Goal: Use online tool/utility: Utilize a website feature to perform a specific function

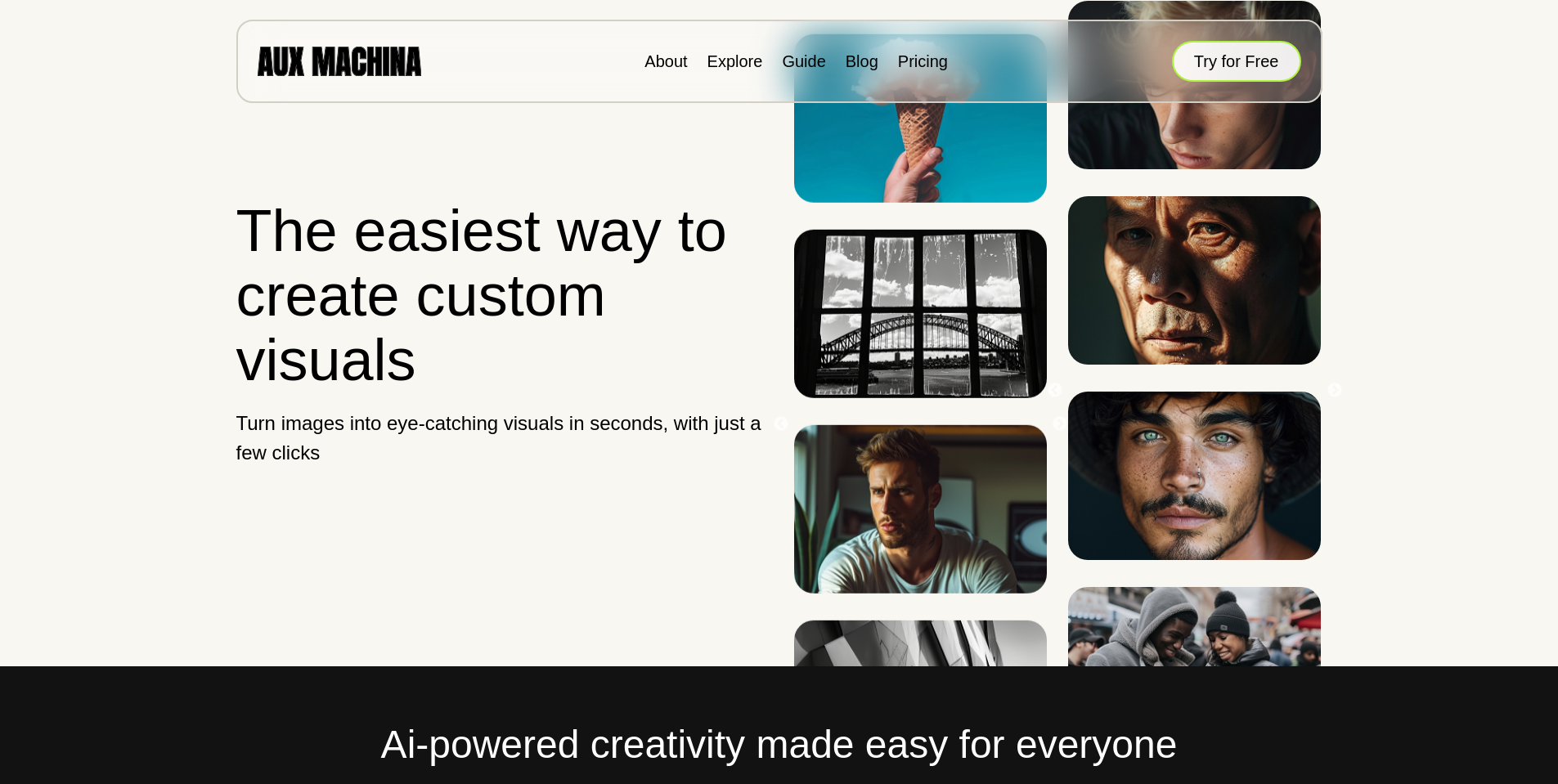
click at [1216, 70] on button "Try for Free" at bounding box center [1237, 61] width 129 height 40
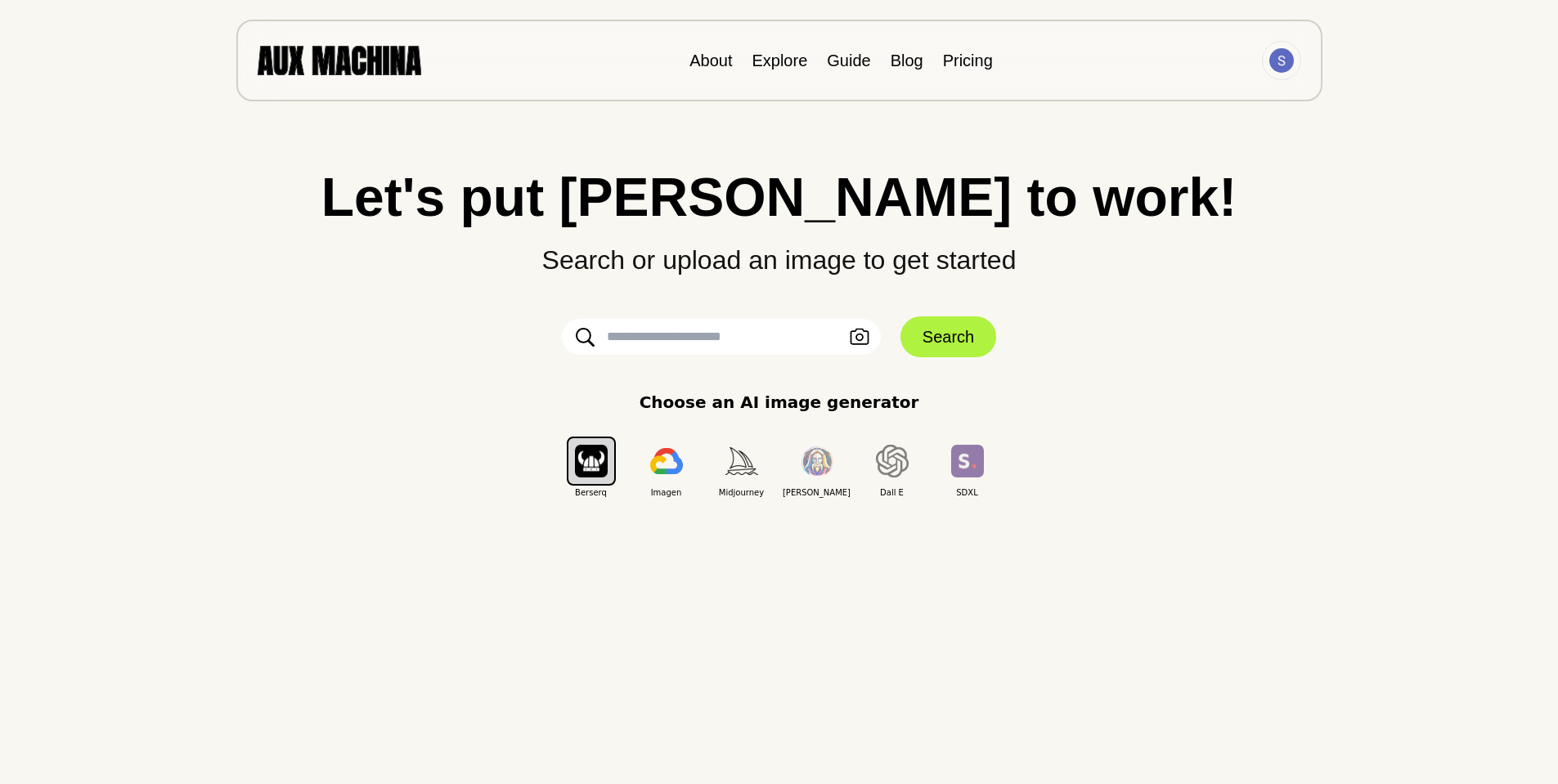
click at [740, 335] on input "text" at bounding box center [721, 336] width 319 height 36
type input "**********"
click at [736, 472] on img "button" at bounding box center [741, 460] width 33 height 27
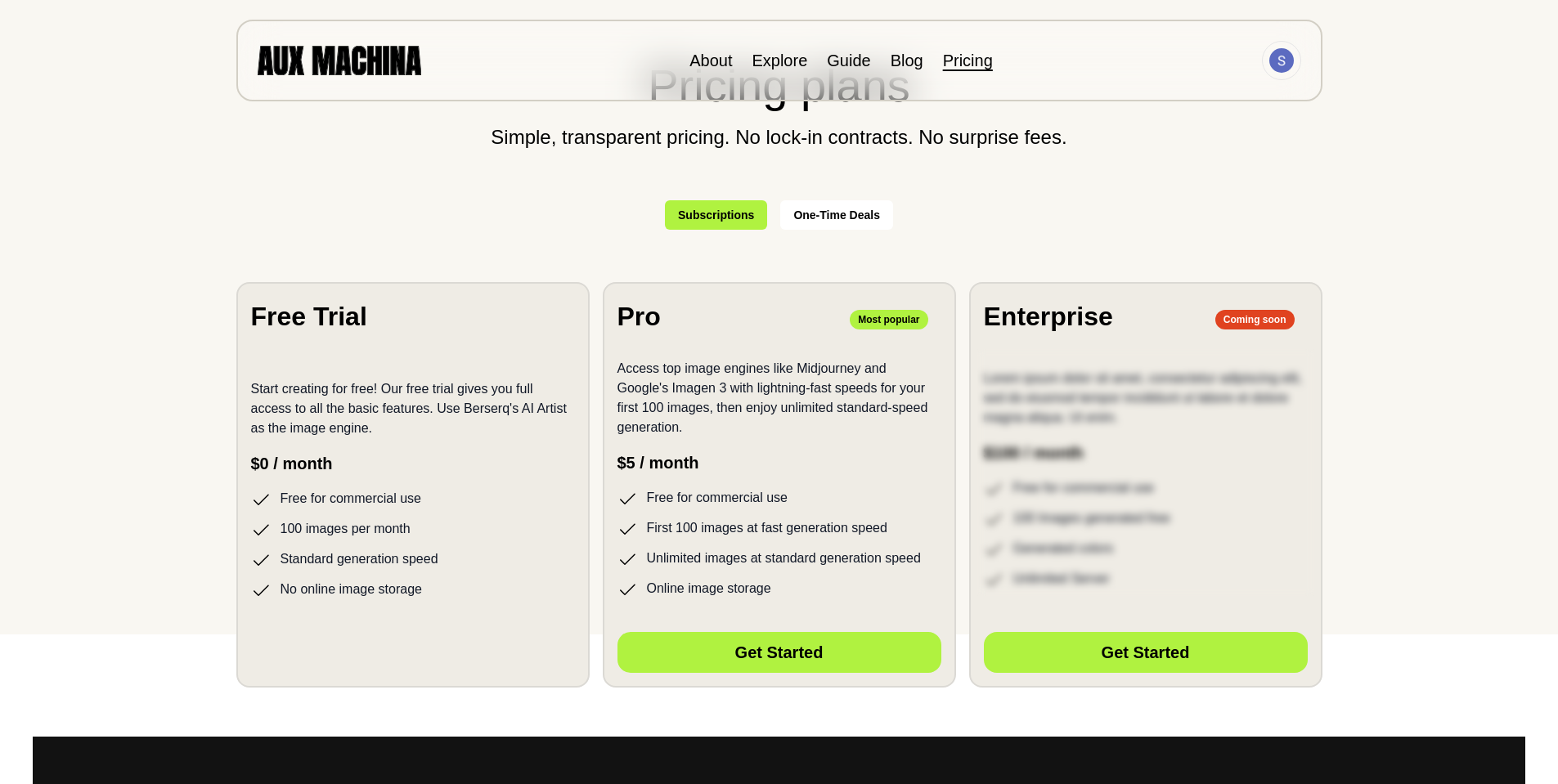
scroll to position [164, 0]
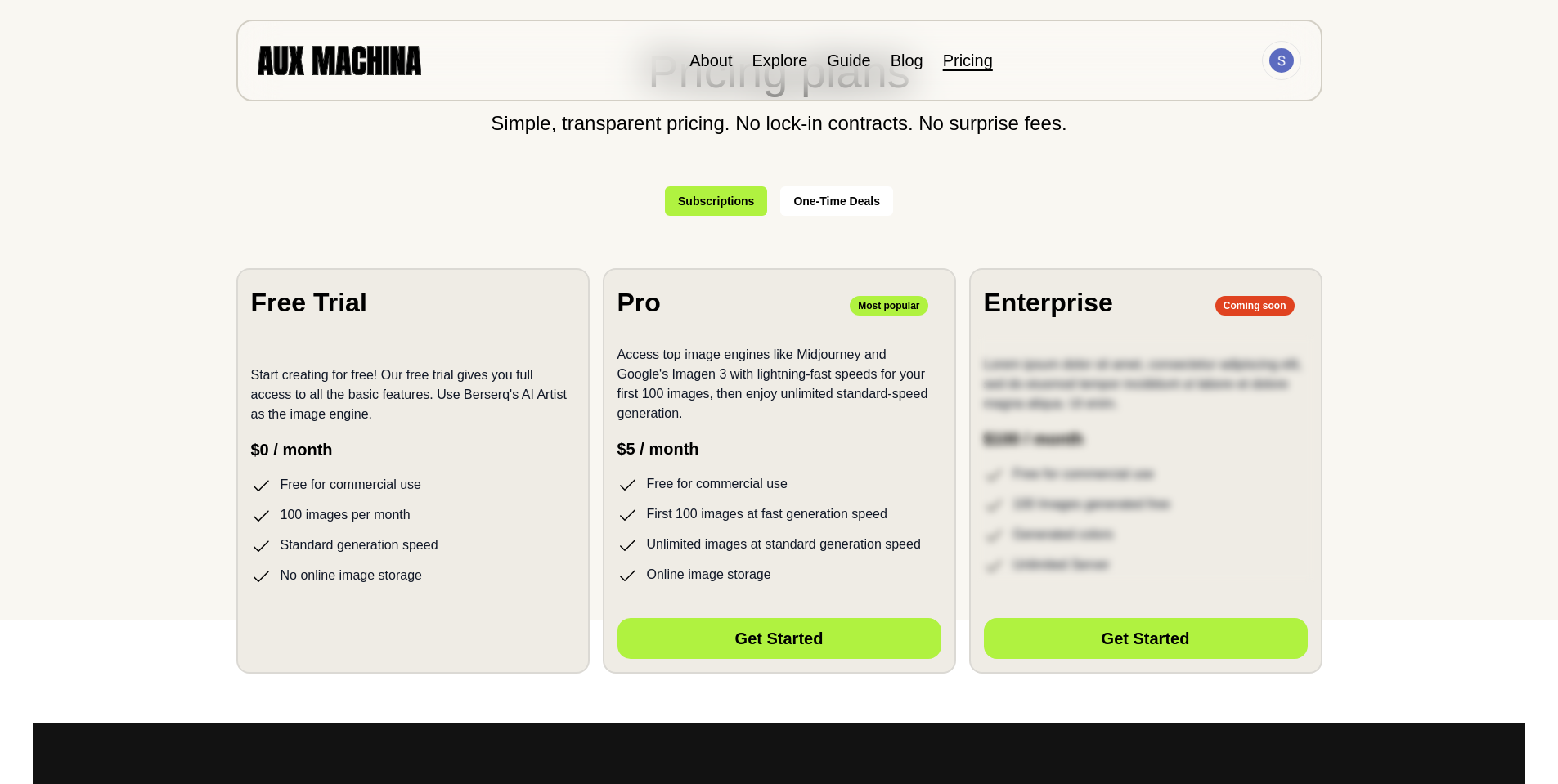
click at [385, 419] on p "Start creating for free! Our free trial gives you full access to all the basic …" at bounding box center [413, 394] width 324 height 59
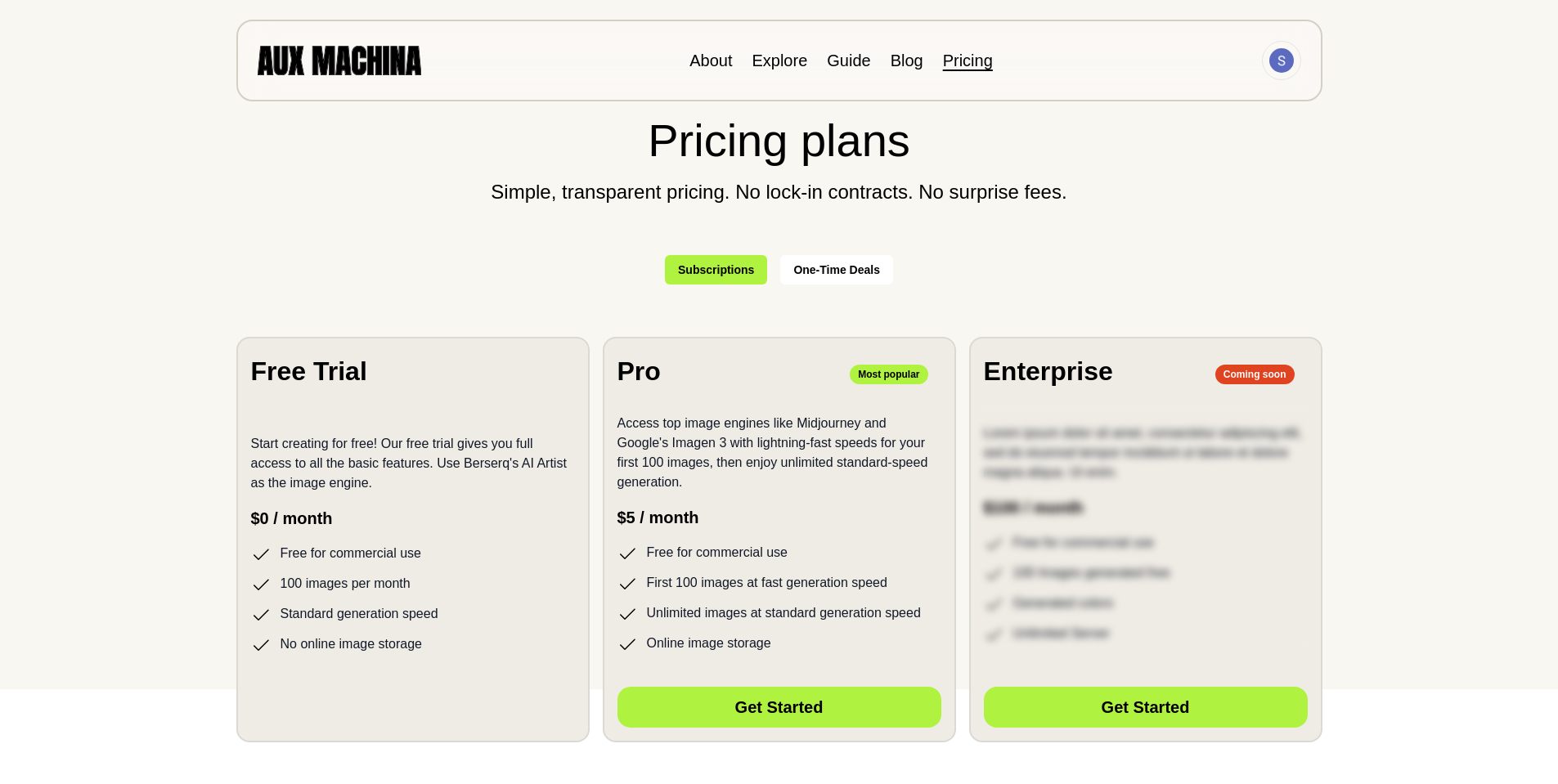
scroll to position [0, 0]
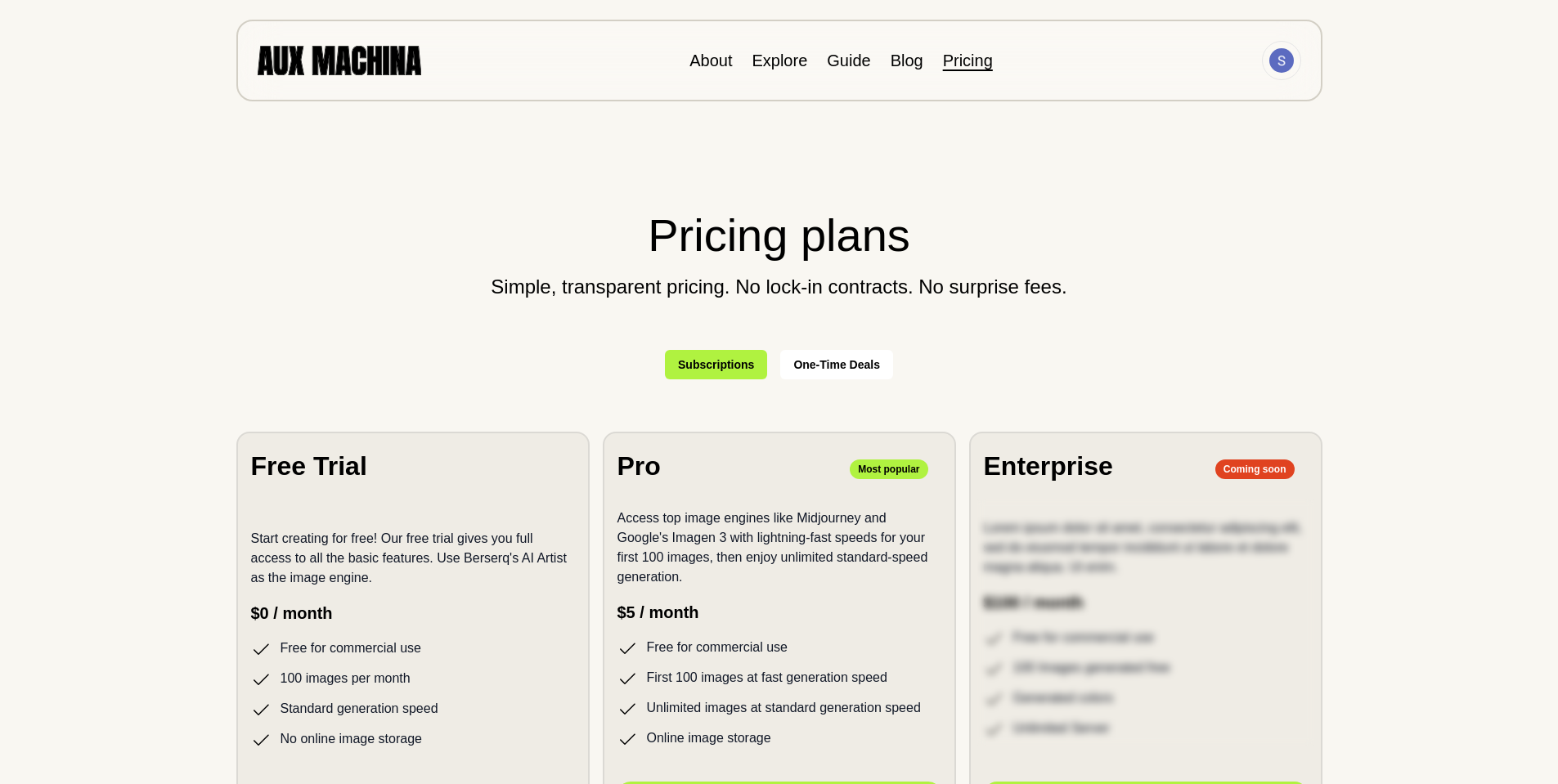
click at [349, 502] on section "Free Trial Start creating for free! Our free trial gives you full access to all…" at bounding box center [413, 634] width 353 height 406
click at [734, 263] on h2 "Pricing plans" at bounding box center [780, 236] width 1086 height 69
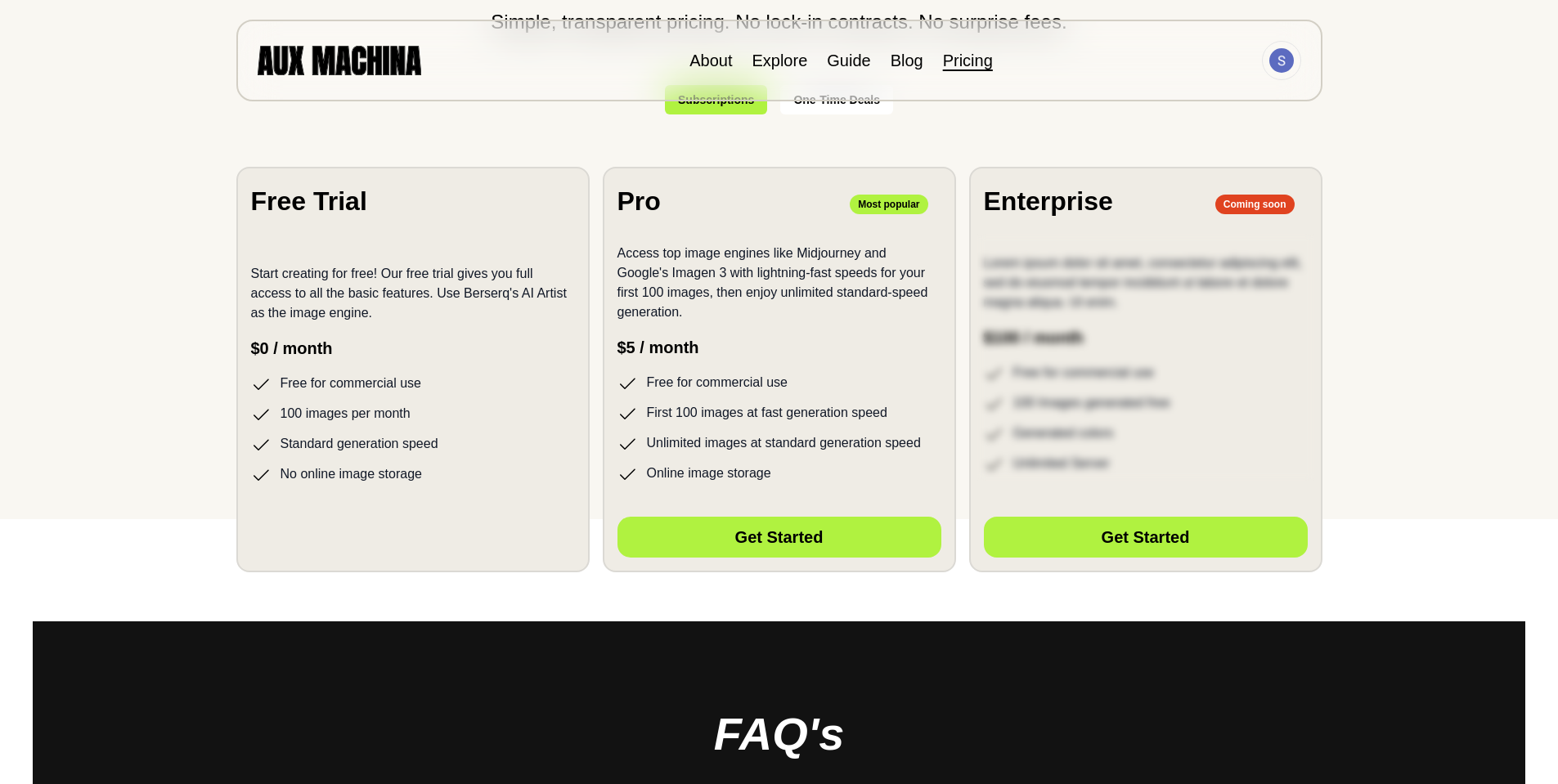
scroll to position [409, 0]
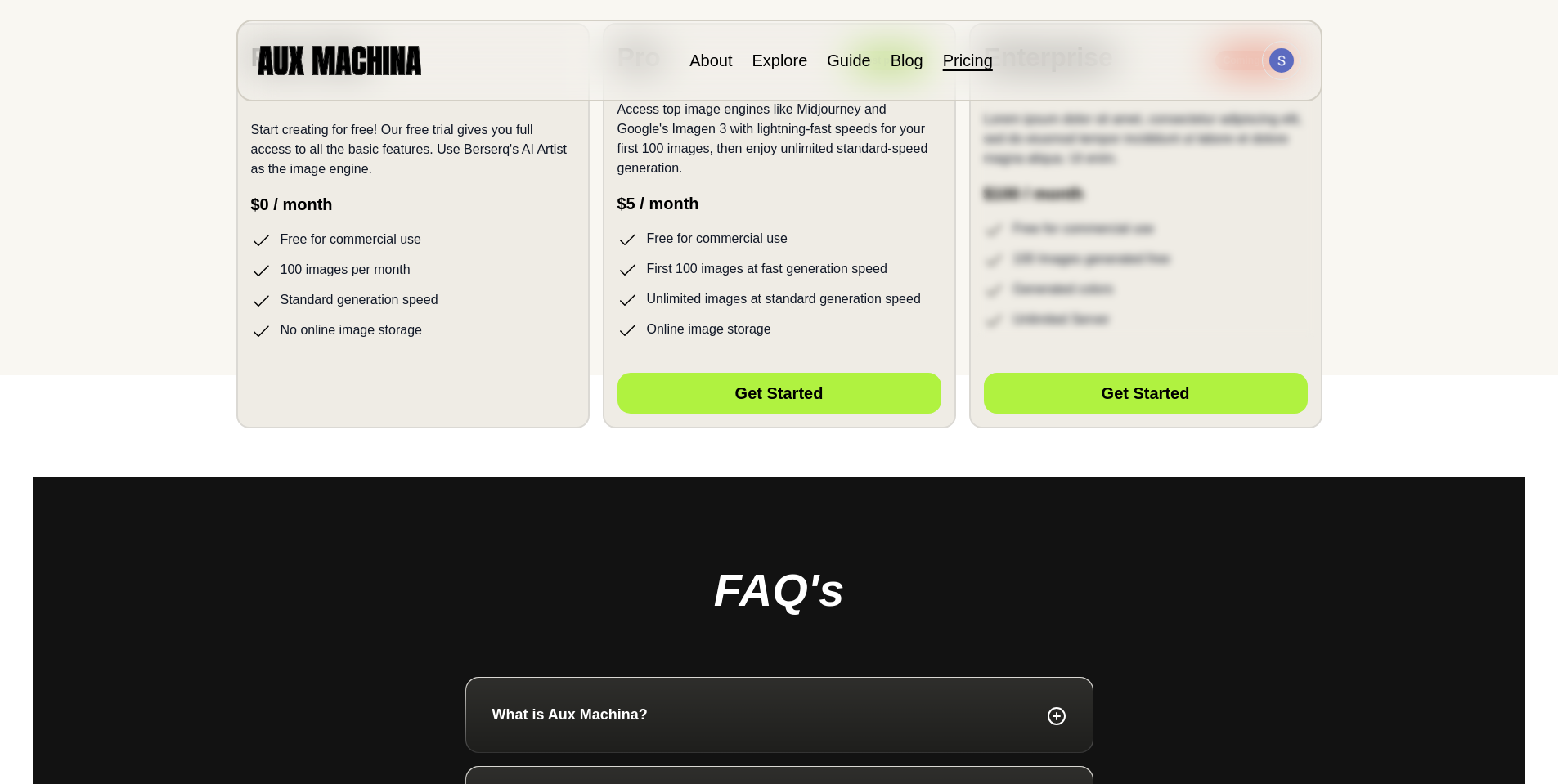
click at [346, 317] on ul "Free for commercial use 100 images per month Standard generation speed No onlin…" at bounding box center [413, 285] width 324 height 111
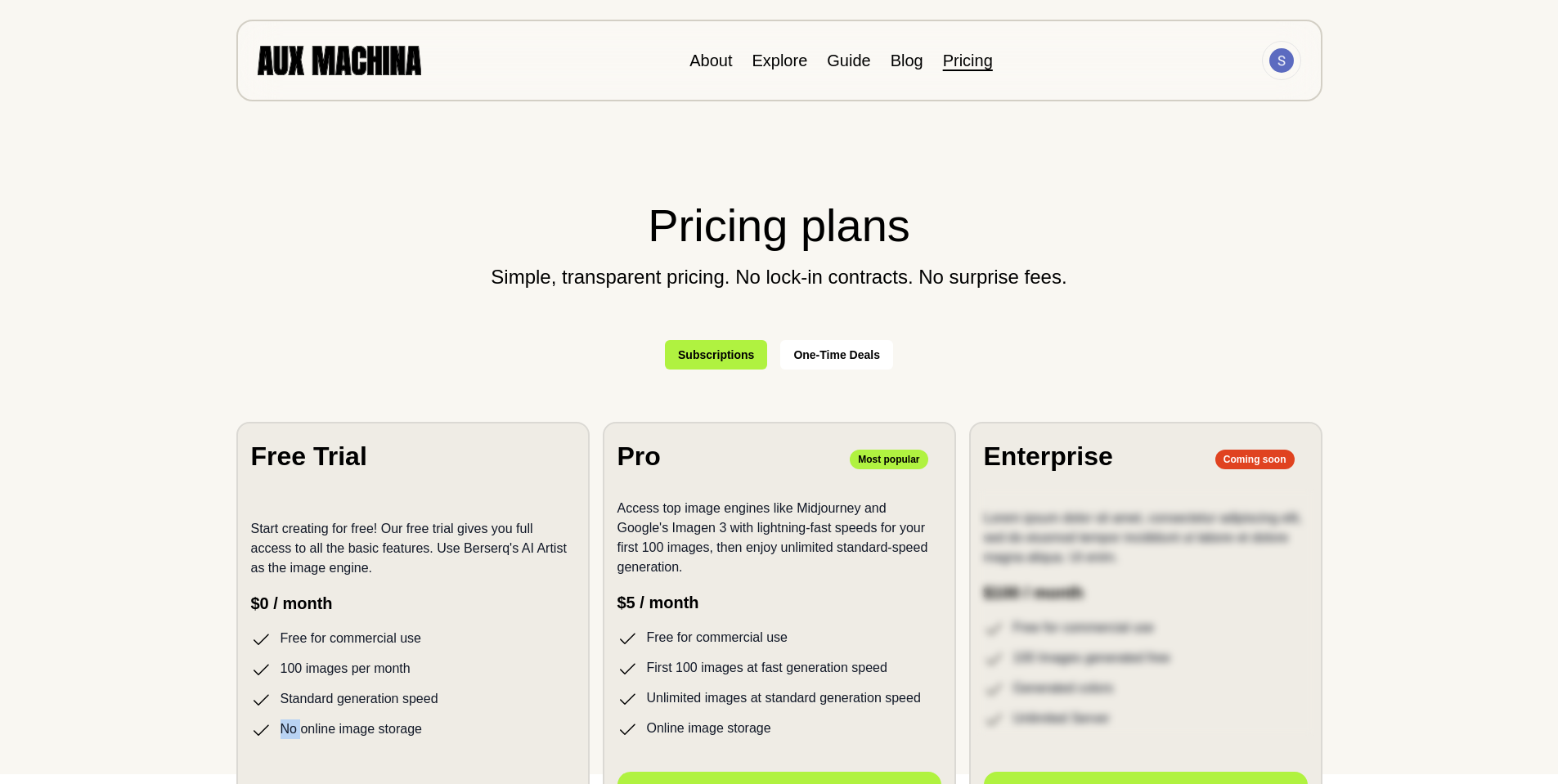
scroll to position [0, 0]
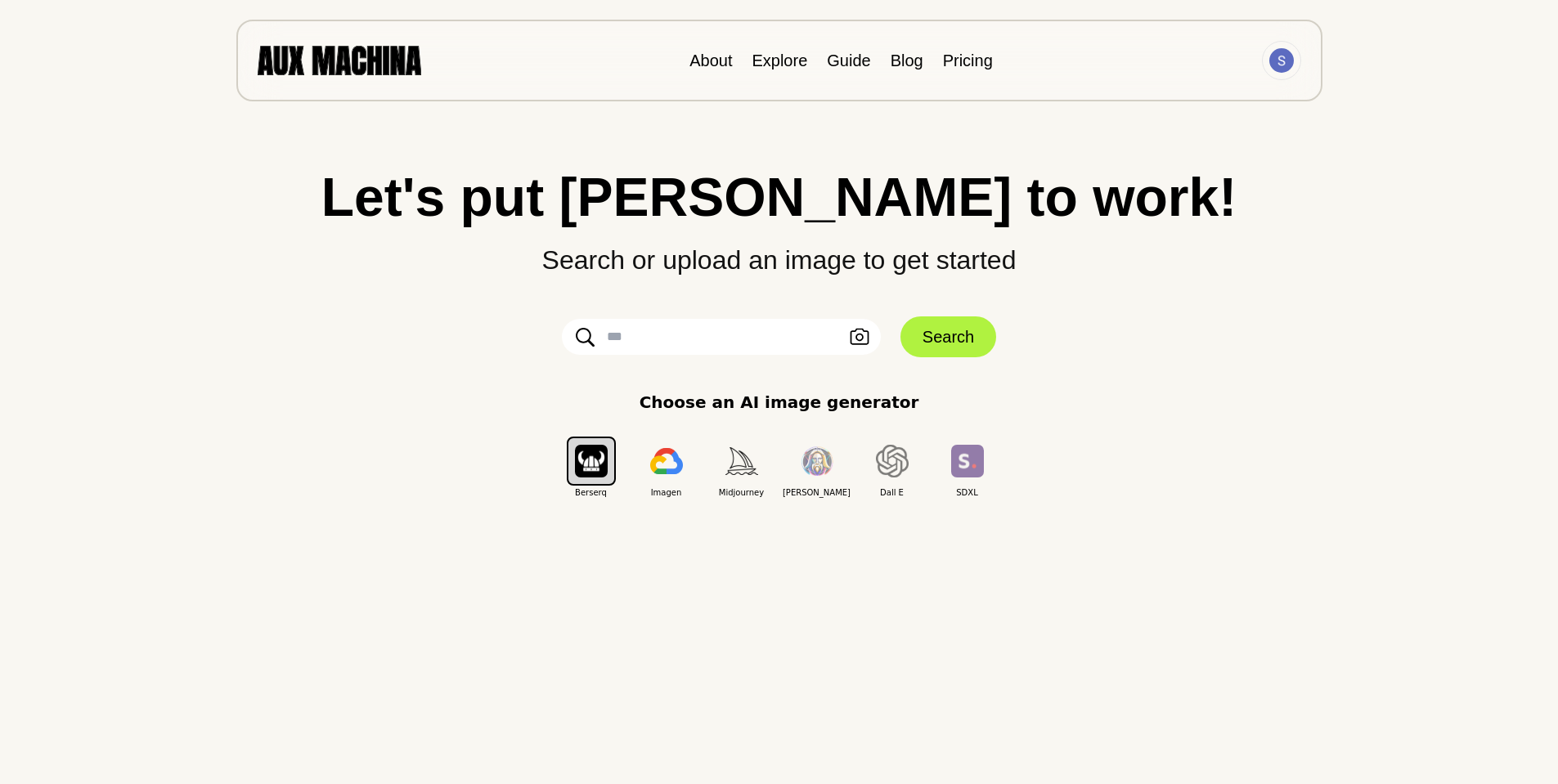
click at [725, 341] on input "text" at bounding box center [721, 336] width 319 height 36
type input "**********"
click at [584, 457] on img "button" at bounding box center [591, 461] width 33 height 32
click at [939, 337] on button "Search" at bounding box center [948, 337] width 96 height 40
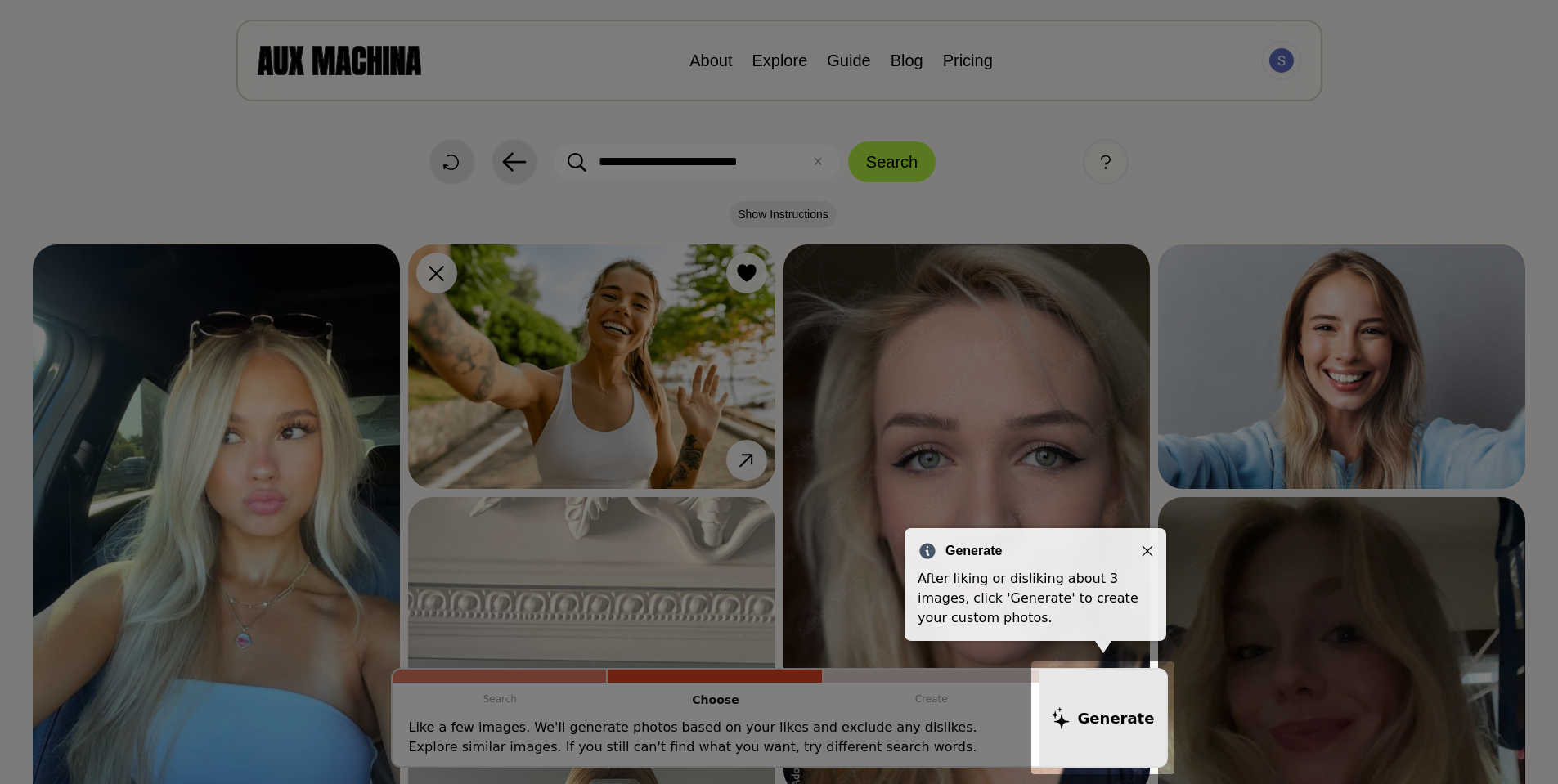
click at [1150, 549] on icon "Close" at bounding box center [1148, 552] width 11 height 11
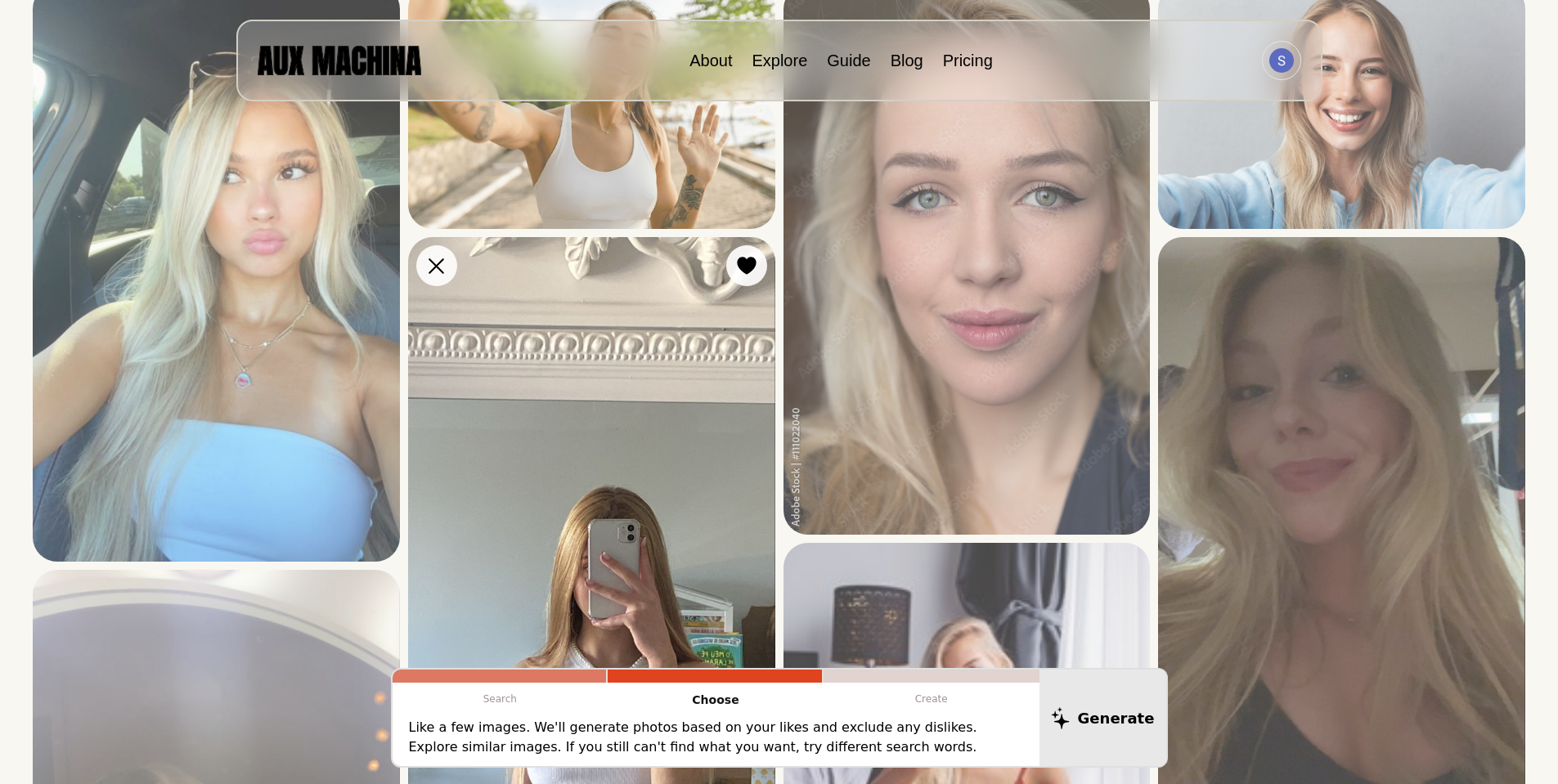
scroll to position [164, 0]
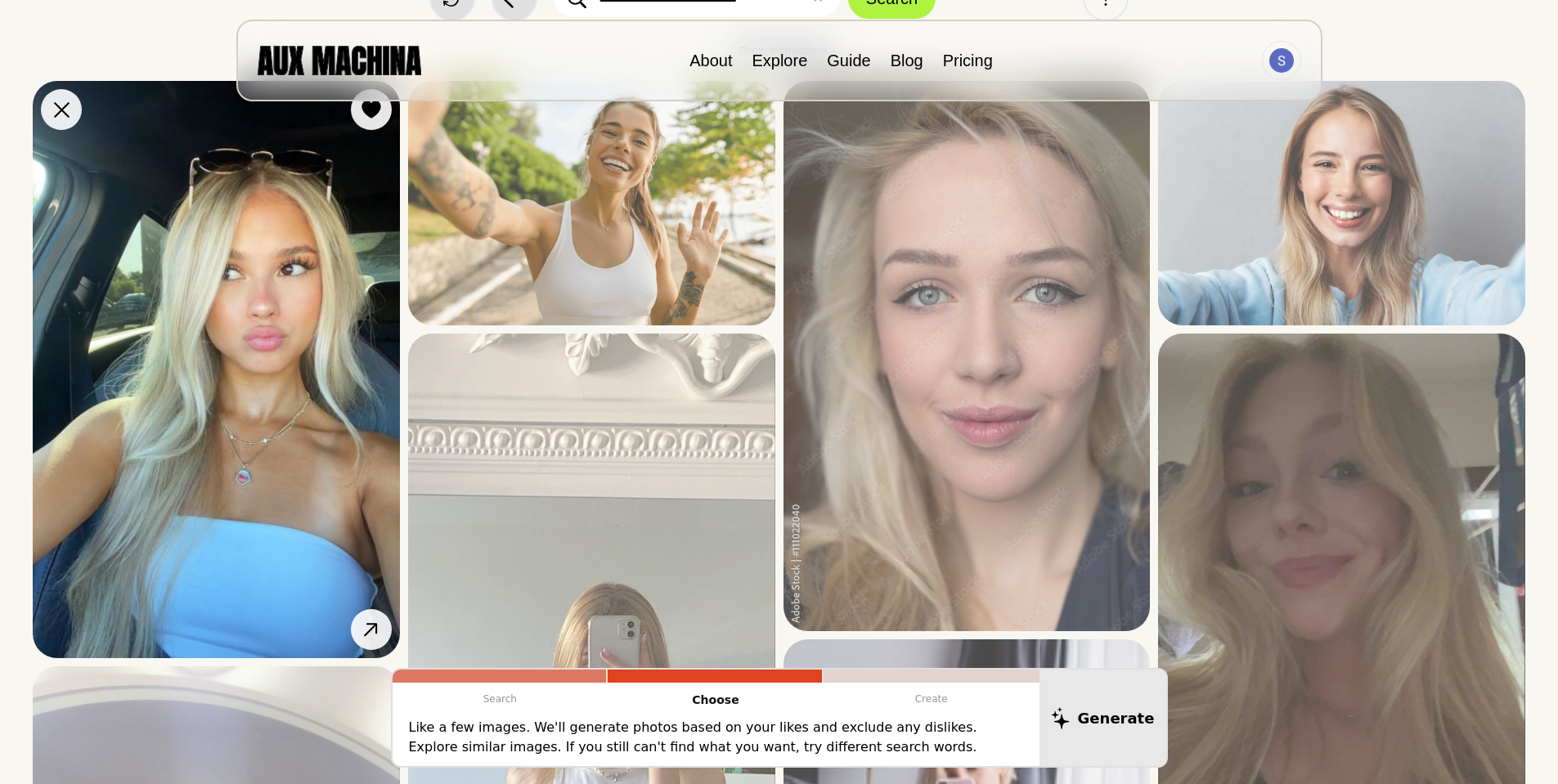
click at [275, 386] on img at bounding box center [216, 370] width 367 height 577
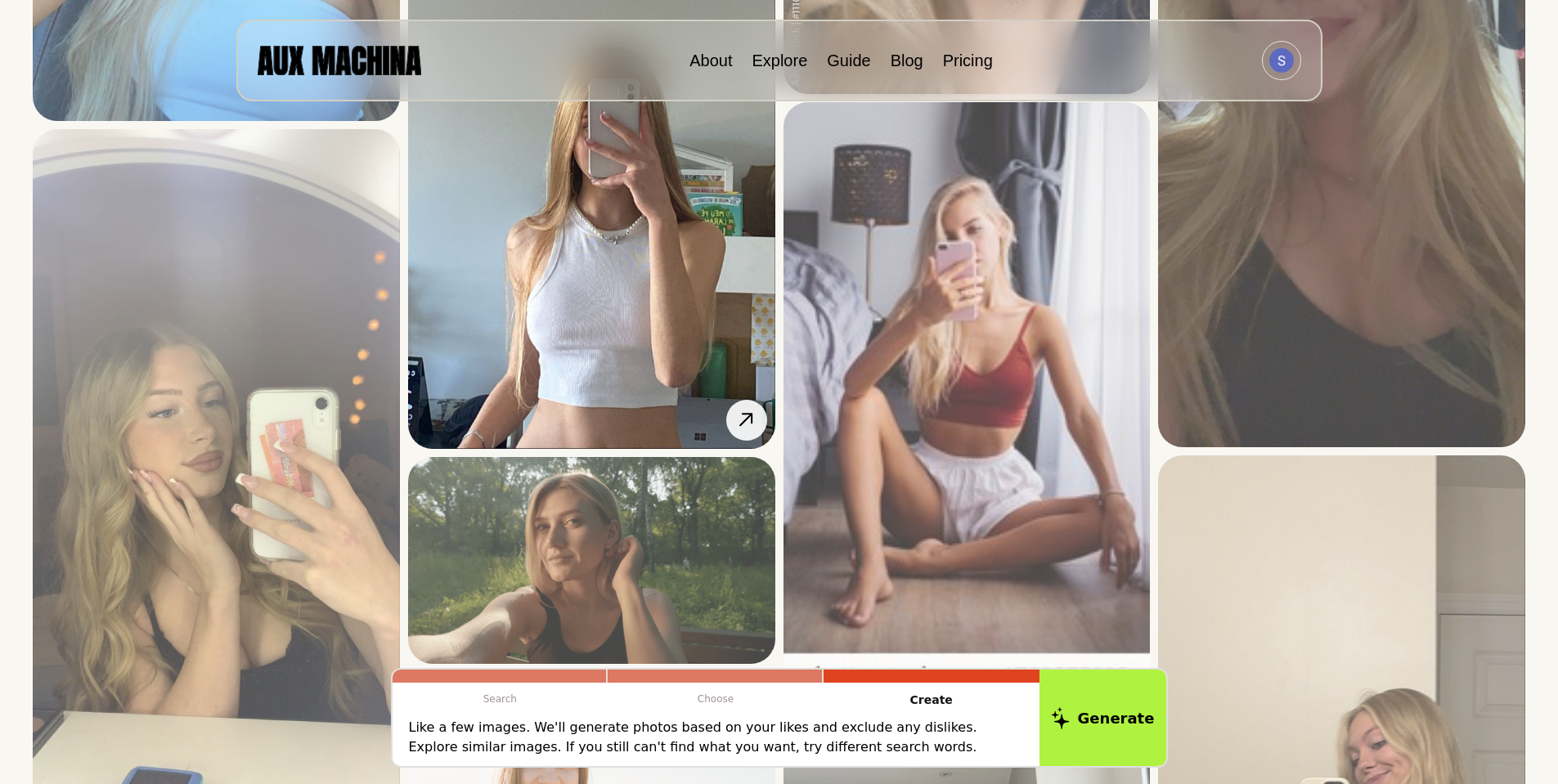
scroll to position [736, 0]
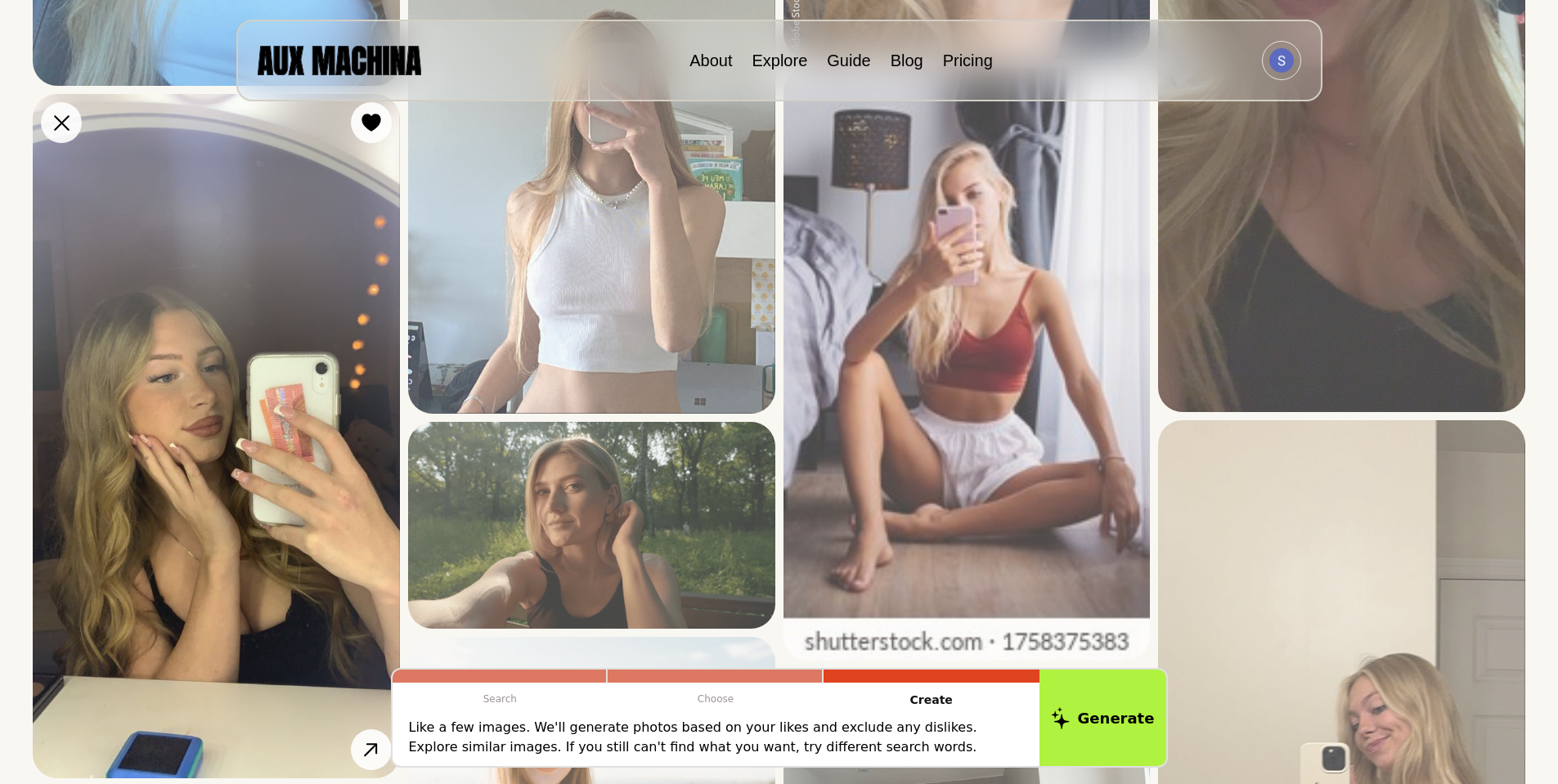
click at [301, 373] on img at bounding box center [216, 436] width 367 height 685
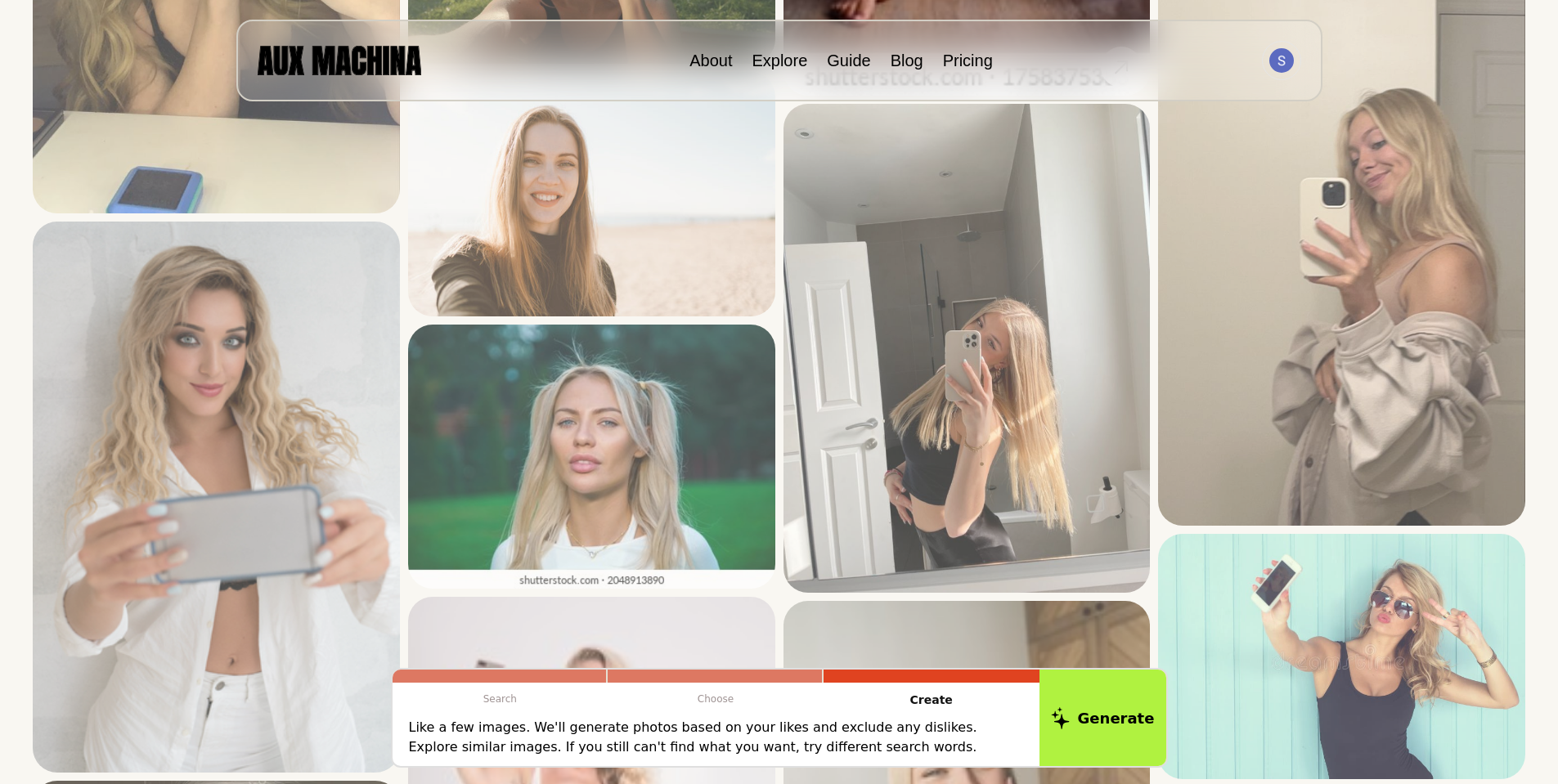
scroll to position [1308, 0]
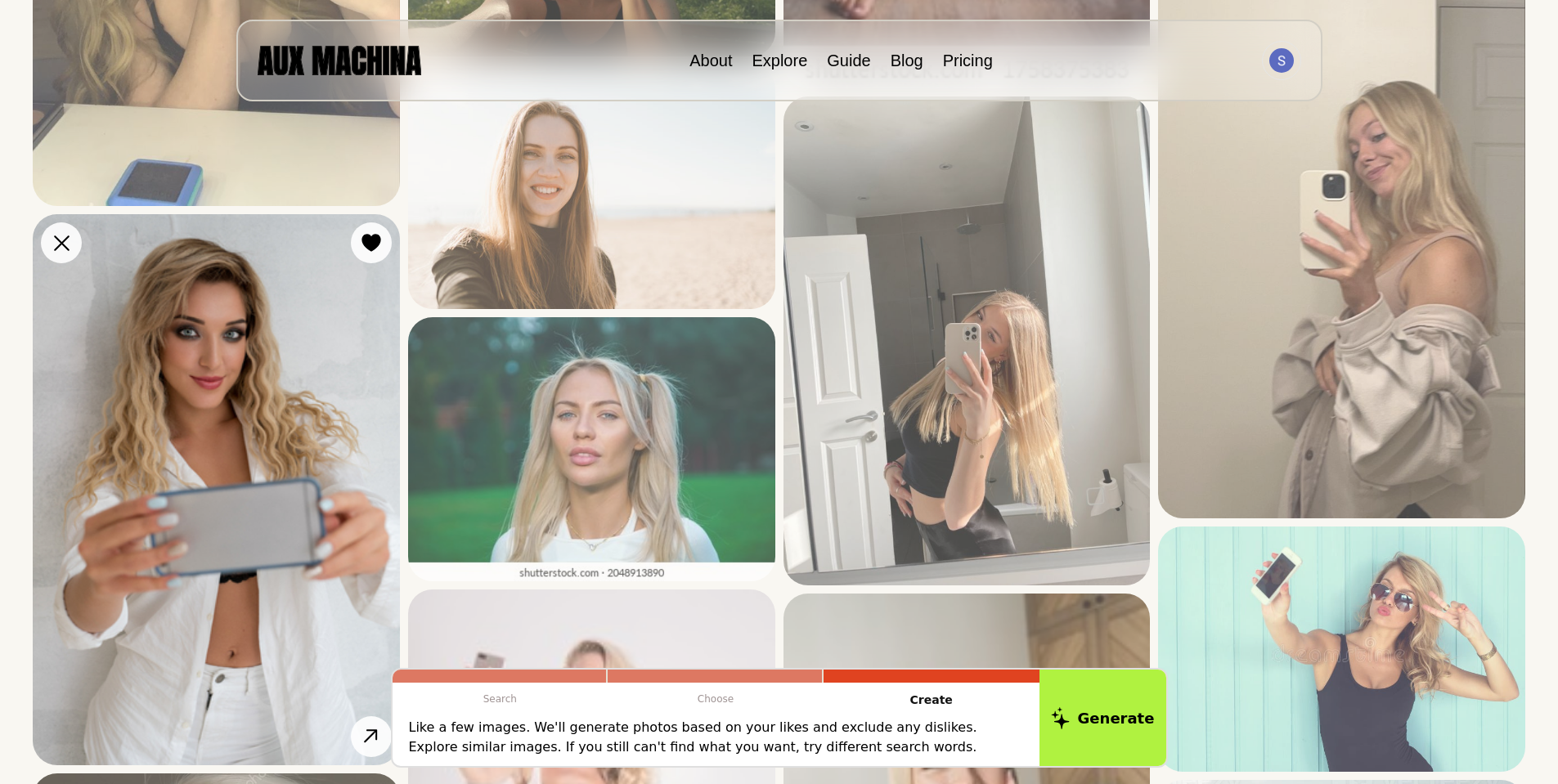
click at [239, 425] on img at bounding box center [216, 488] width 367 height 550
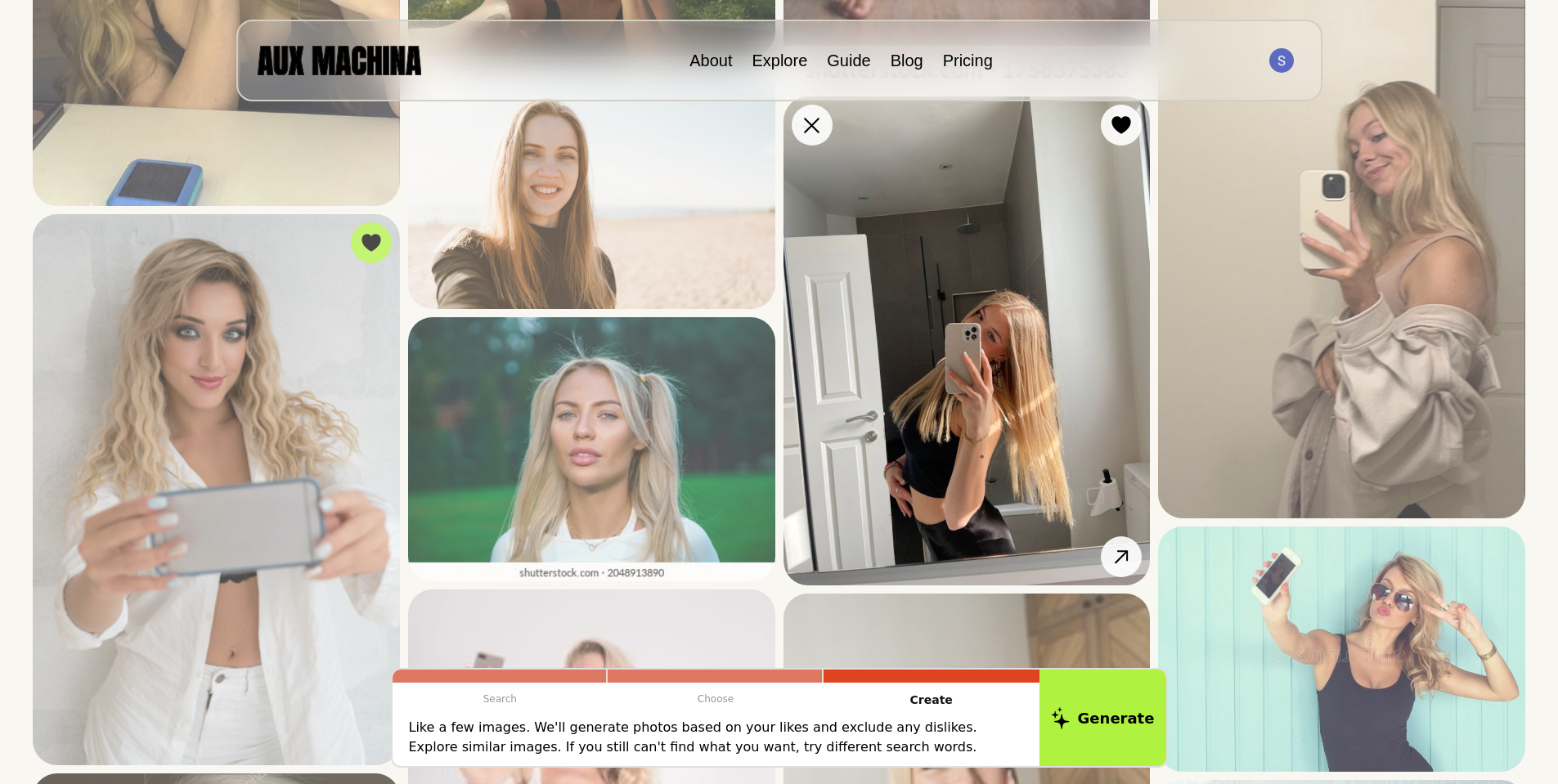
click at [1023, 410] on img at bounding box center [966, 341] width 367 height 489
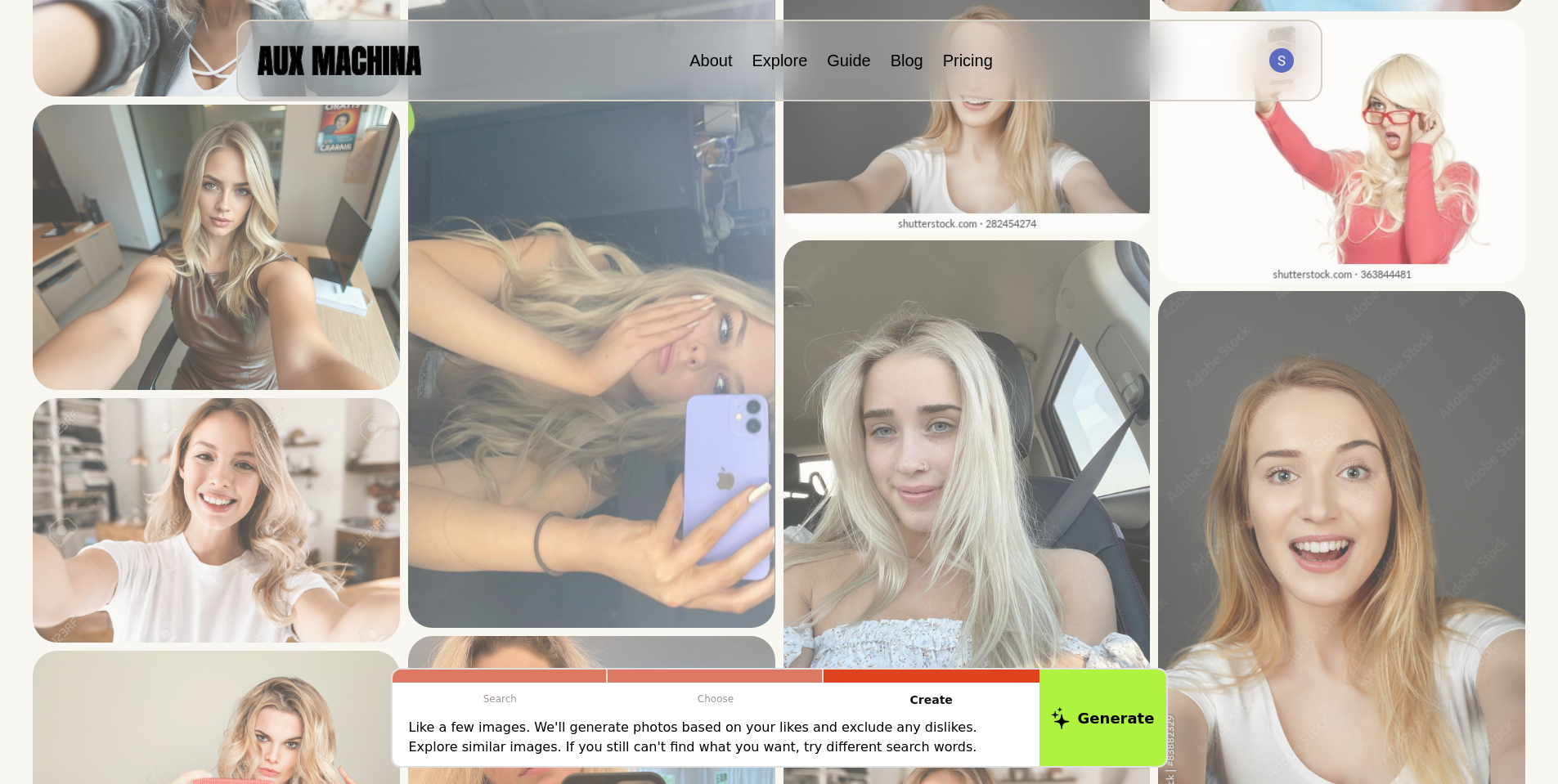
scroll to position [2861, 0]
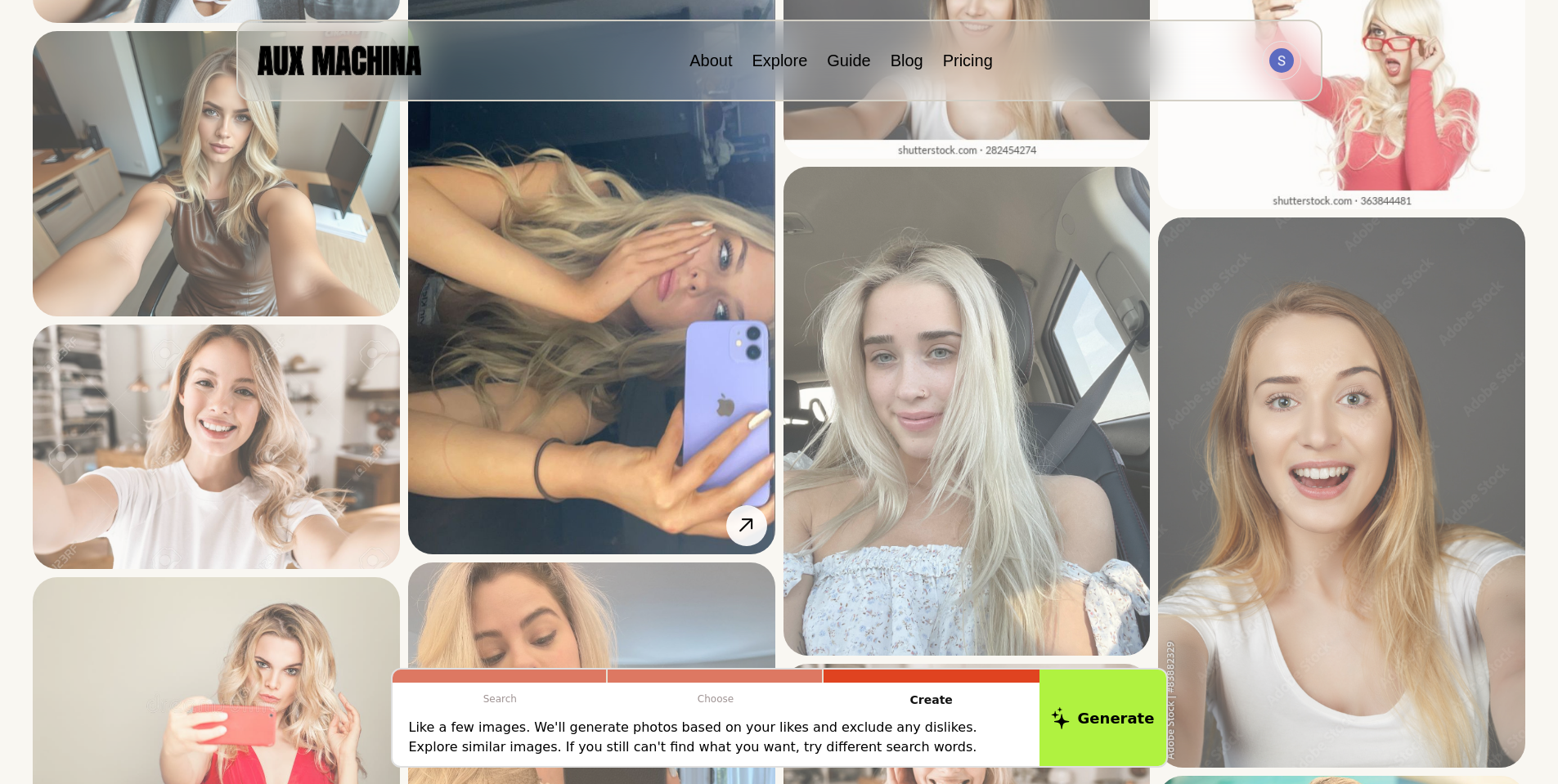
click at [615, 364] on img at bounding box center [592, 223] width 367 height 663
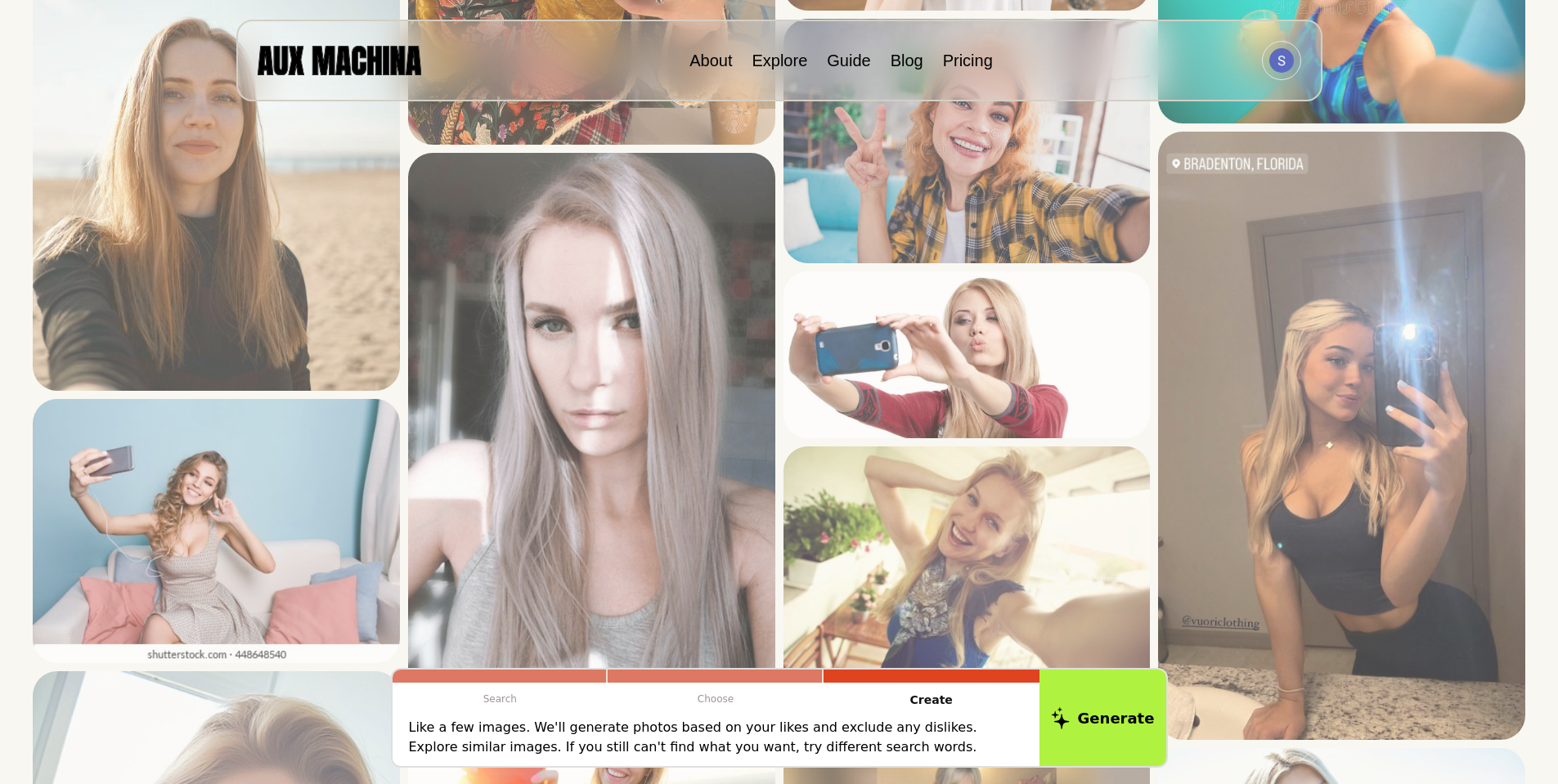
scroll to position [3761, 0]
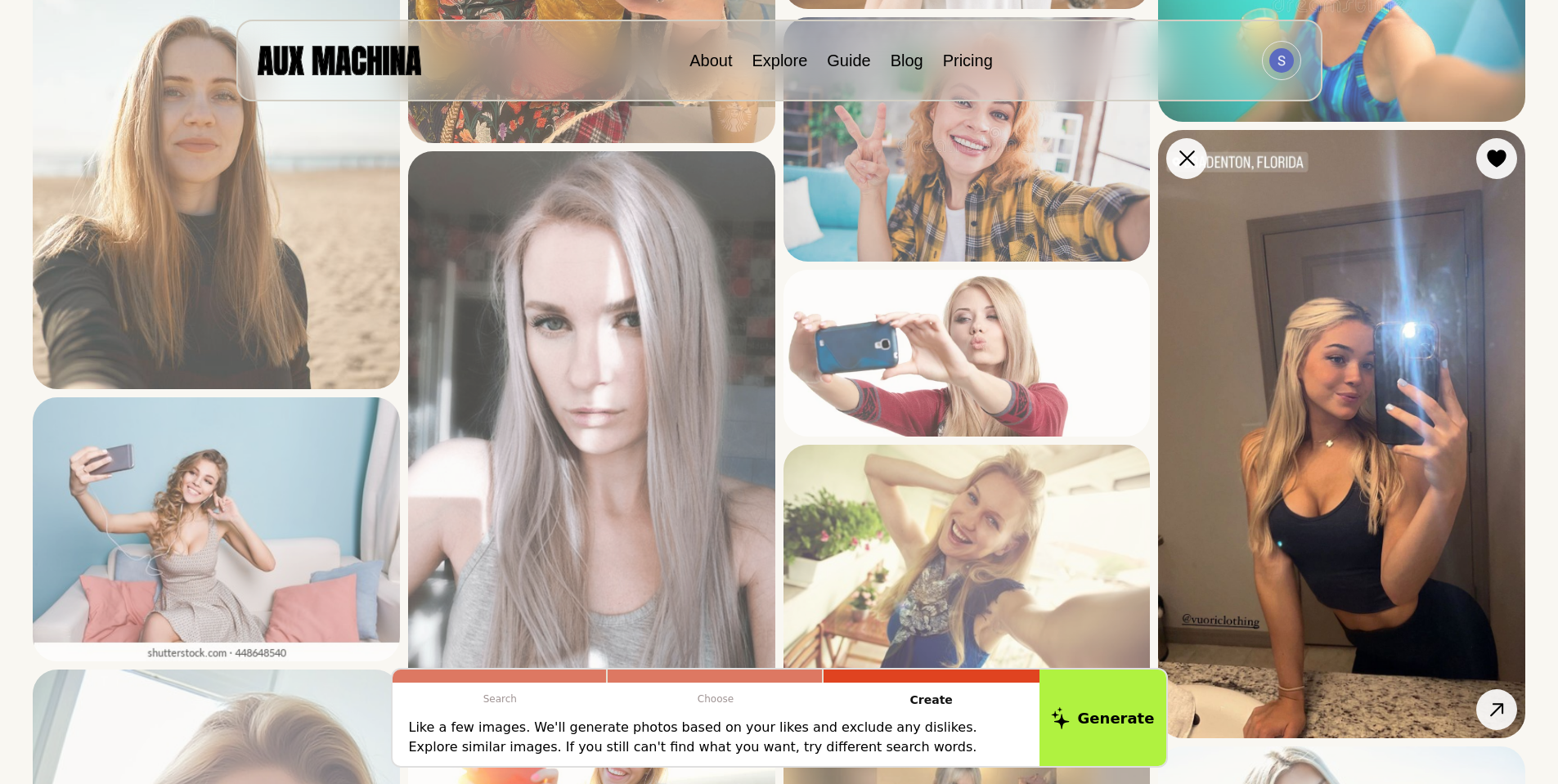
click at [1218, 434] on img at bounding box center [1341, 435] width 367 height 609
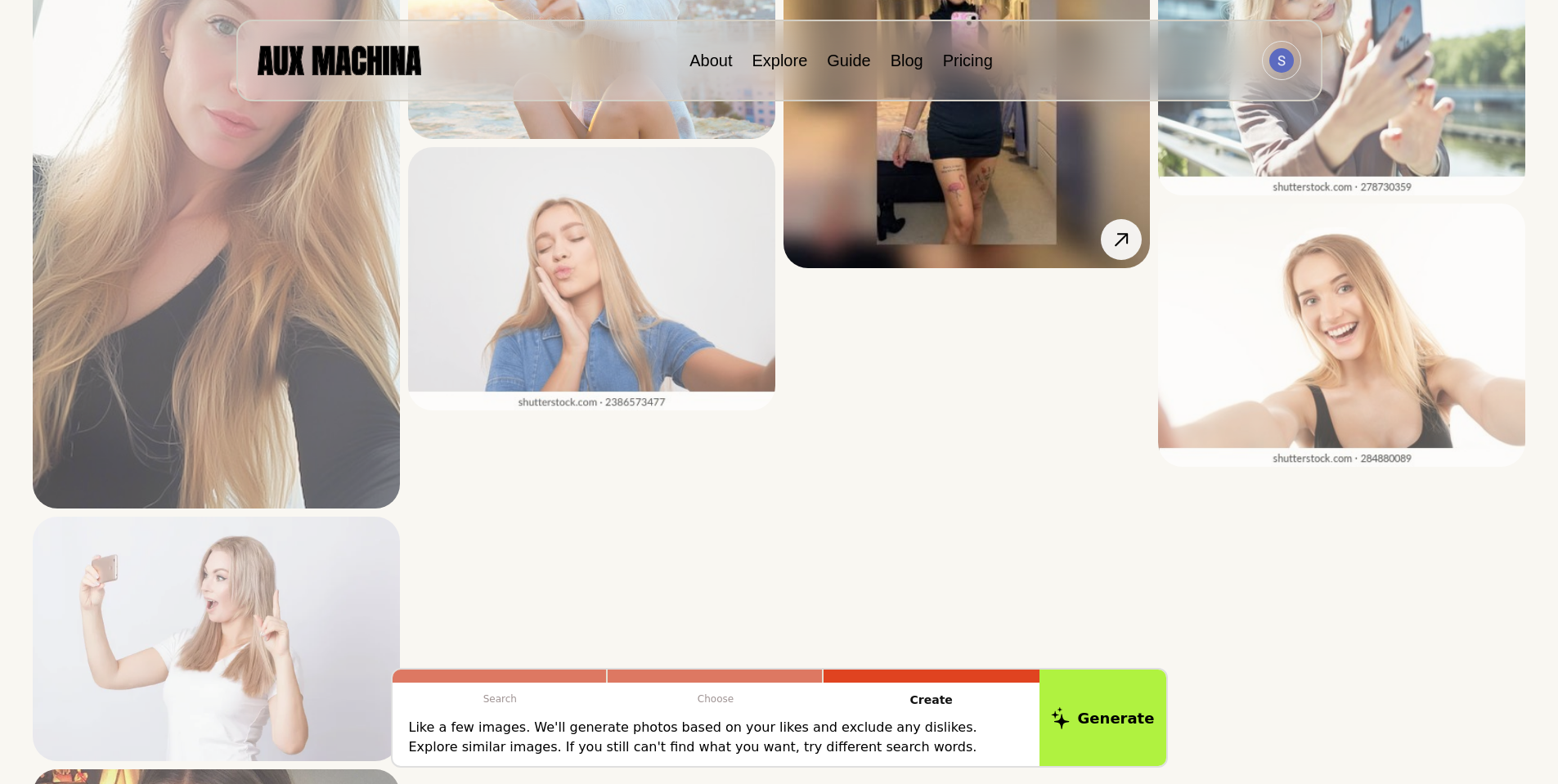
scroll to position [4579, 0]
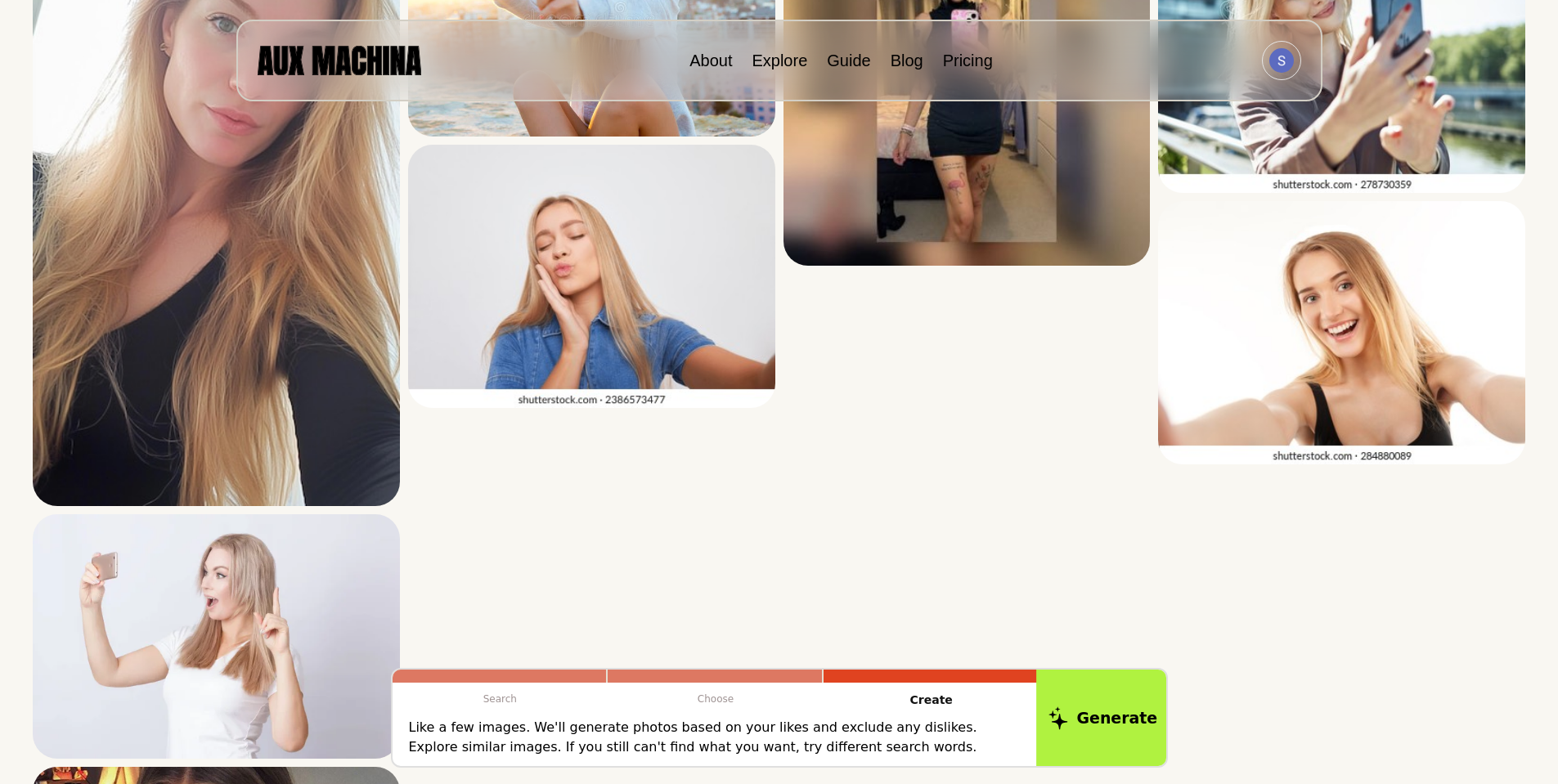
click at [1100, 733] on button "Generate" at bounding box center [1102, 717] width 133 height 101
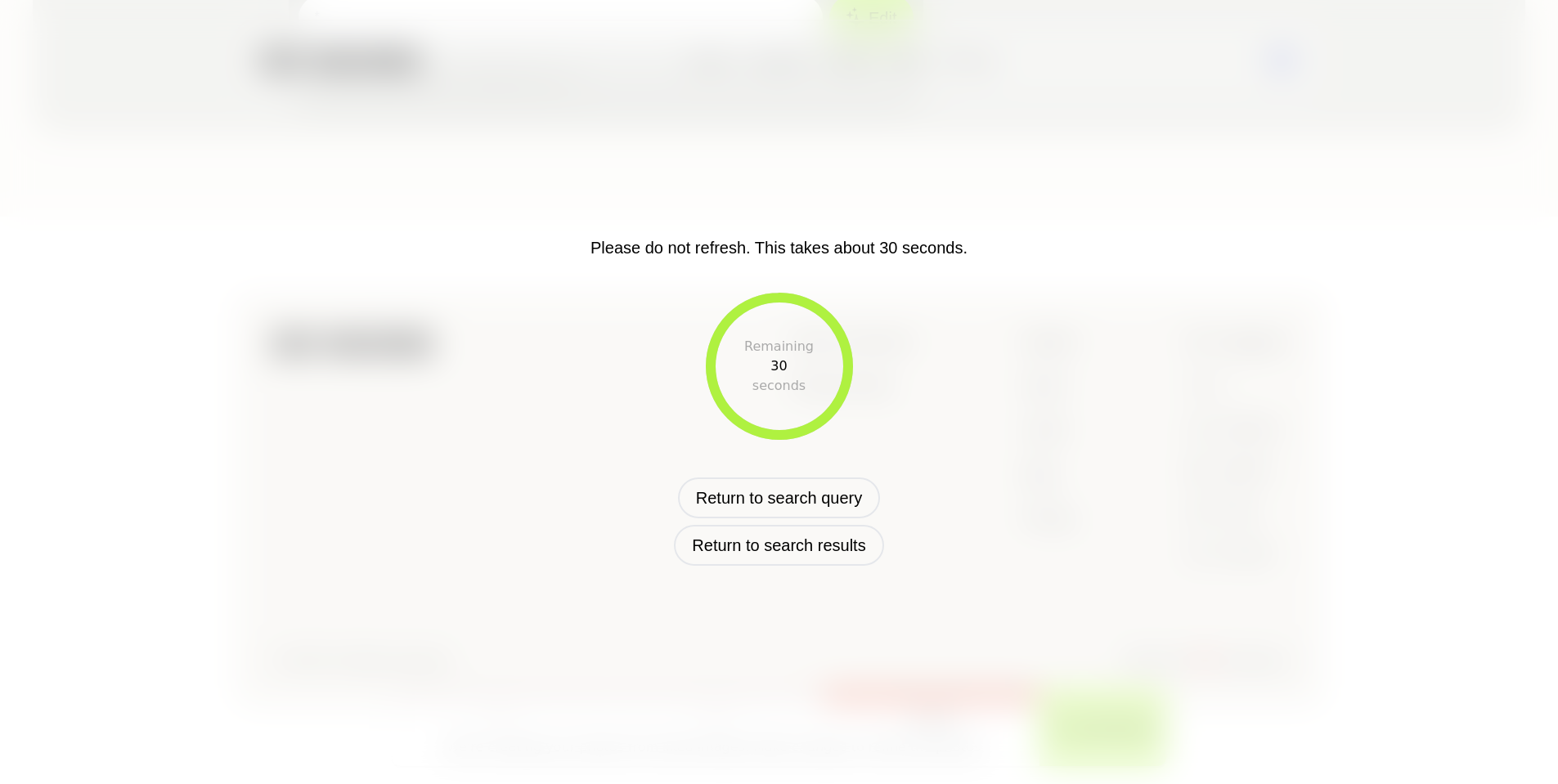
scroll to position [447, 0]
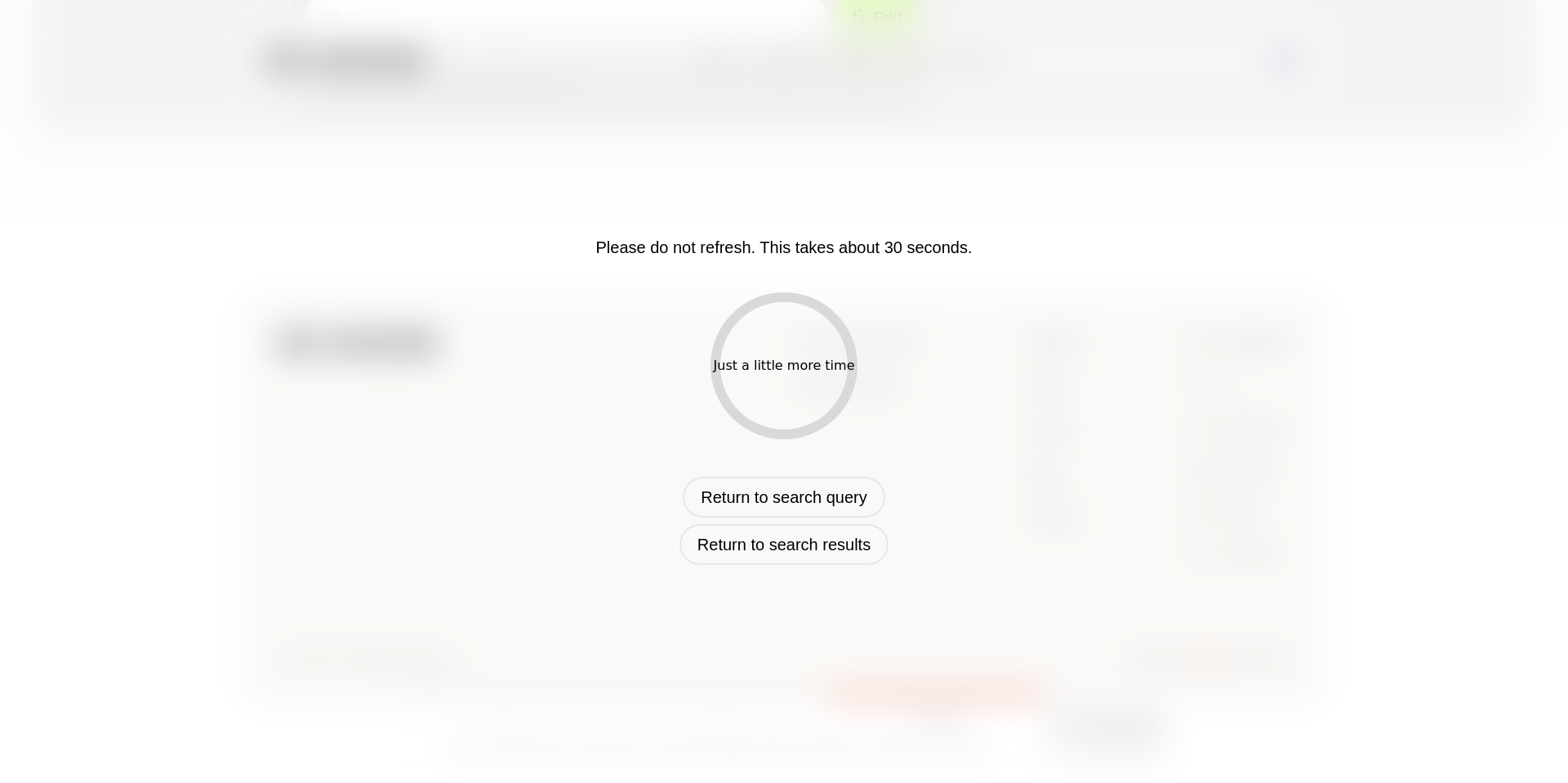
click at [1017, 364] on div "Please do not refresh. This takes about 30 seconds. Just a little more time Ret…" at bounding box center [784, 392] width 854 height 346
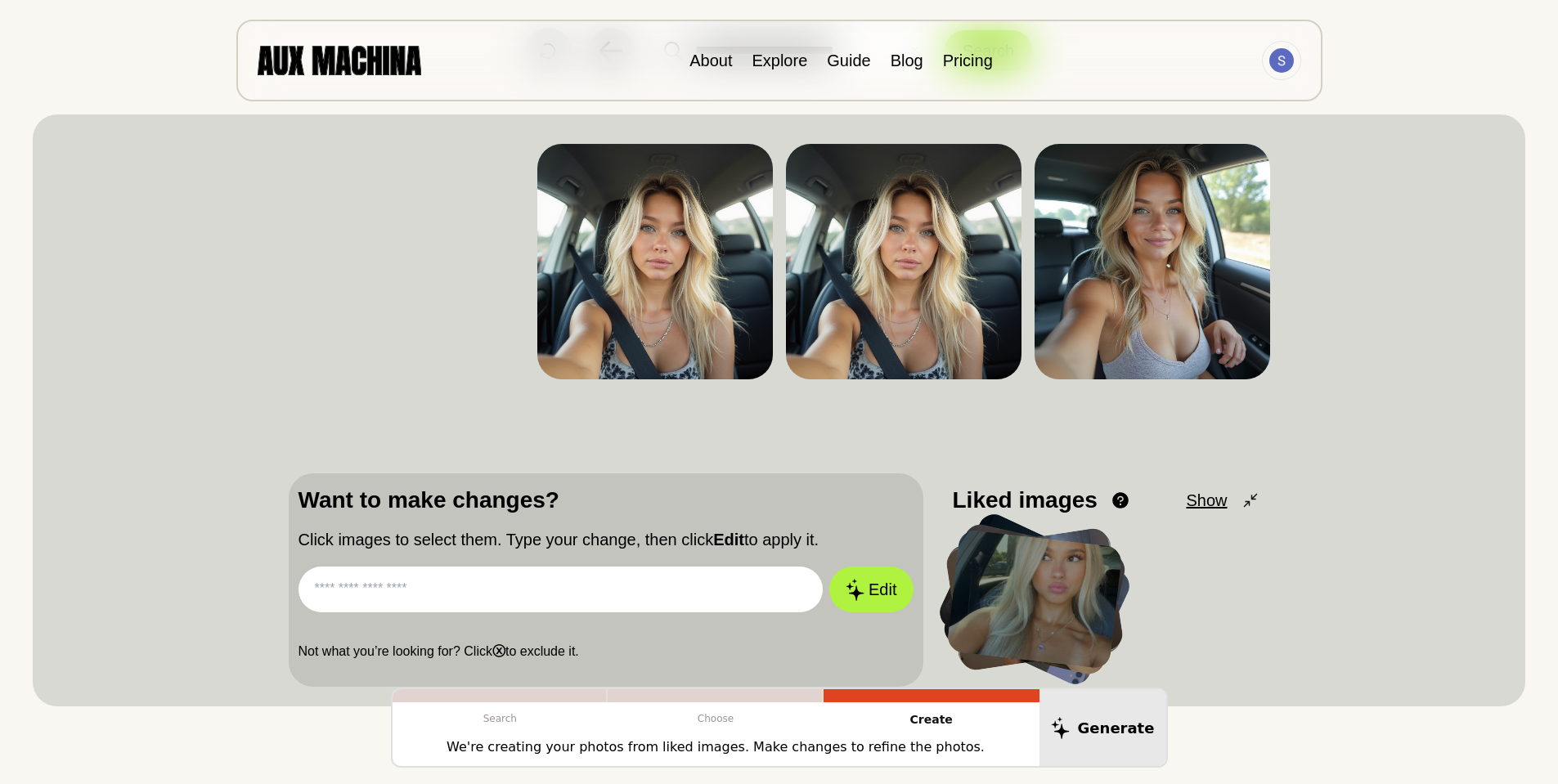
scroll to position [82, 0]
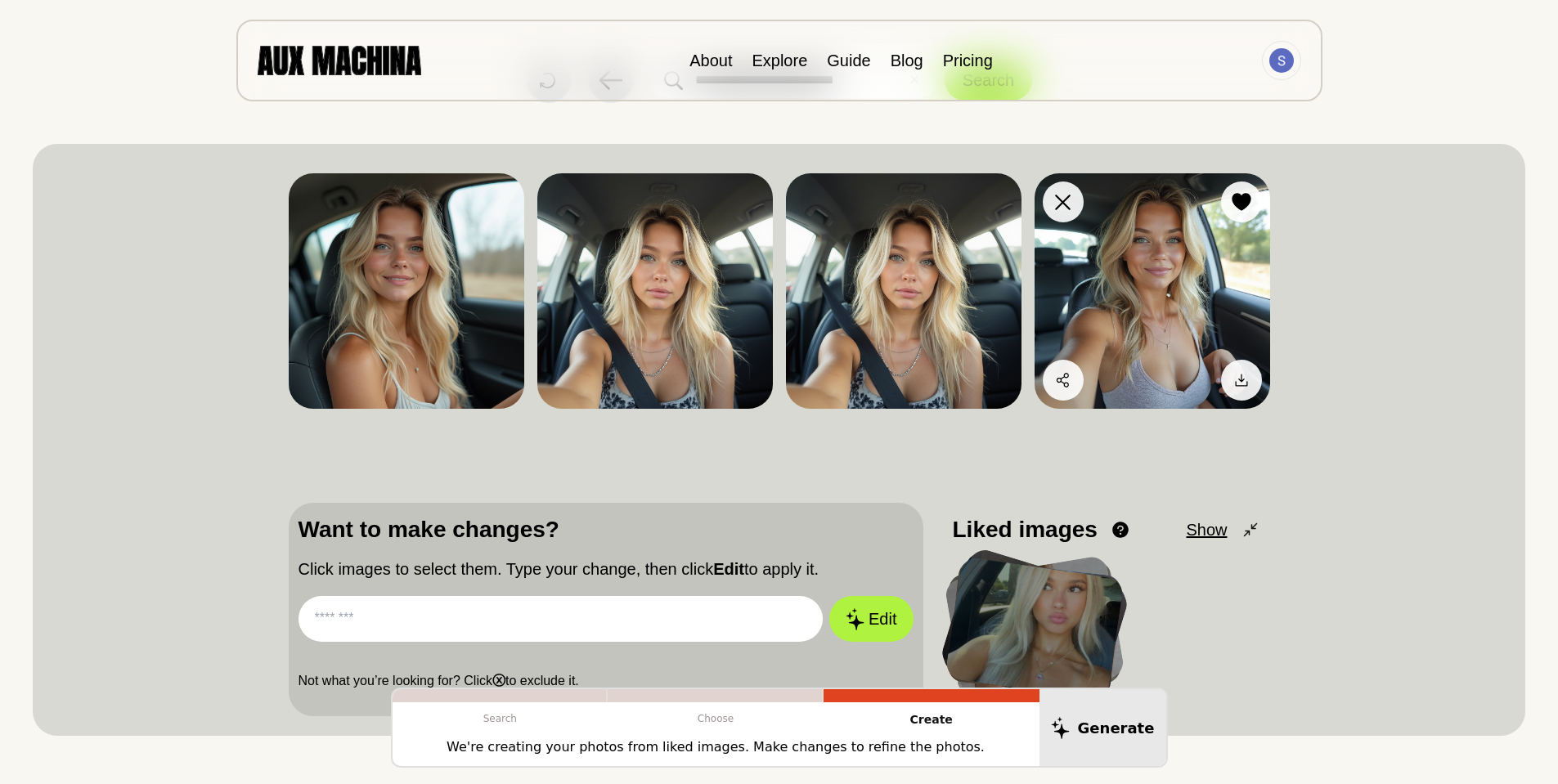
click at [1108, 271] on img at bounding box center [1152, 291] width 236 height 236
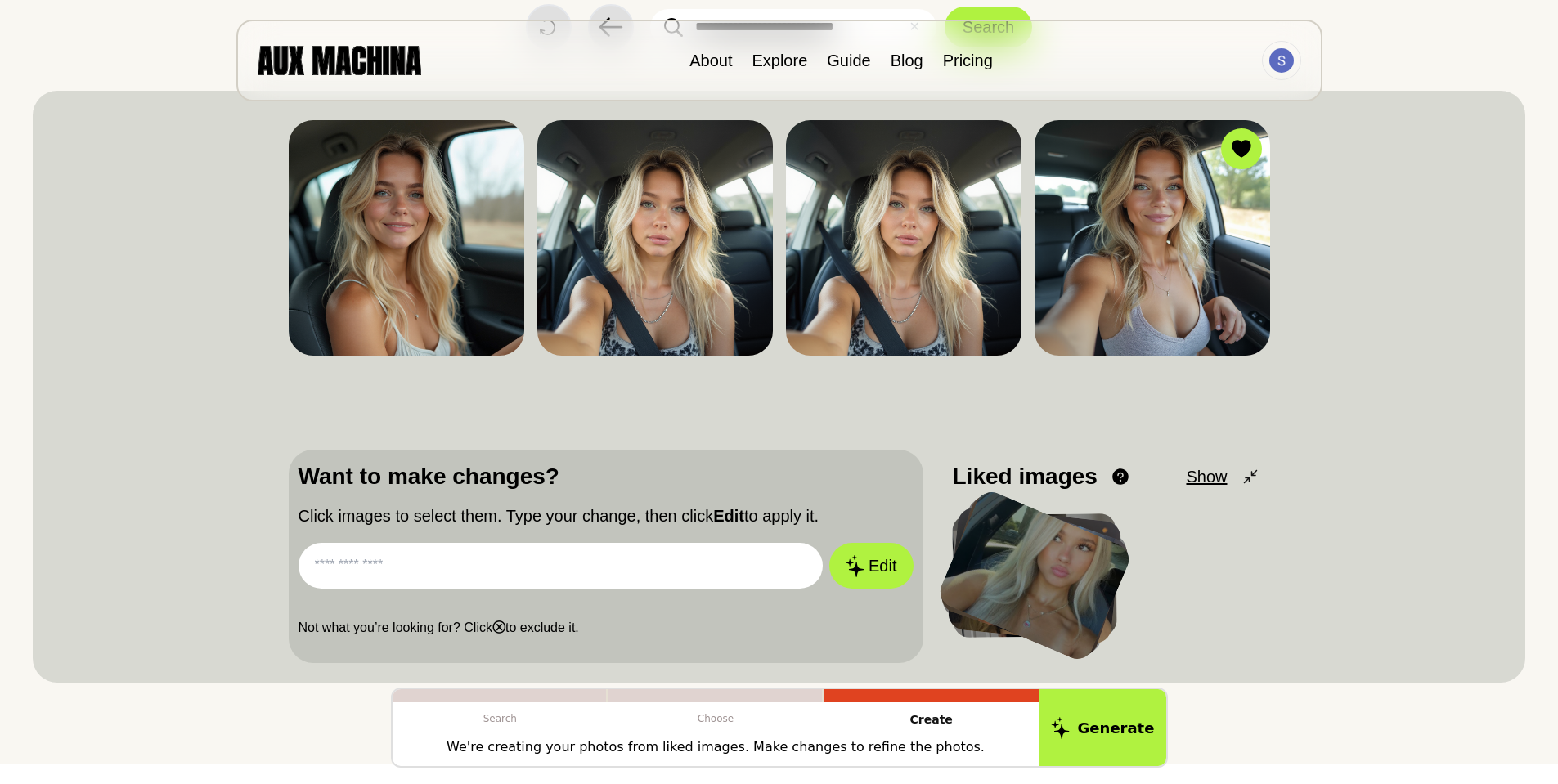
scroll to position [164, 0]
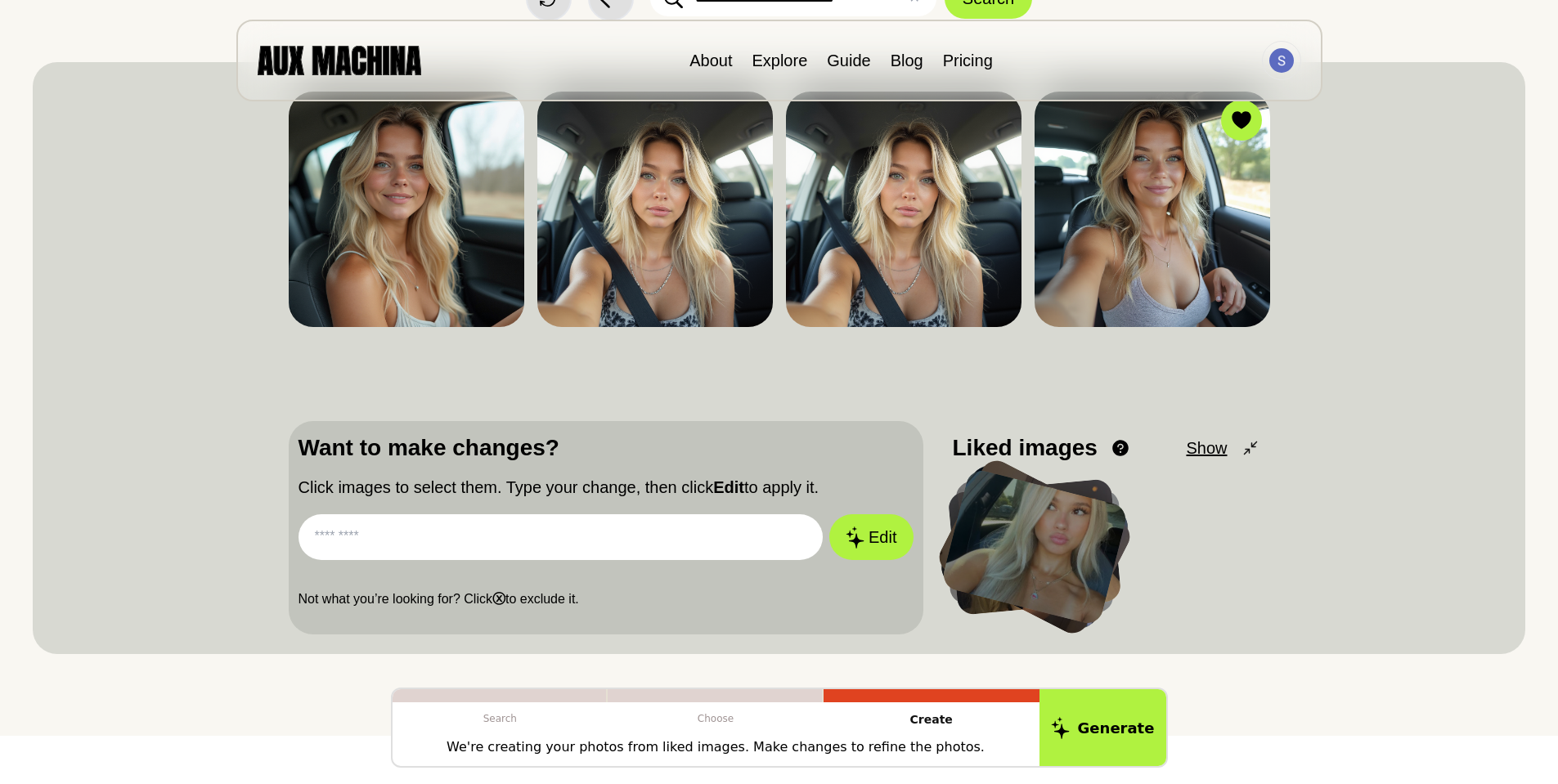
click at [467, 540] on input "text" at bounding box center [561, 537] width 525 height 46
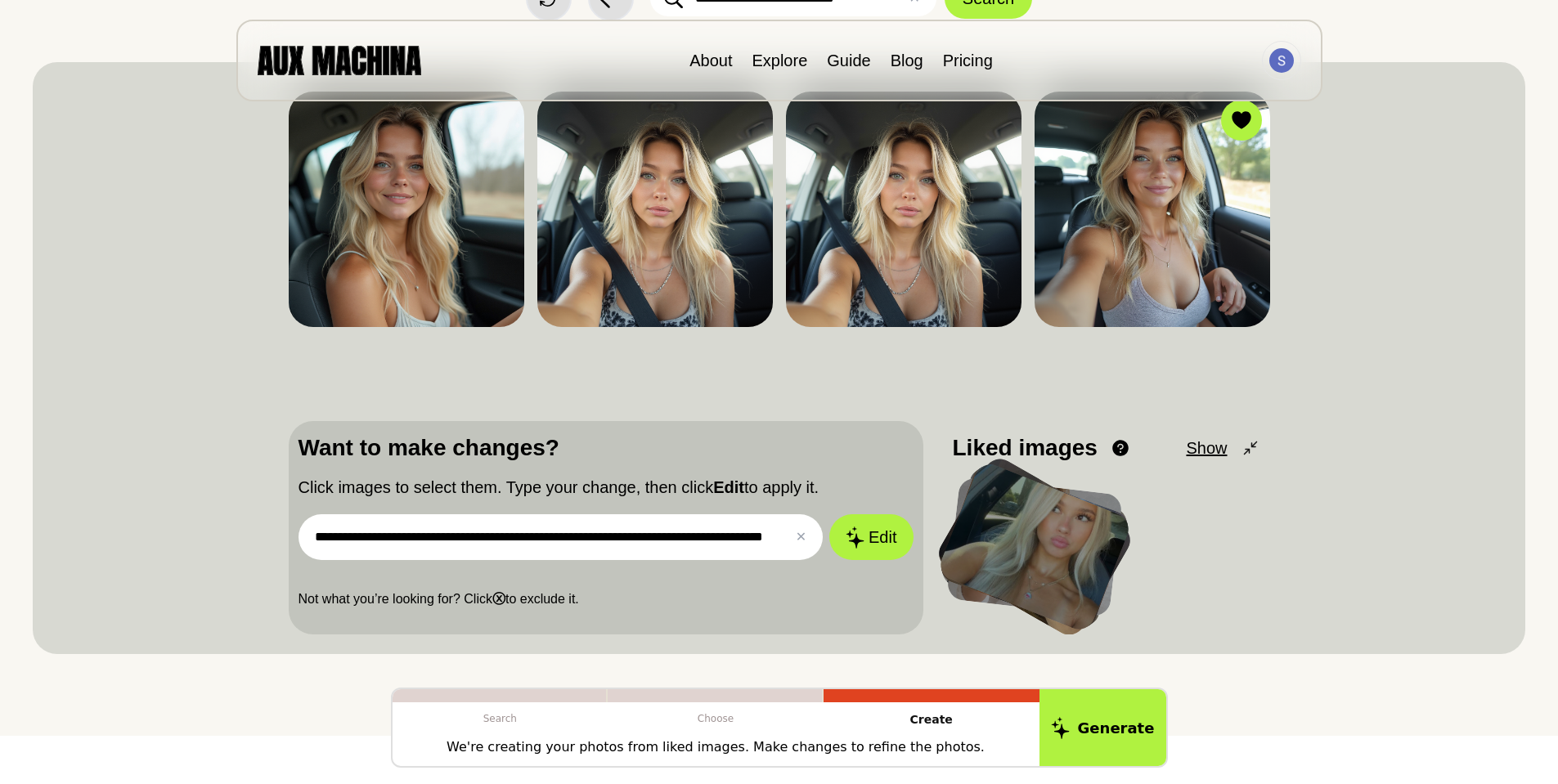
scroll to position [0, 36]
click at [860, 542] on icon at bounding box center [854, 537] width 19 height 23
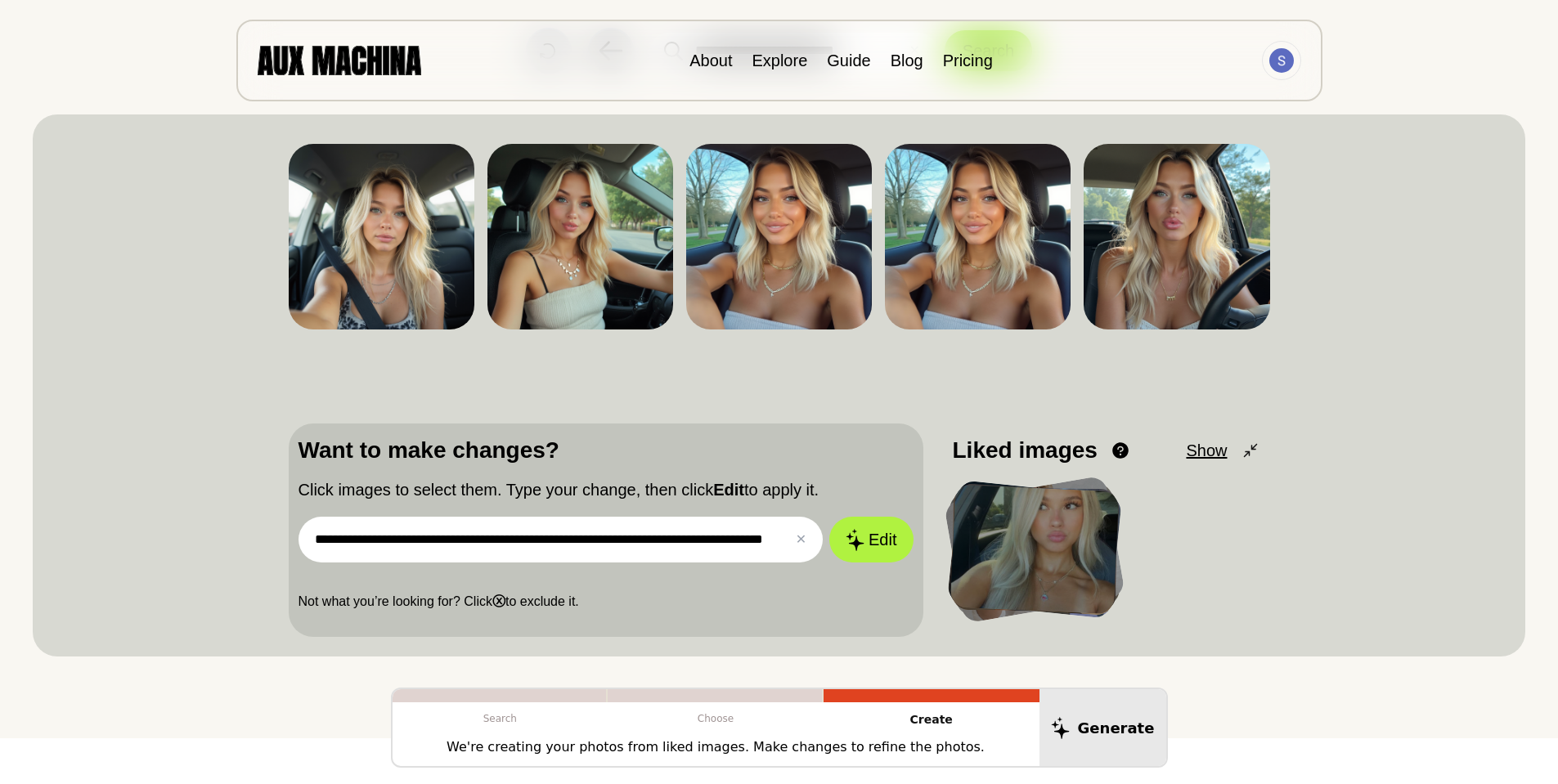
scroll to position [82, 0]
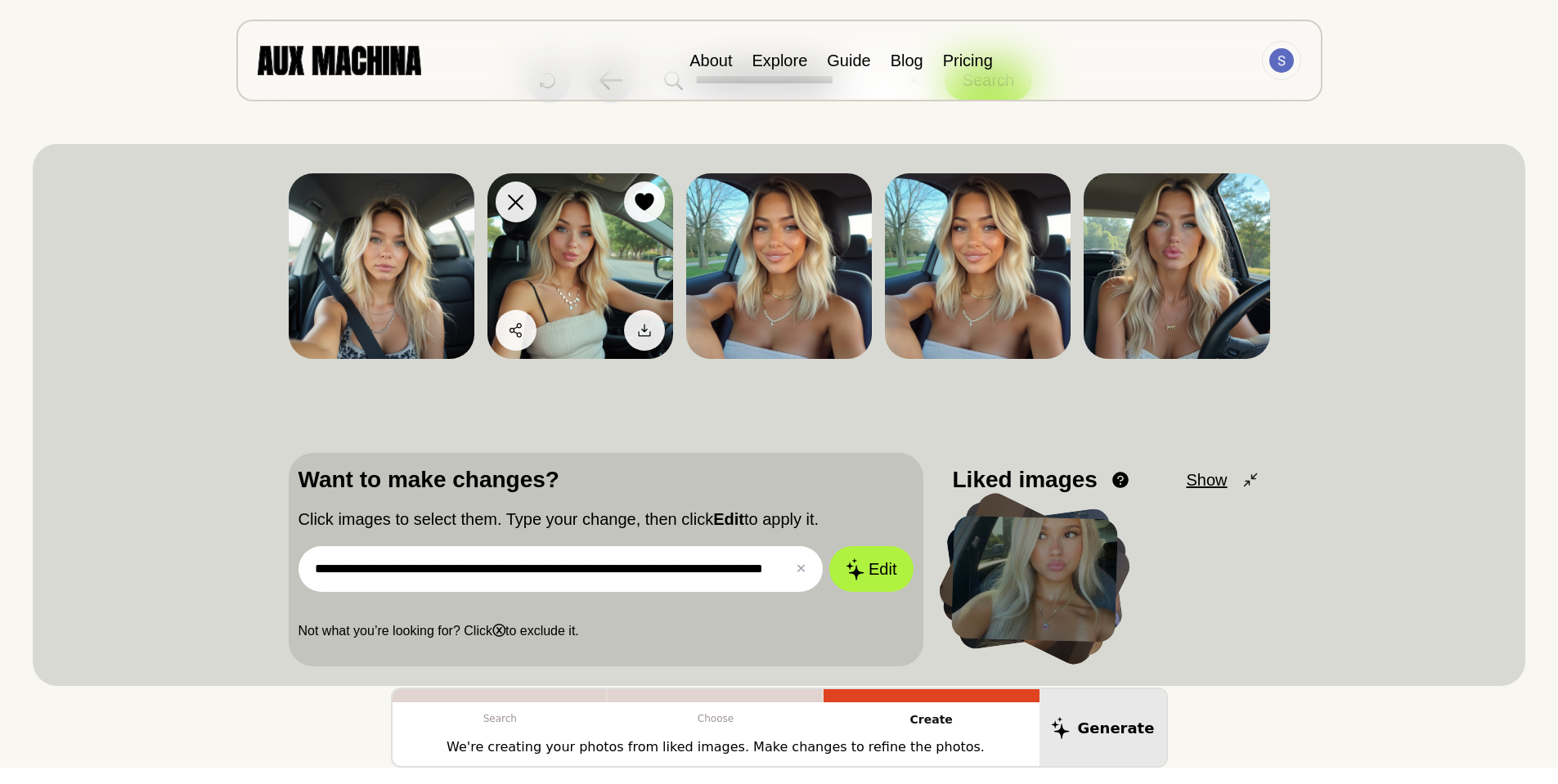
click at [589, 263] on img at bounding box center [580, 266] width 186 height 186
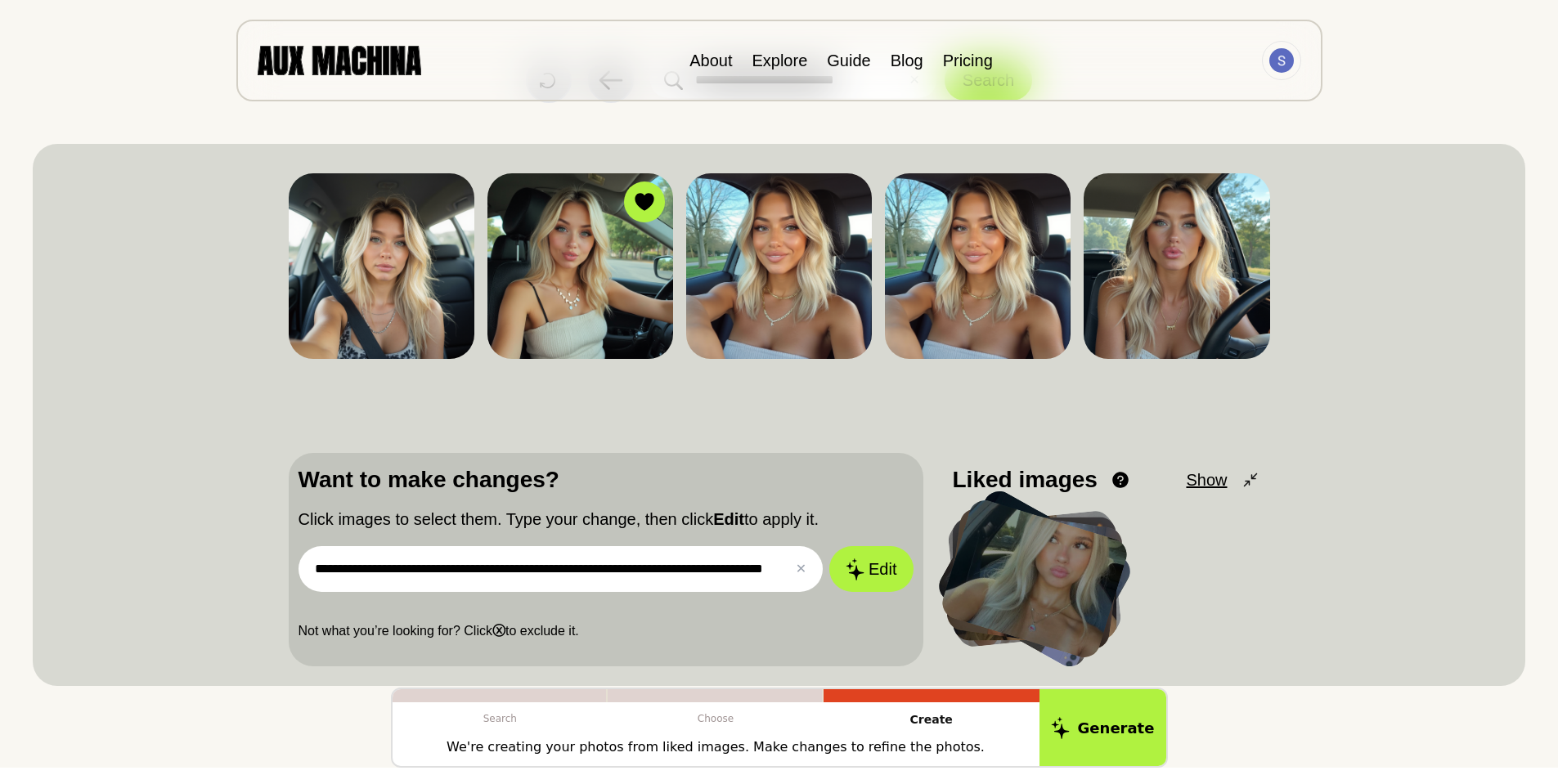
click at [527, 571] on input "**********" at bounding box center [561, 569] width 525 height 46
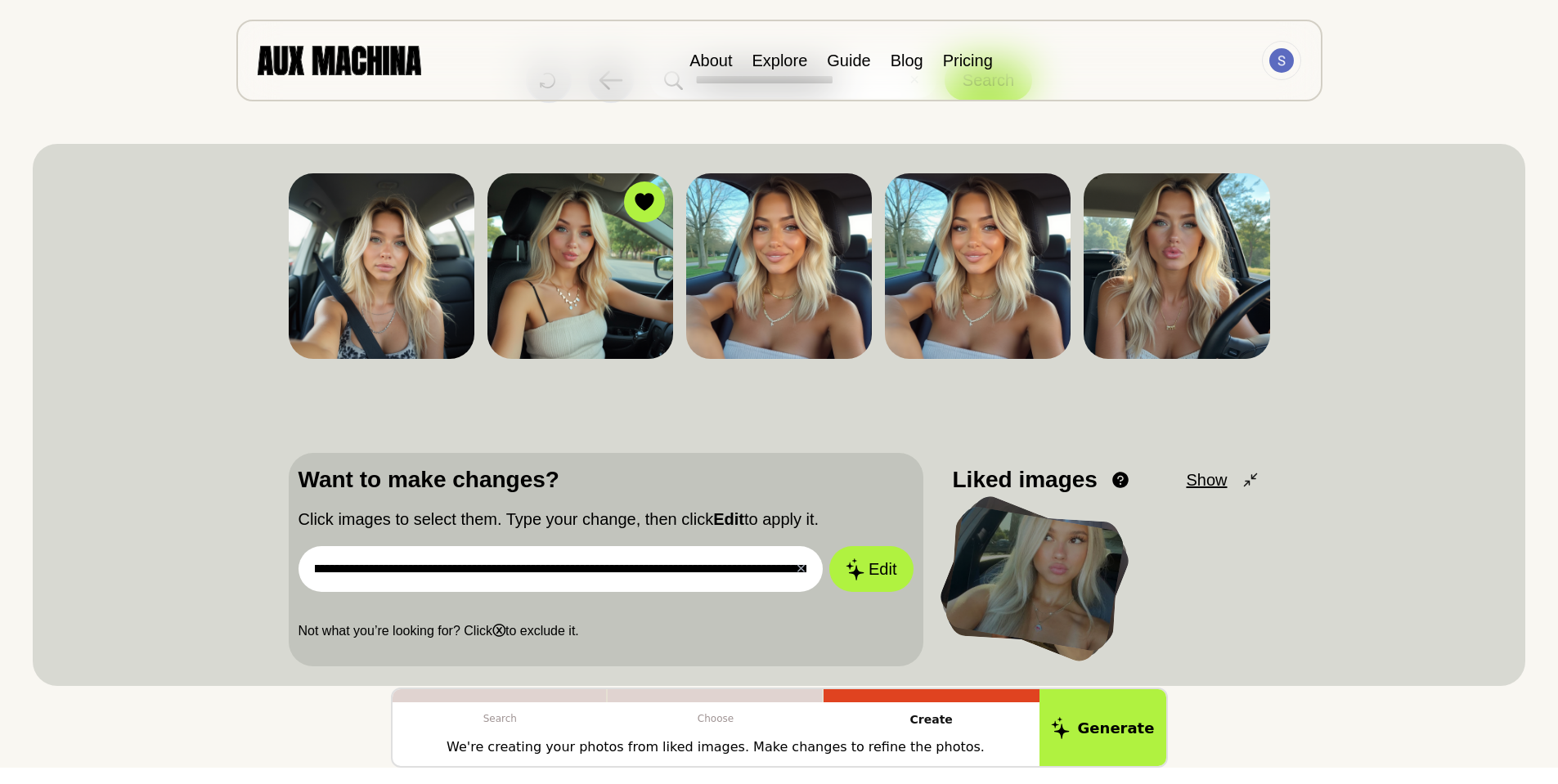
scroll to position [0, 0]
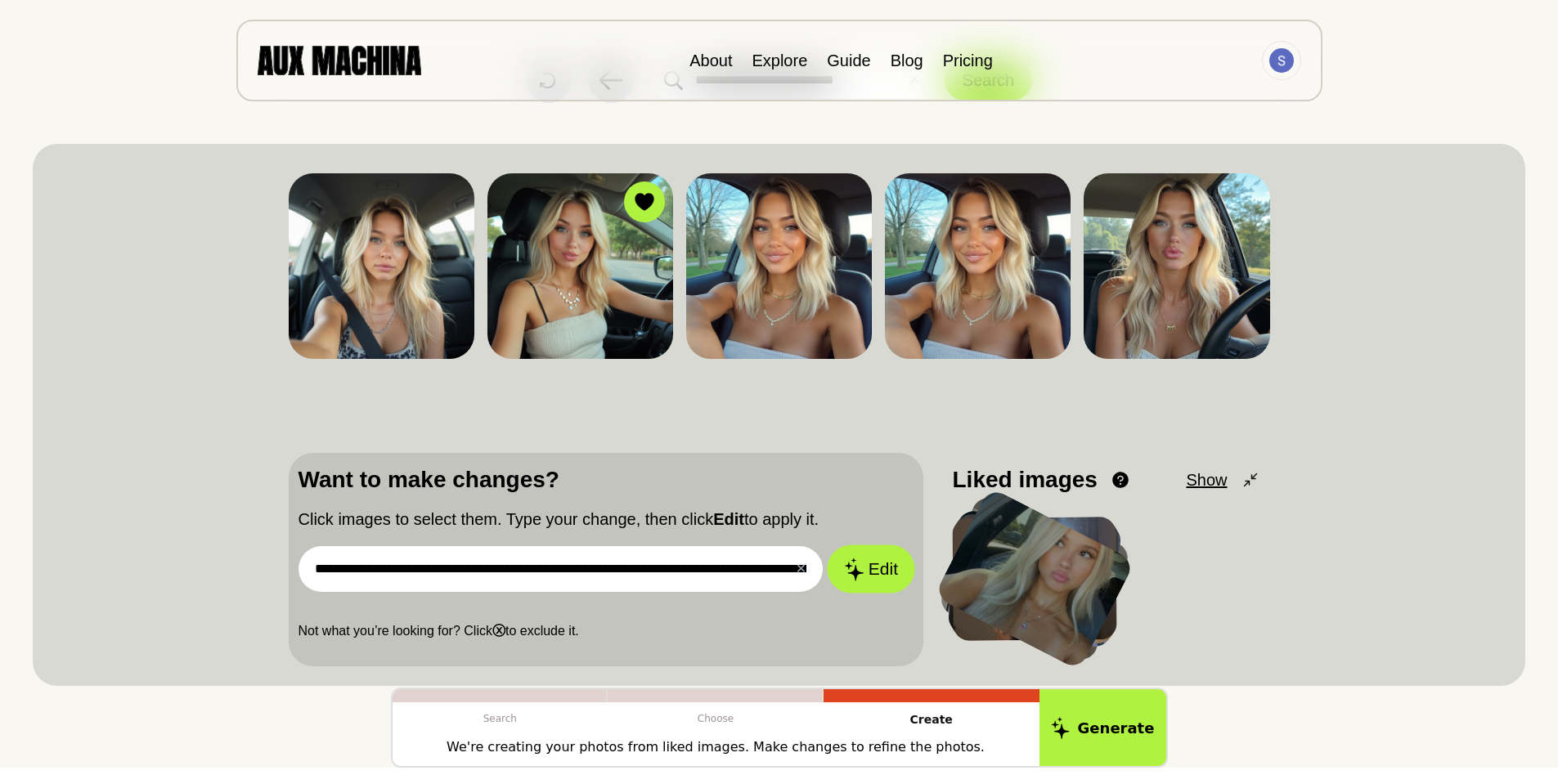
click at [859, 573] on icon at bounding box center [854, 569] width 18 height 23
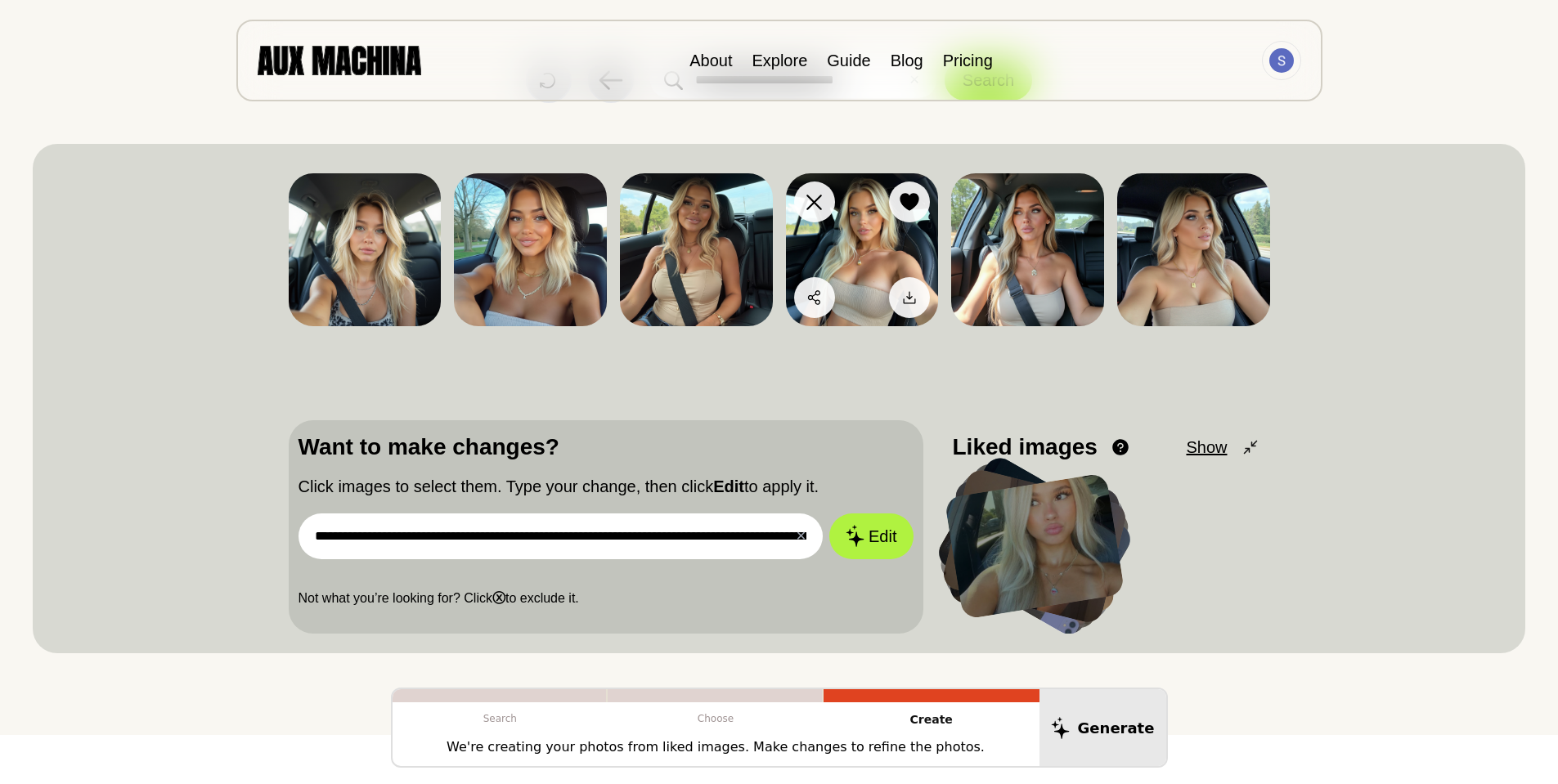
click at [854, 254] on img at bounding box center [863, 250] width 153 height 153
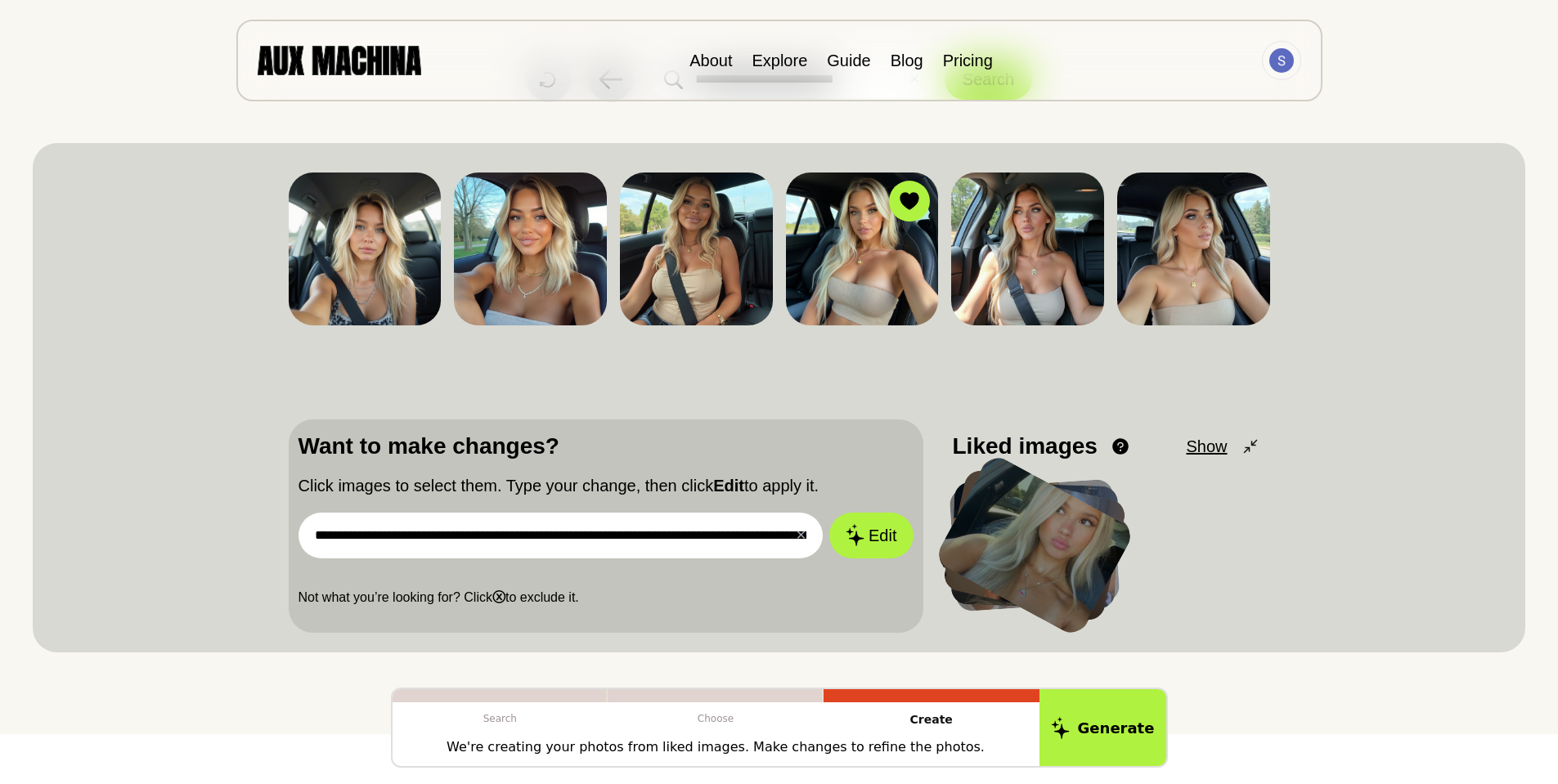
scroll to position [82, 0]
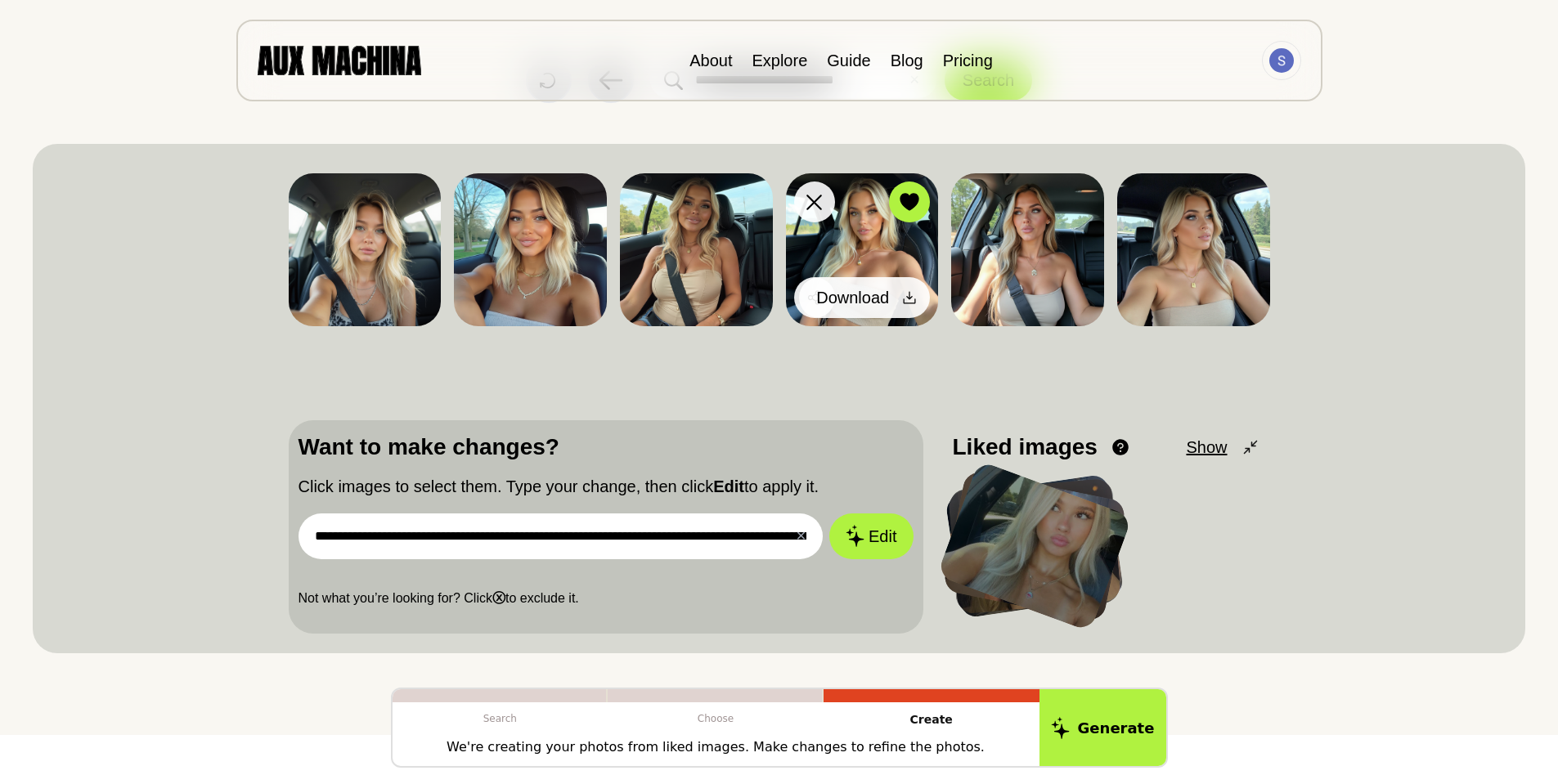
click at [912, 295] on icon at bounding box center [909, 297] width 17 height 17
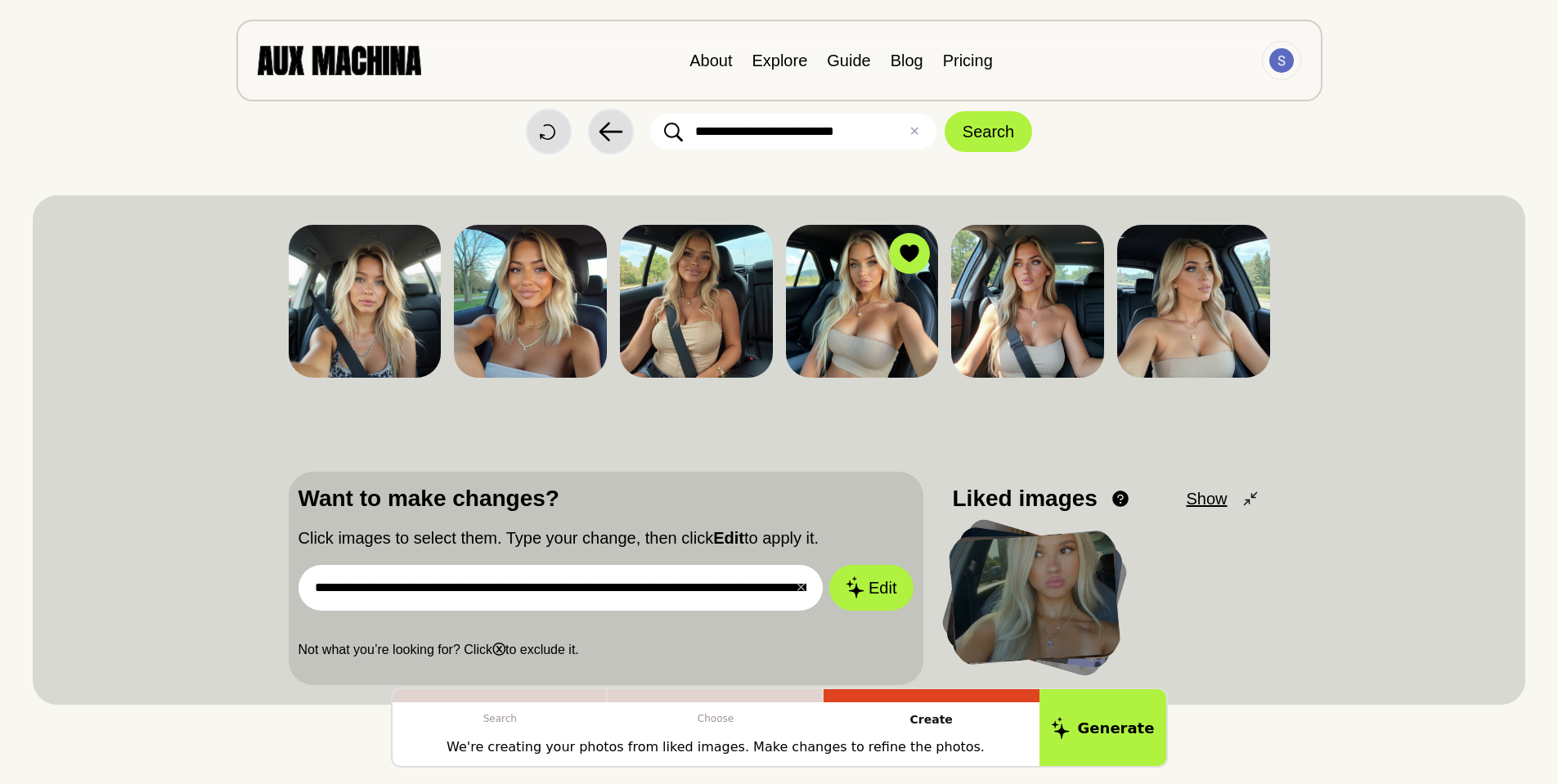
scroll to position [0, 0]
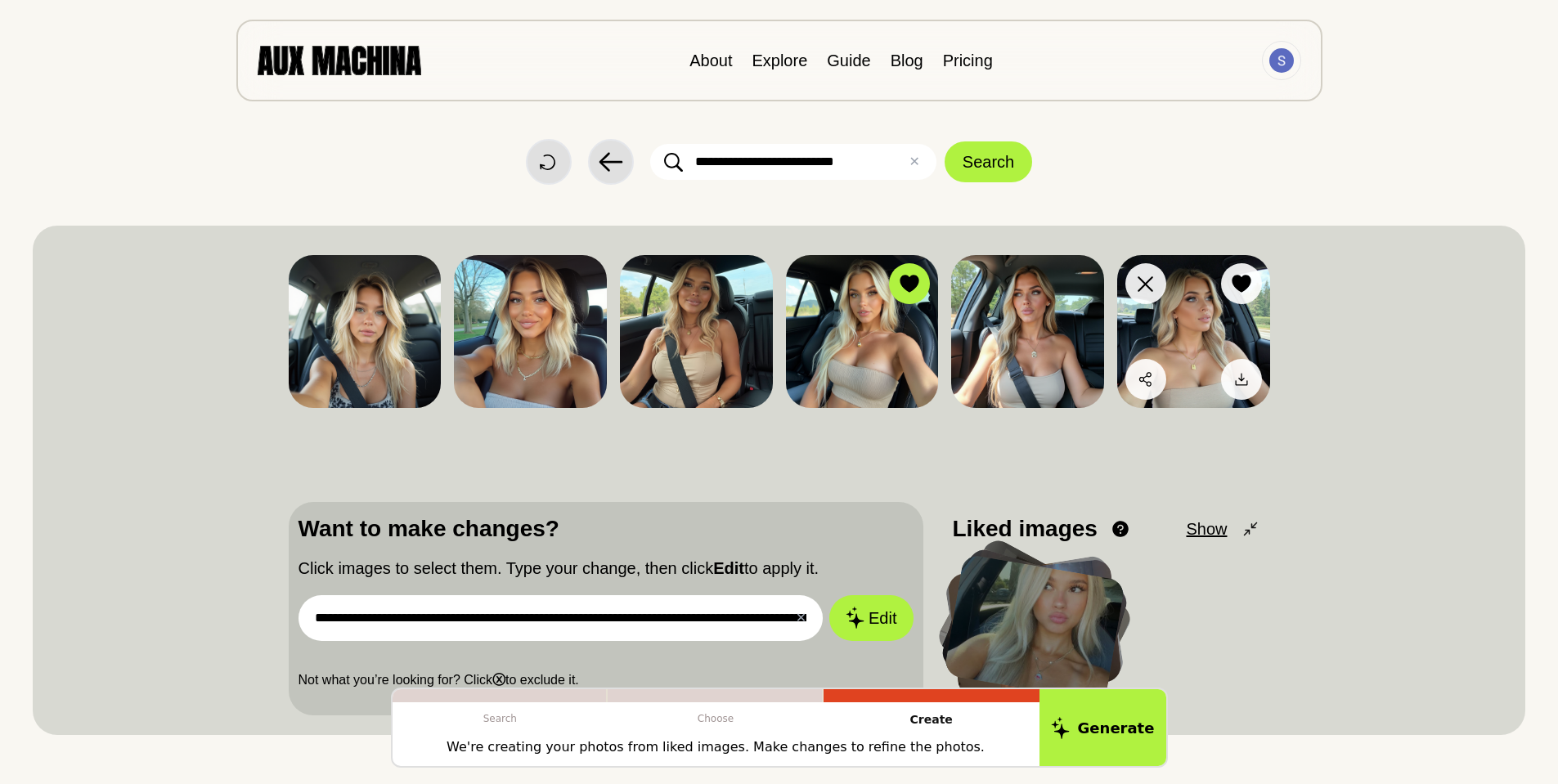
click at [1185, 353] on img at bounding box center [1194, 332] width 153 height 153
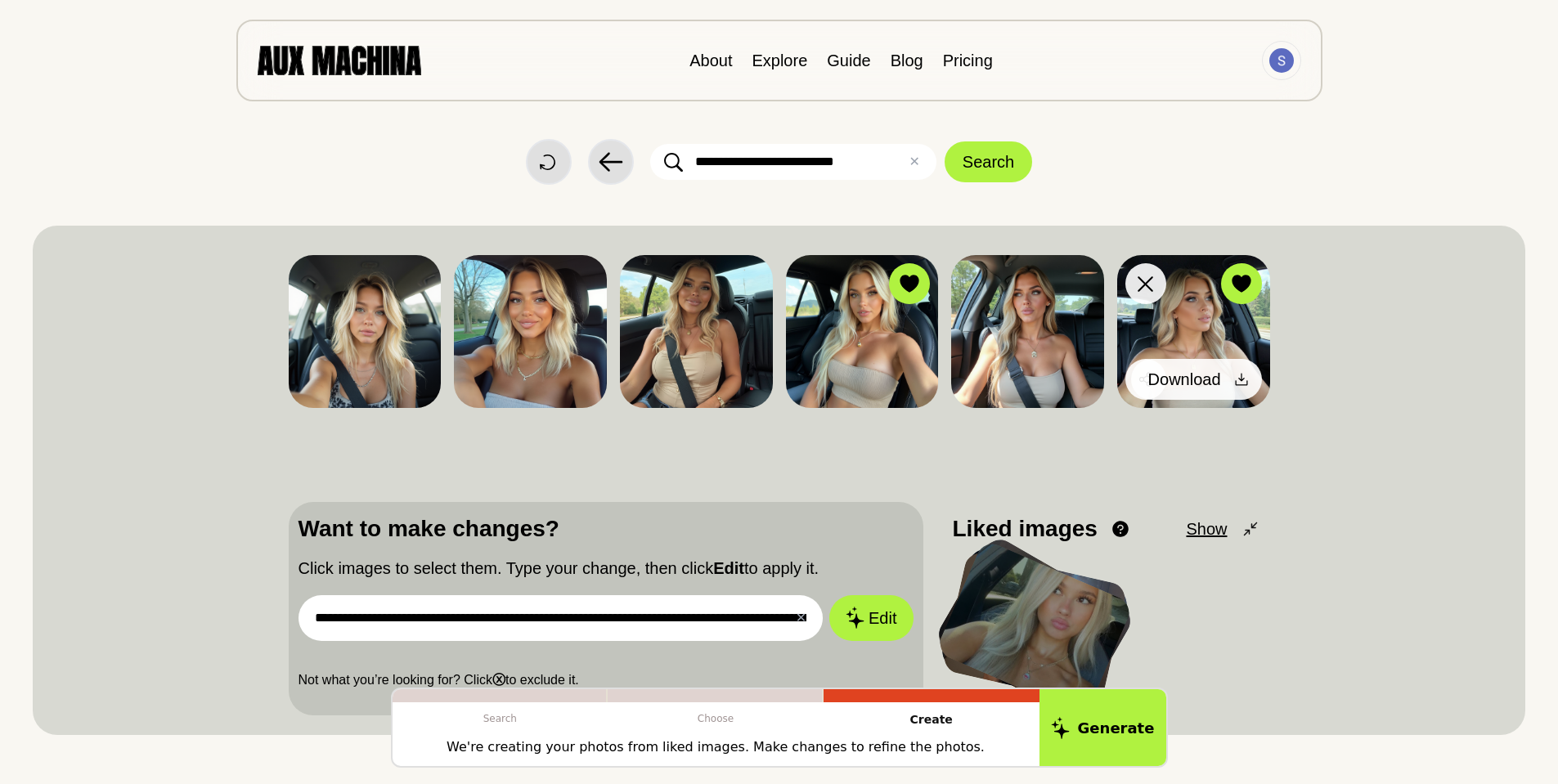
click at [1246, 382] on icon at bounding box center [1241, 379] width 12 height 12
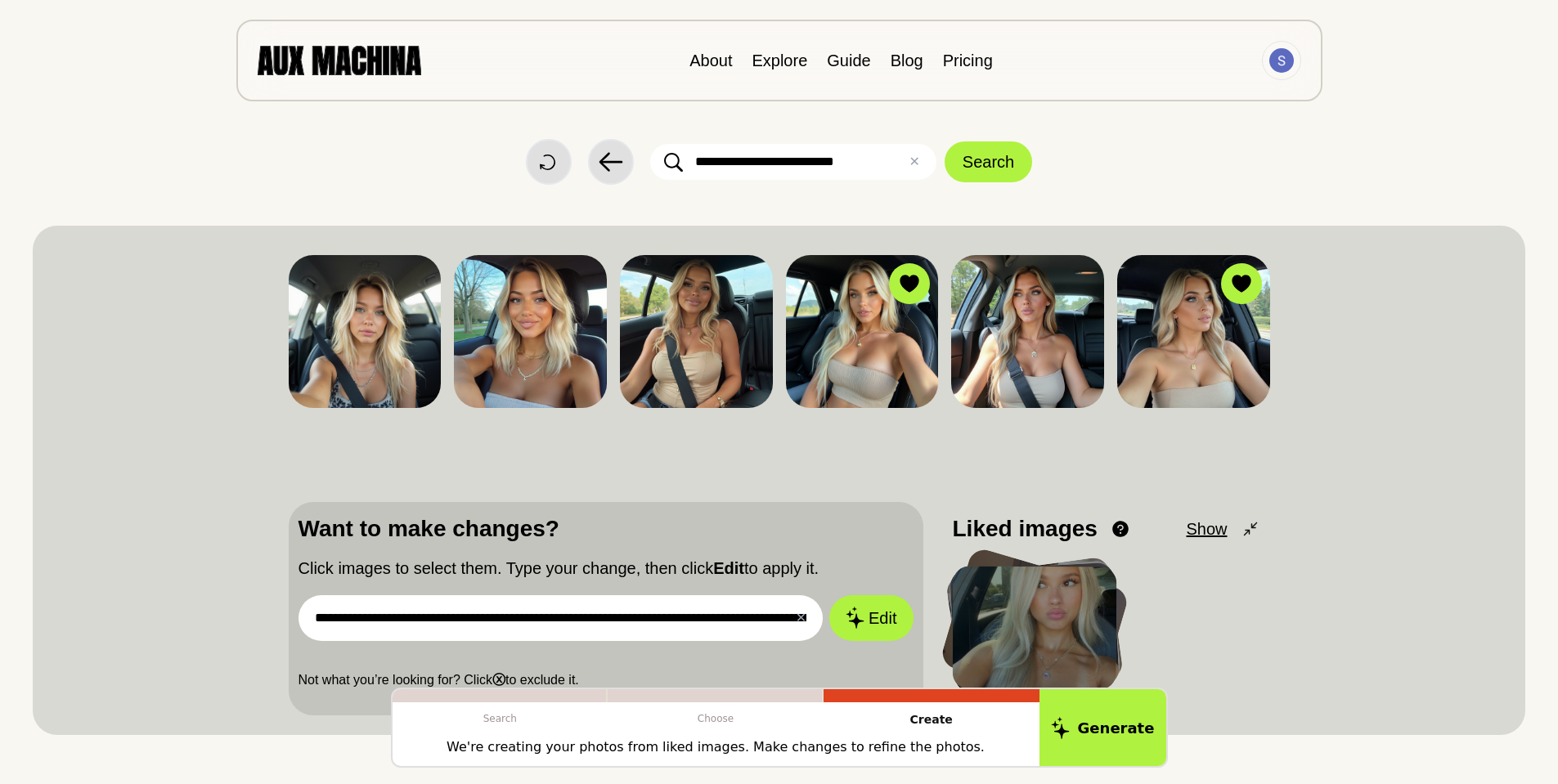
click at [707, 618] on input "**********" at bounding box center [561, 618] width 525 height 46
click at [777, 619] on input "**********" at bounding box center [561, 618] width 525 height 46
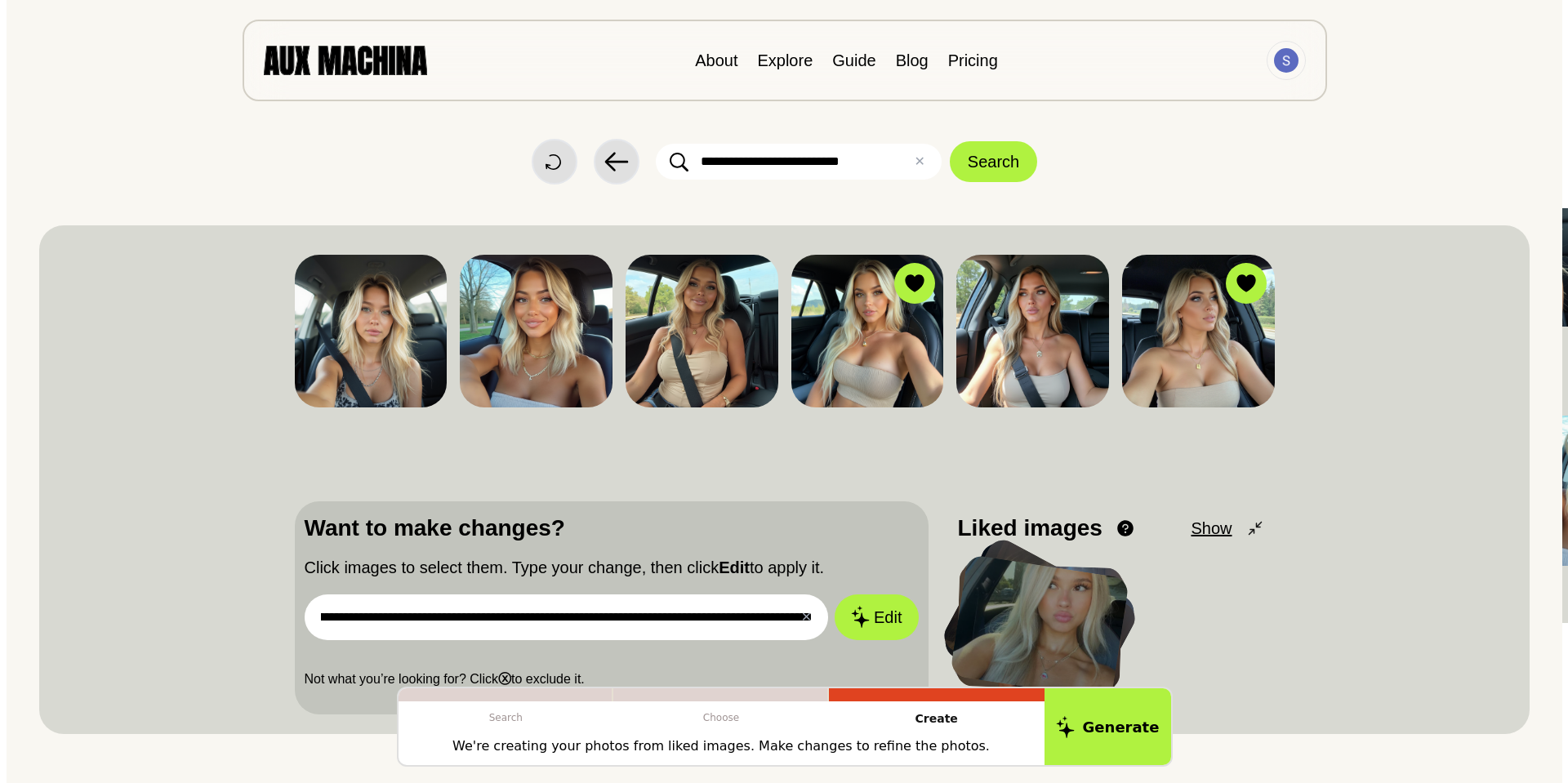
scroll to position [0, 287]
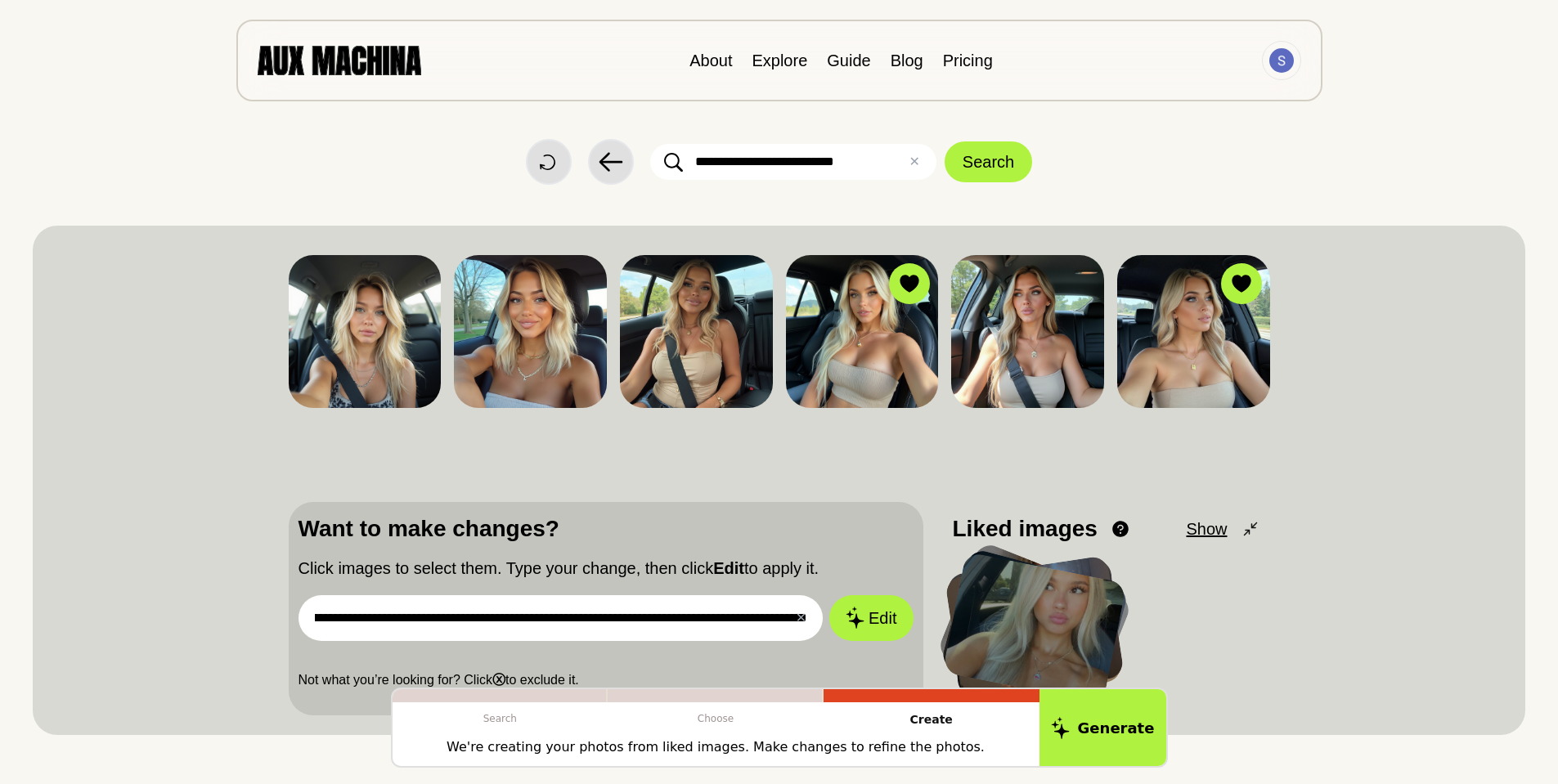
type input "**********"
click at [829, 595] on button "Edit" at bounding box center [871, 618] width 84 height 46
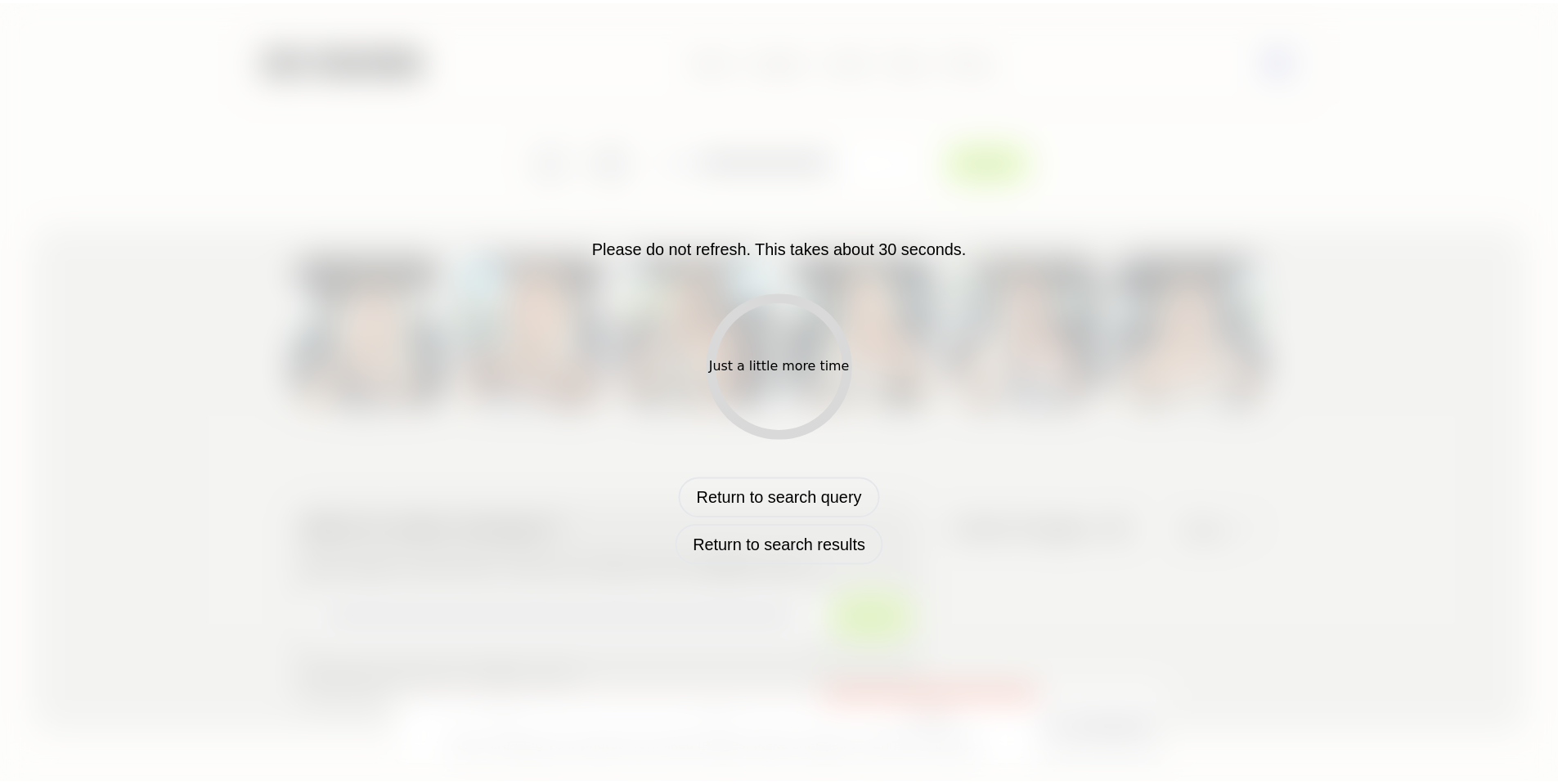
scroll to position [0, 0]
click at [970, 624] on div "Please do not refresh. This takes about 30 seconds. Just a little more time Ret…" at bounding box center [785, 392] width 1570 height 784
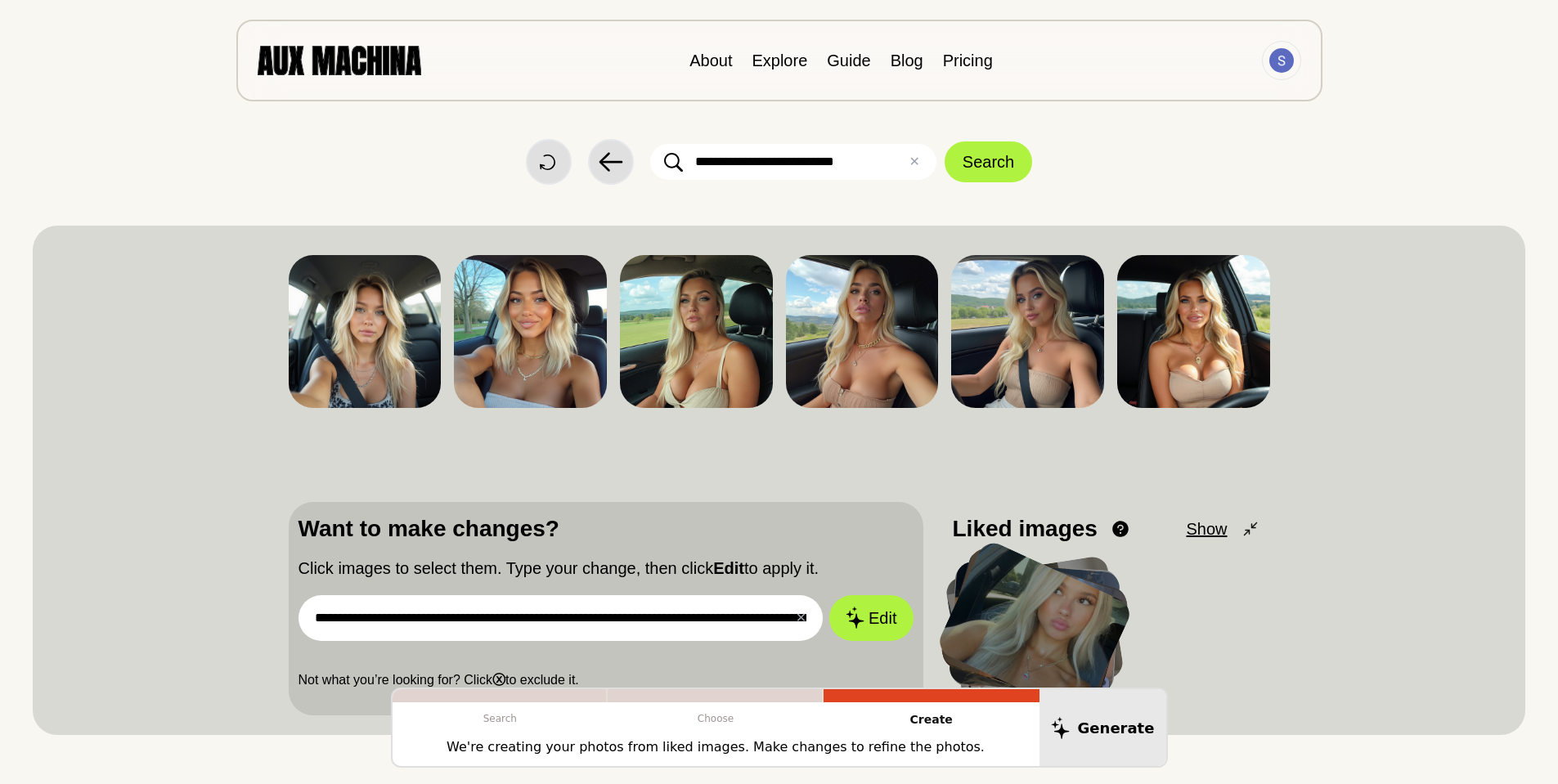
click at [861, 159] on input "**********" at bounding box center [793, 162] width 286 height 36
click at [779, 162] on input "**********" at bounding box center [793, 162] width 286 height 36
click at [878, 163] on input "**********" at bounding box center [793, 162] width 286 height 36
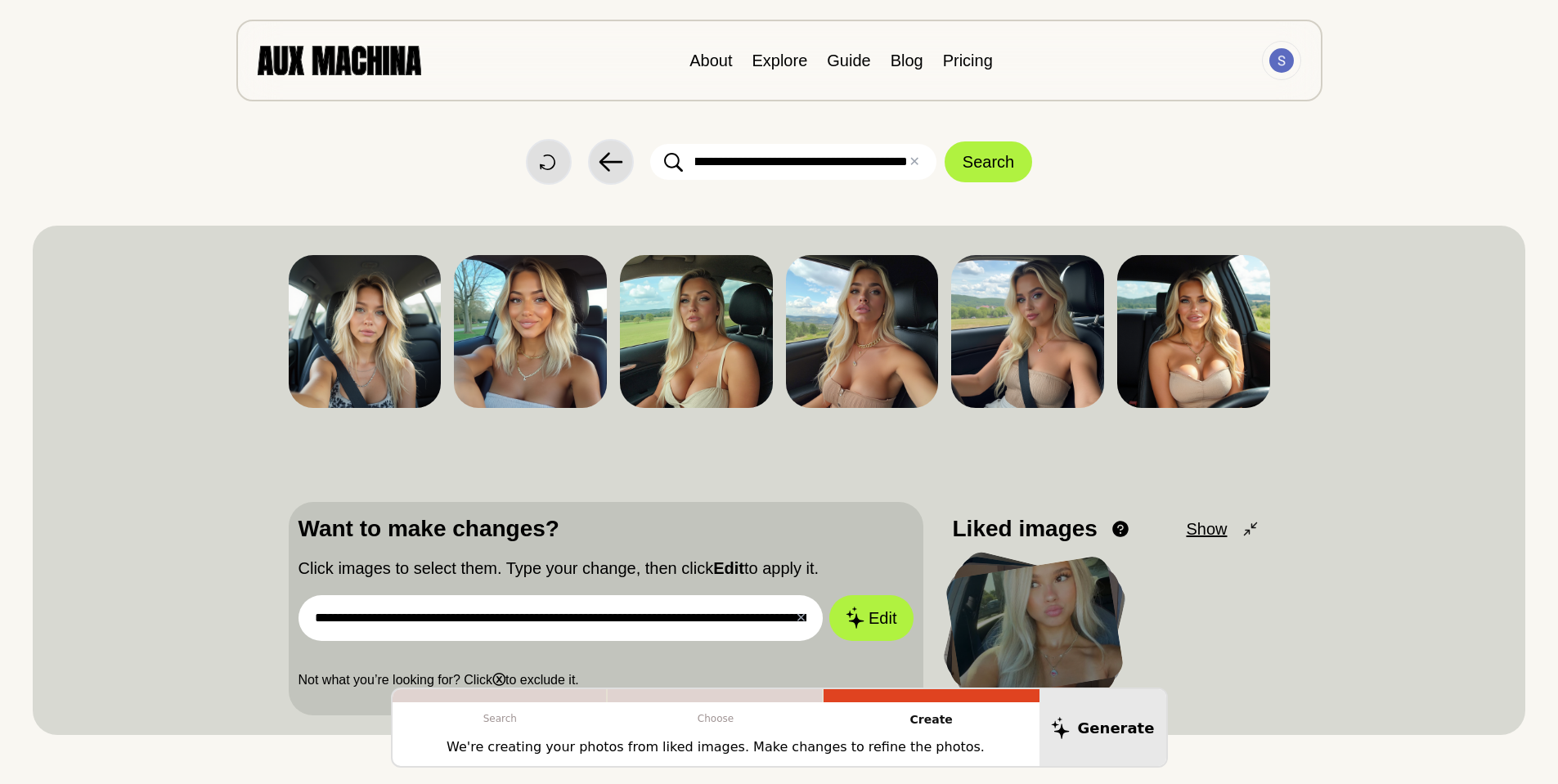
scroll to position [0, 354]
type input "**********"
click at [1006, 170] on button "Search" at bounding box center [988, 162] width 87 height 40
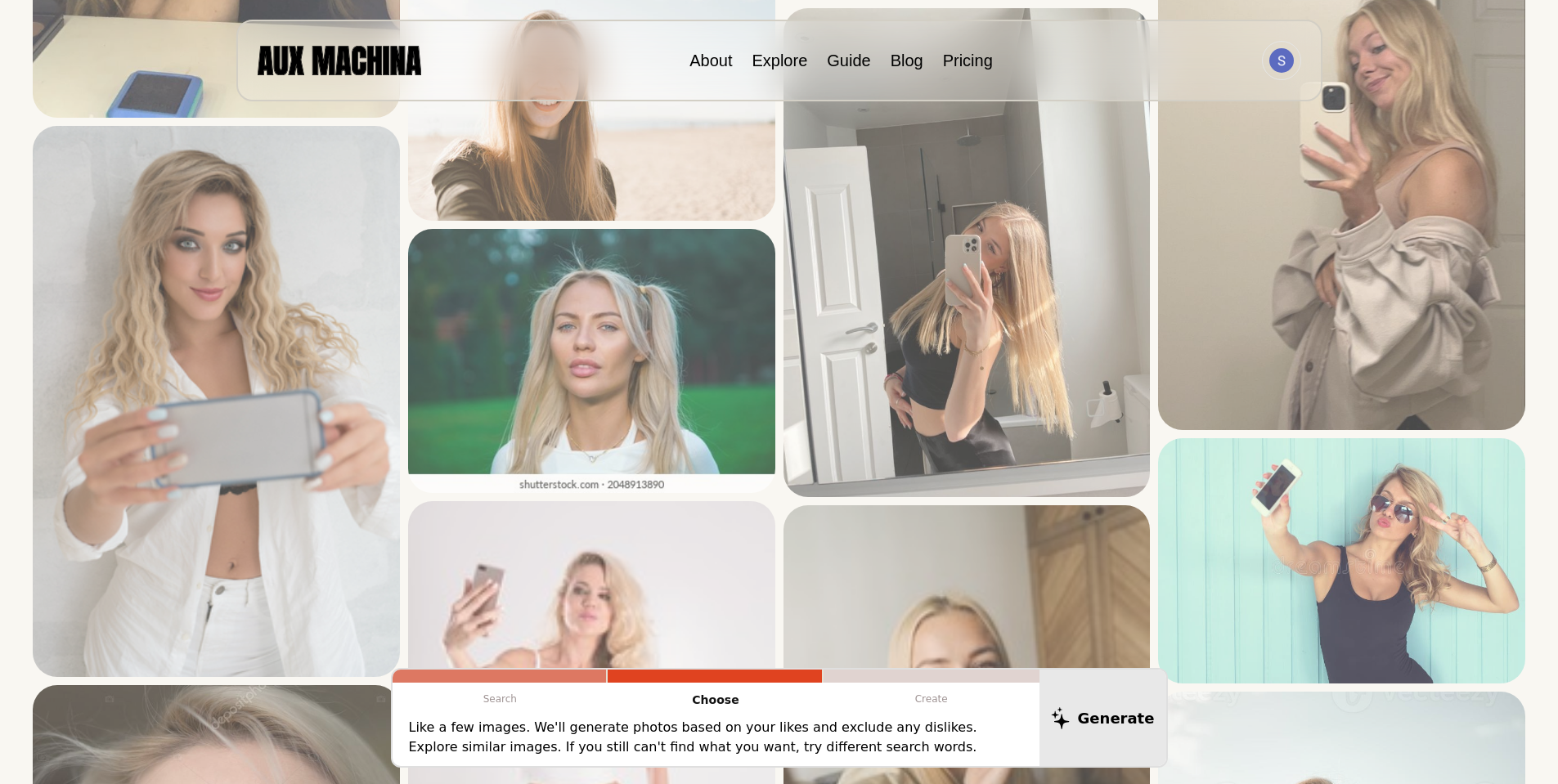
scroll to position [1470, 0]
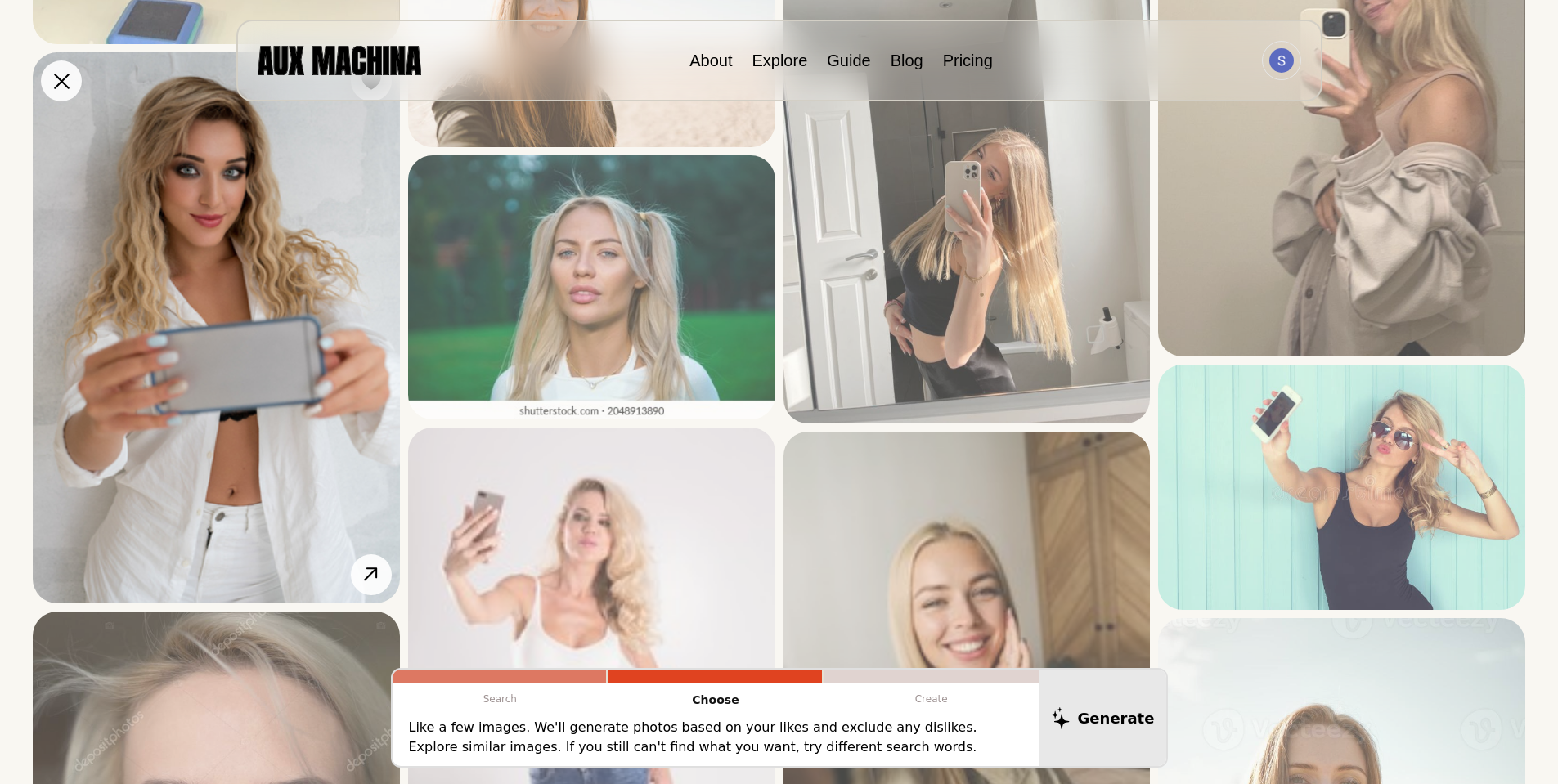
click at [244, 315] on img at bounding box center [216, 326] width 367 height 550
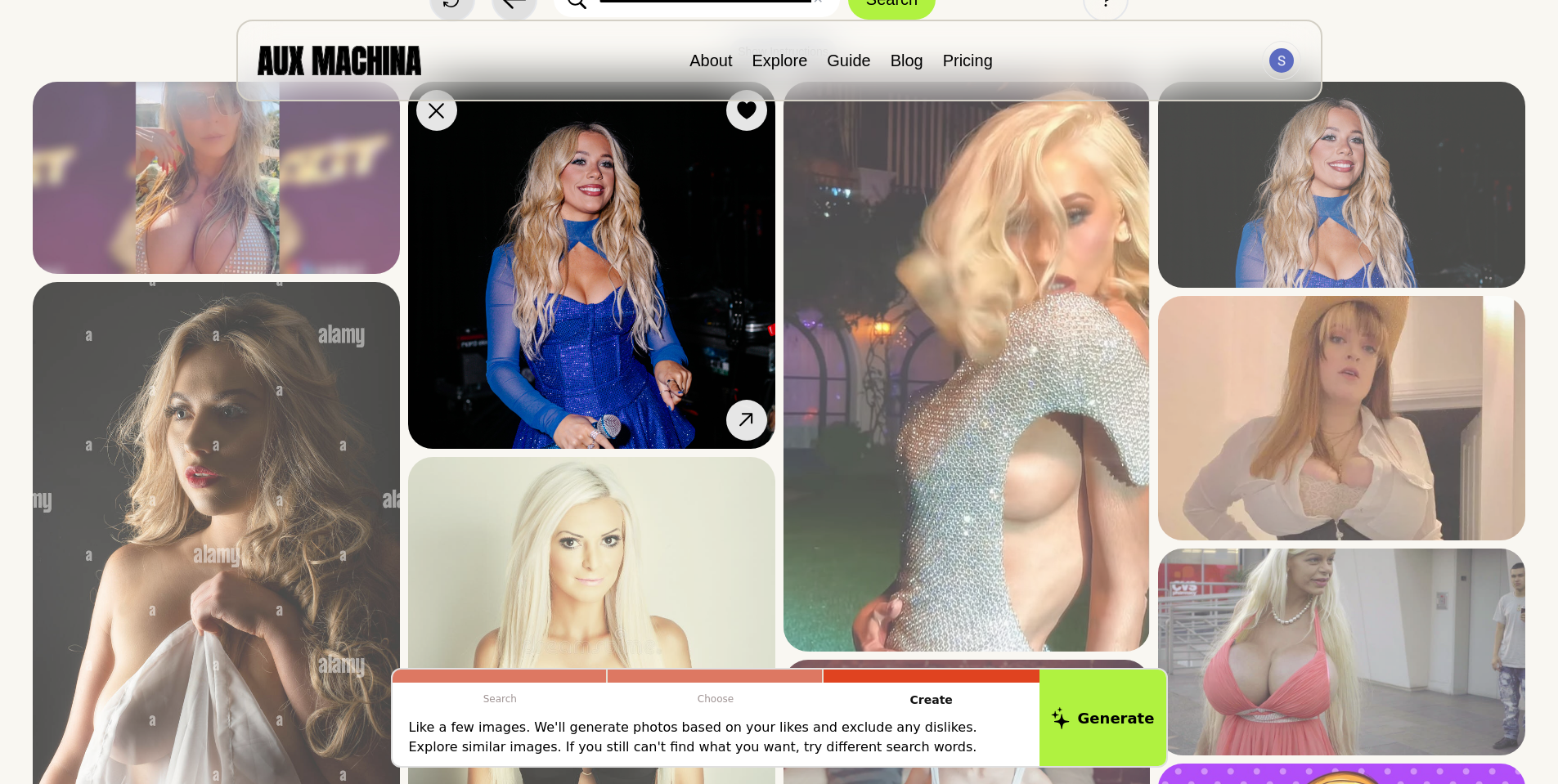
scroll to position [164, 0]
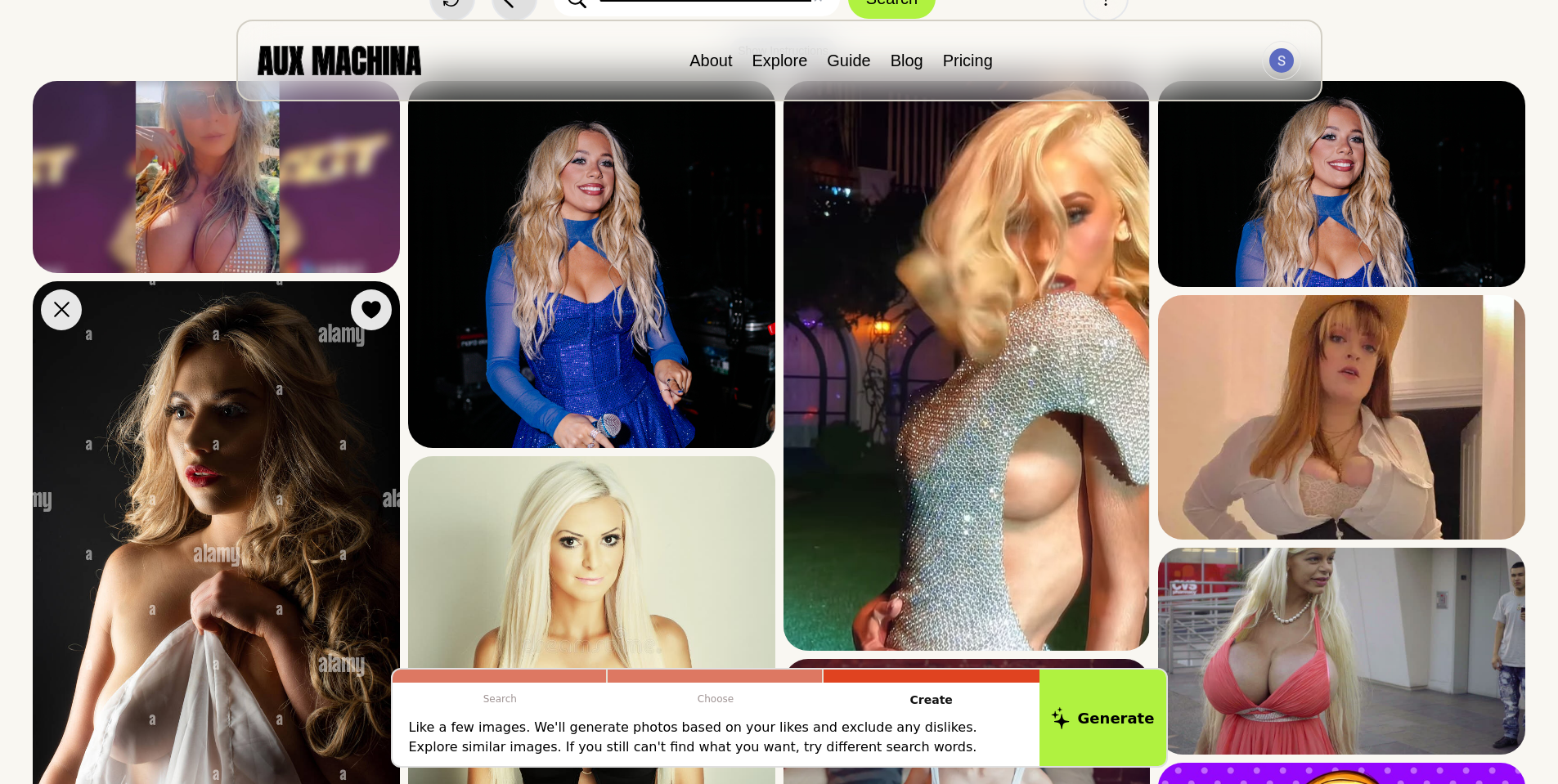
click at [211, 524] on img at bounding box center [216, 575] width 367 height 588
click at [1022, 390] on img at bounding box center [966, 366] width 367 height 570
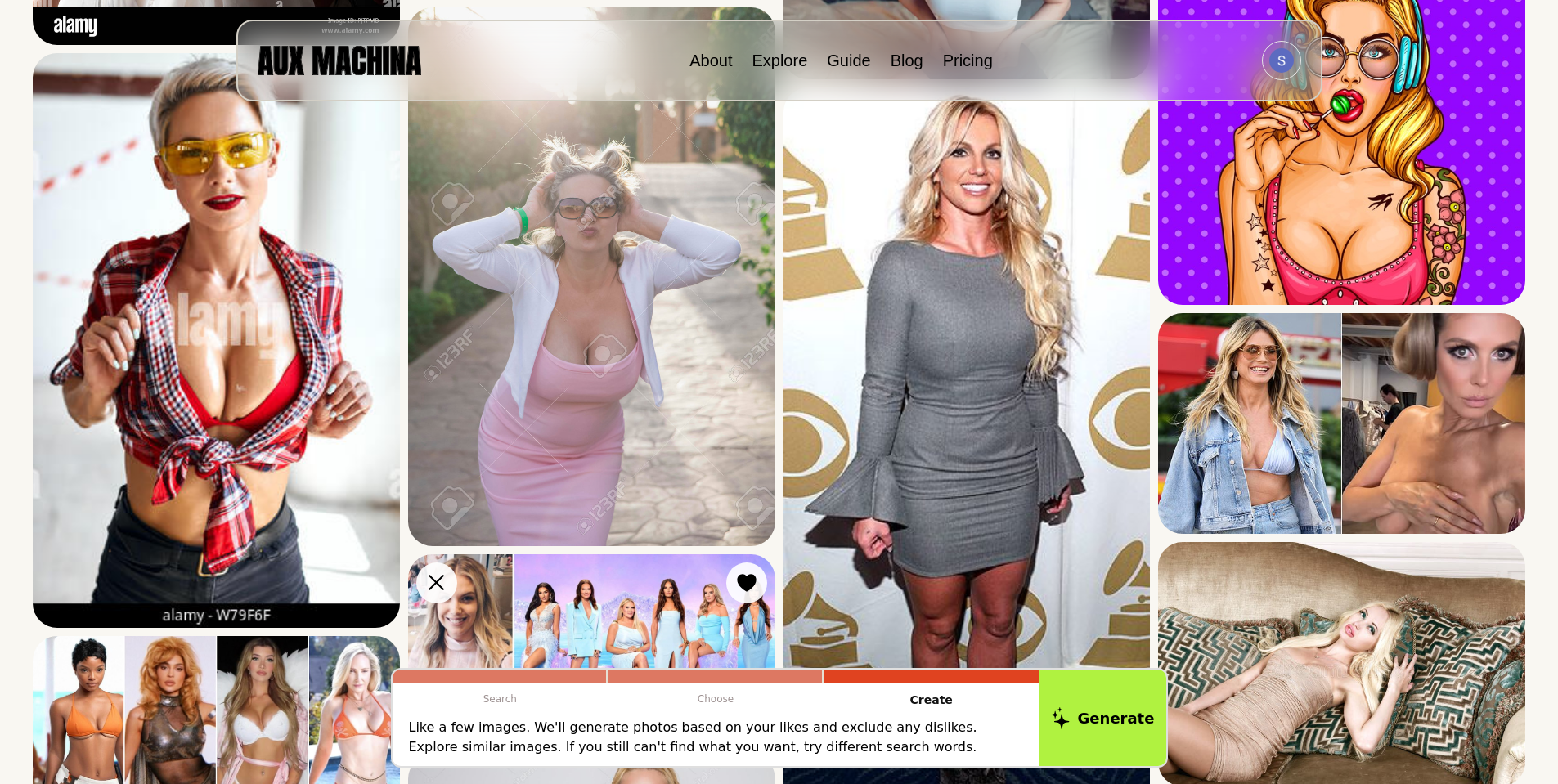
scroll to position [981, 0]
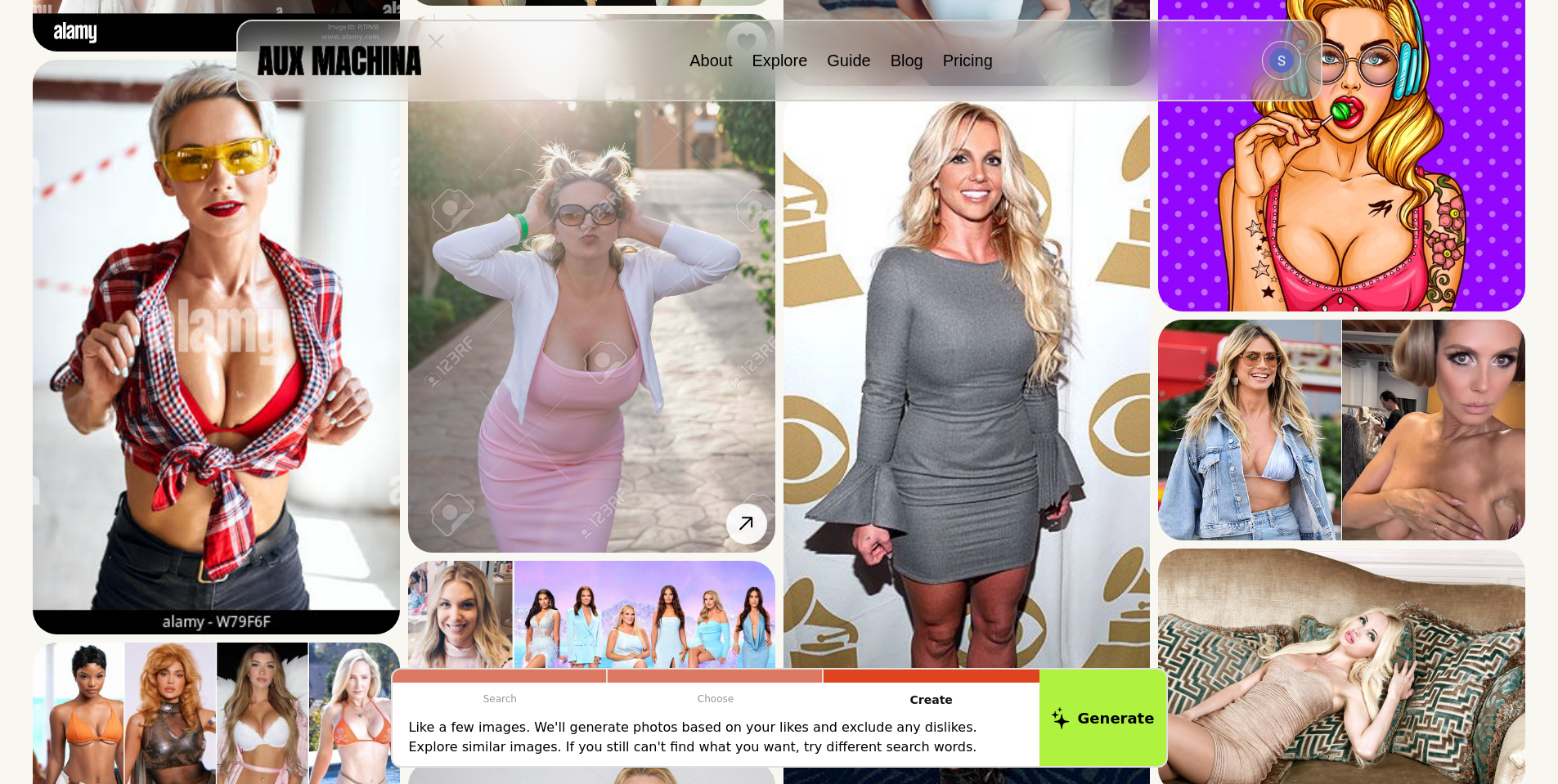
click at [630, 387] on img at bounding box center [592, 283] width 367 height 539
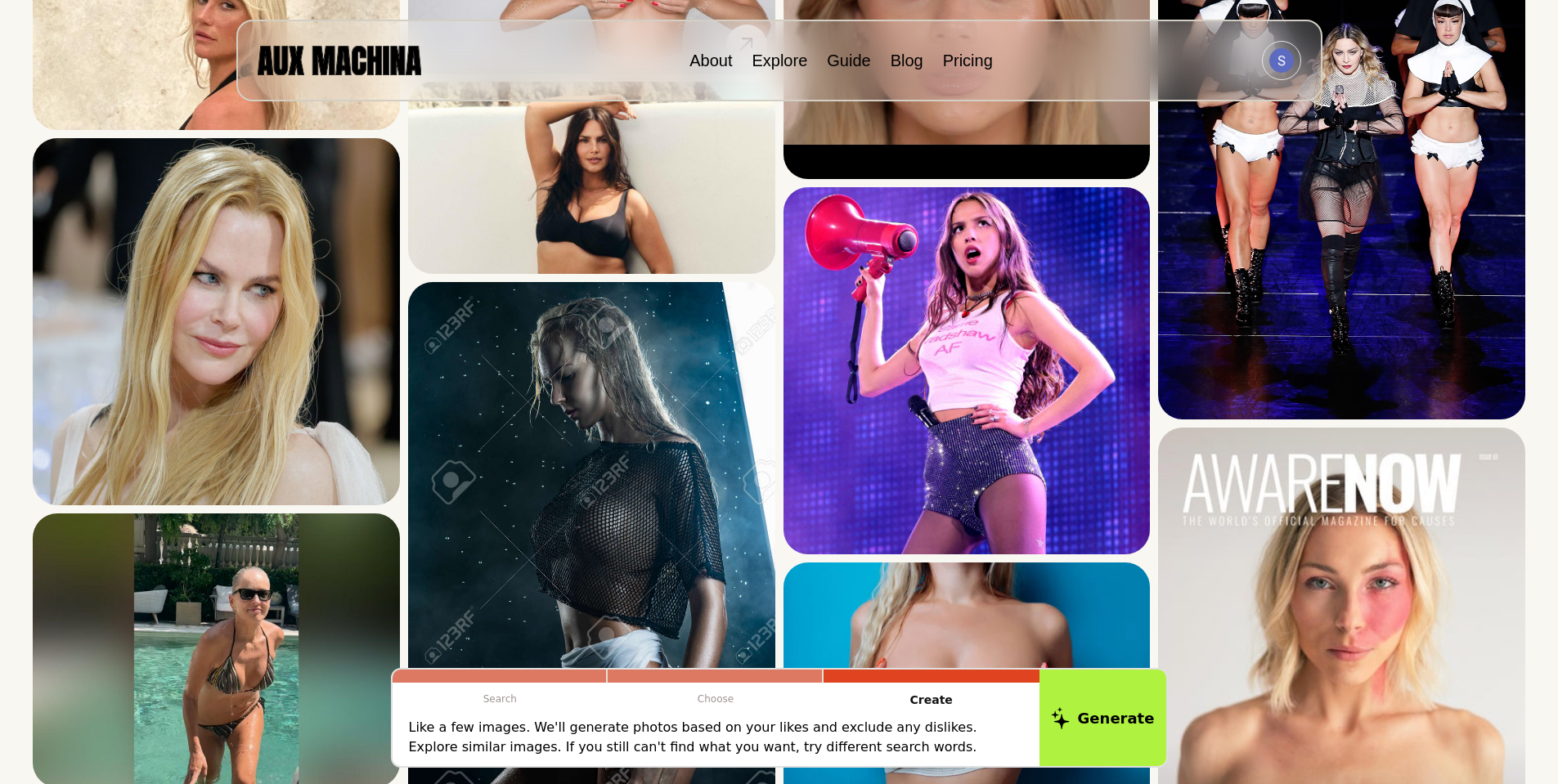
scroll to position [2044, 0]
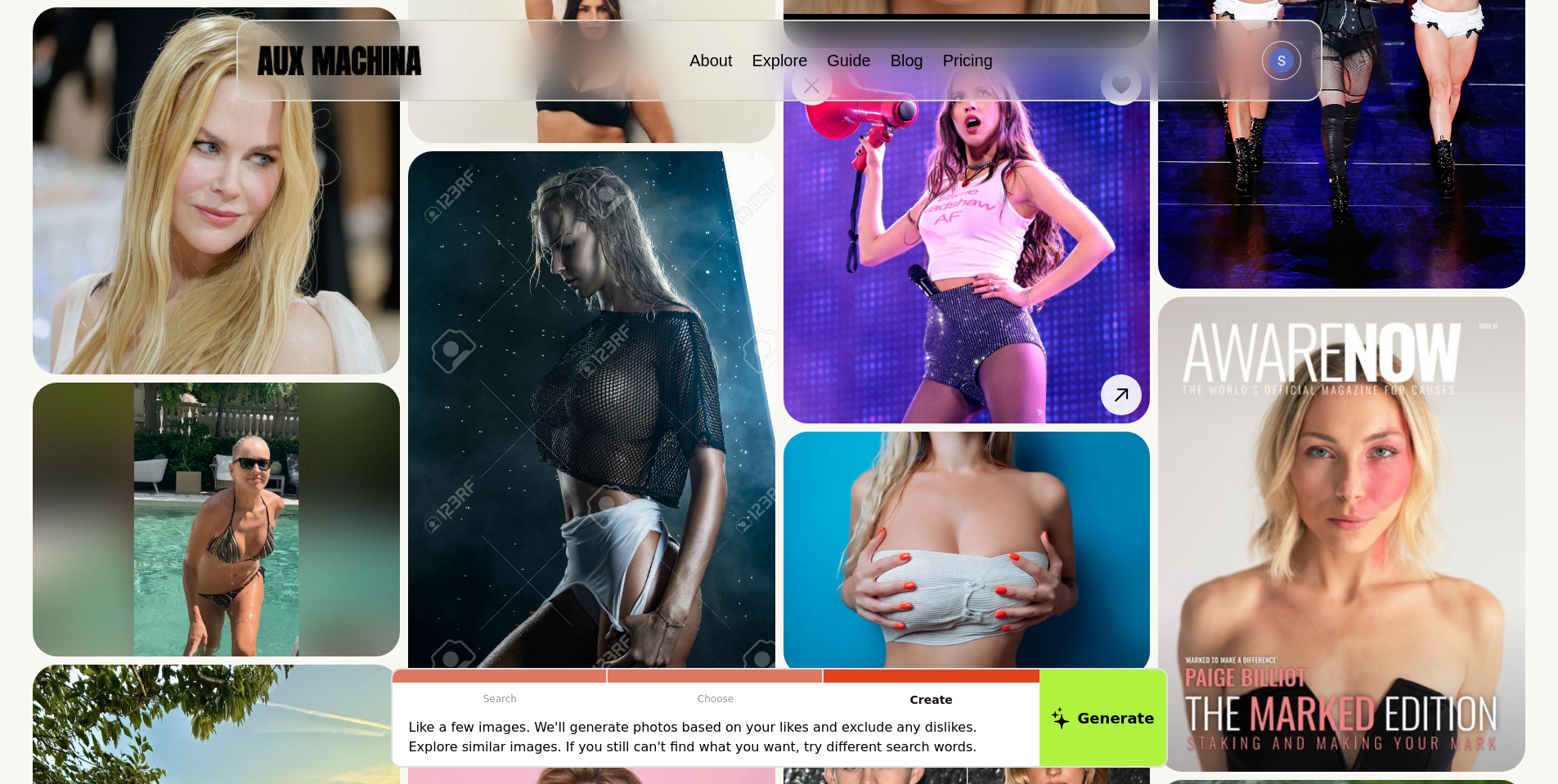
click at [922, 264] on img at bounding box center [966, 239] width 367 height 367
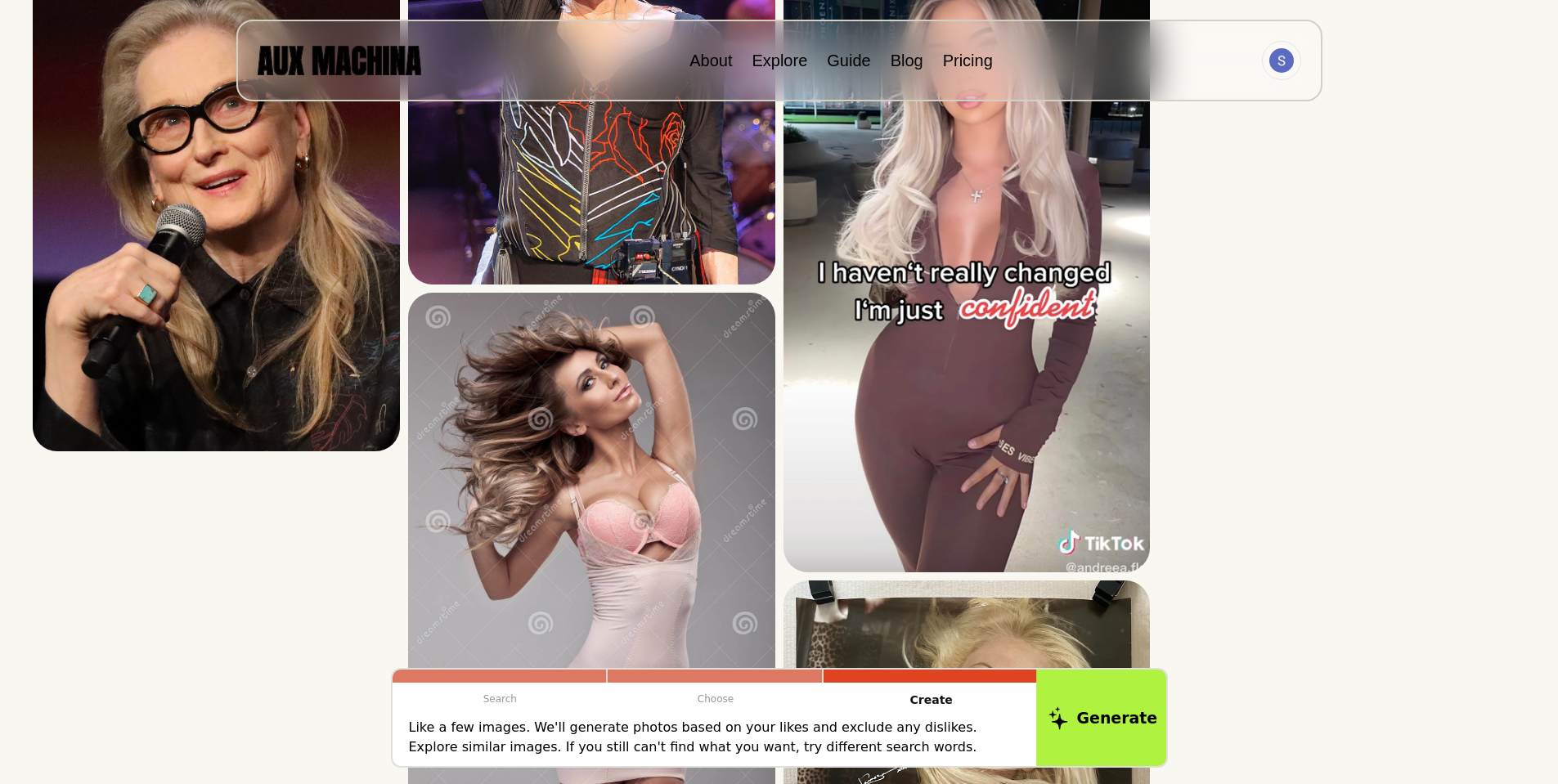
click at [1103, 723] on button "Generate" at bounding box center [1102, 717] width 133 height 101
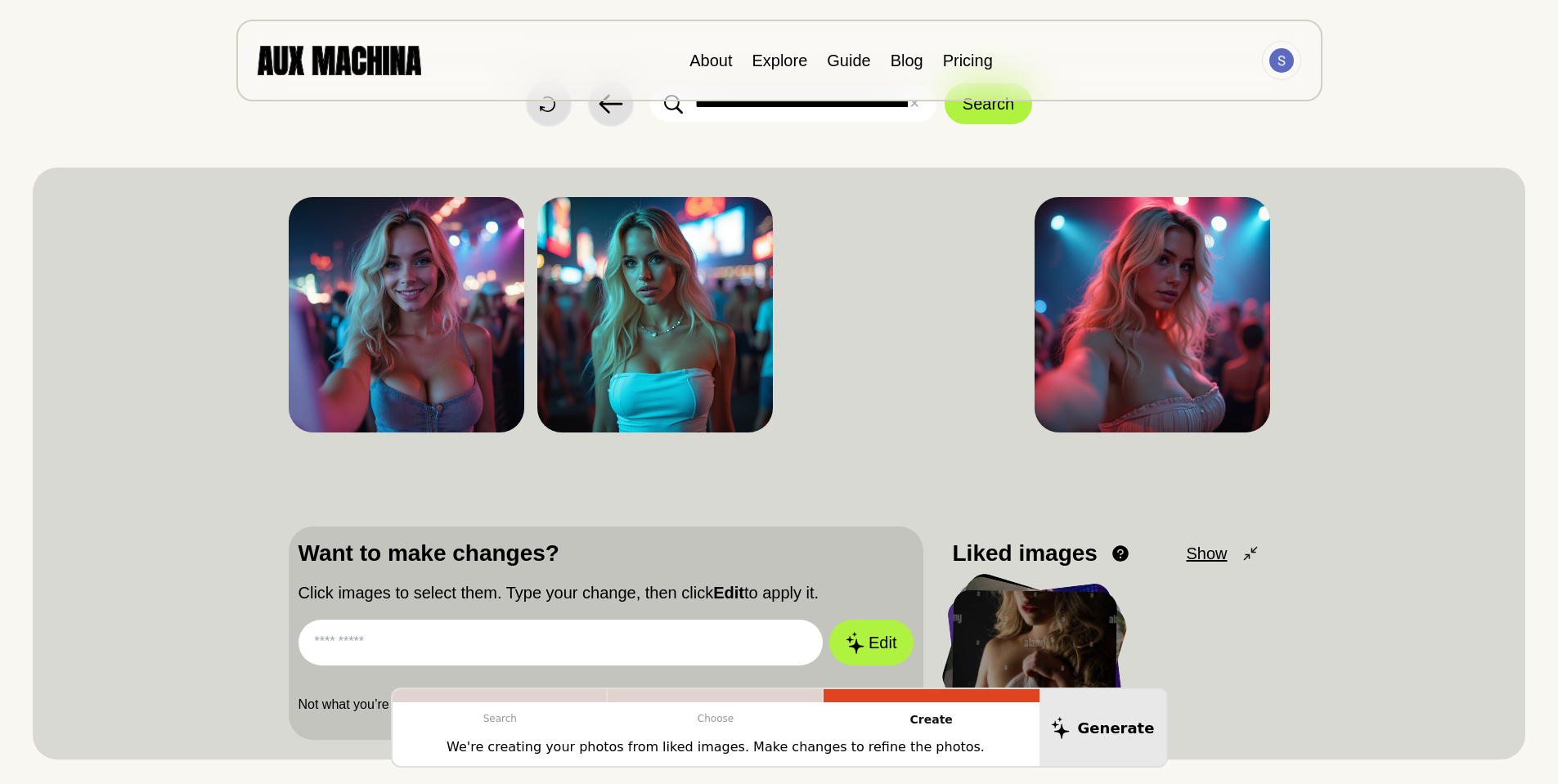
scroll to position [0, 0]
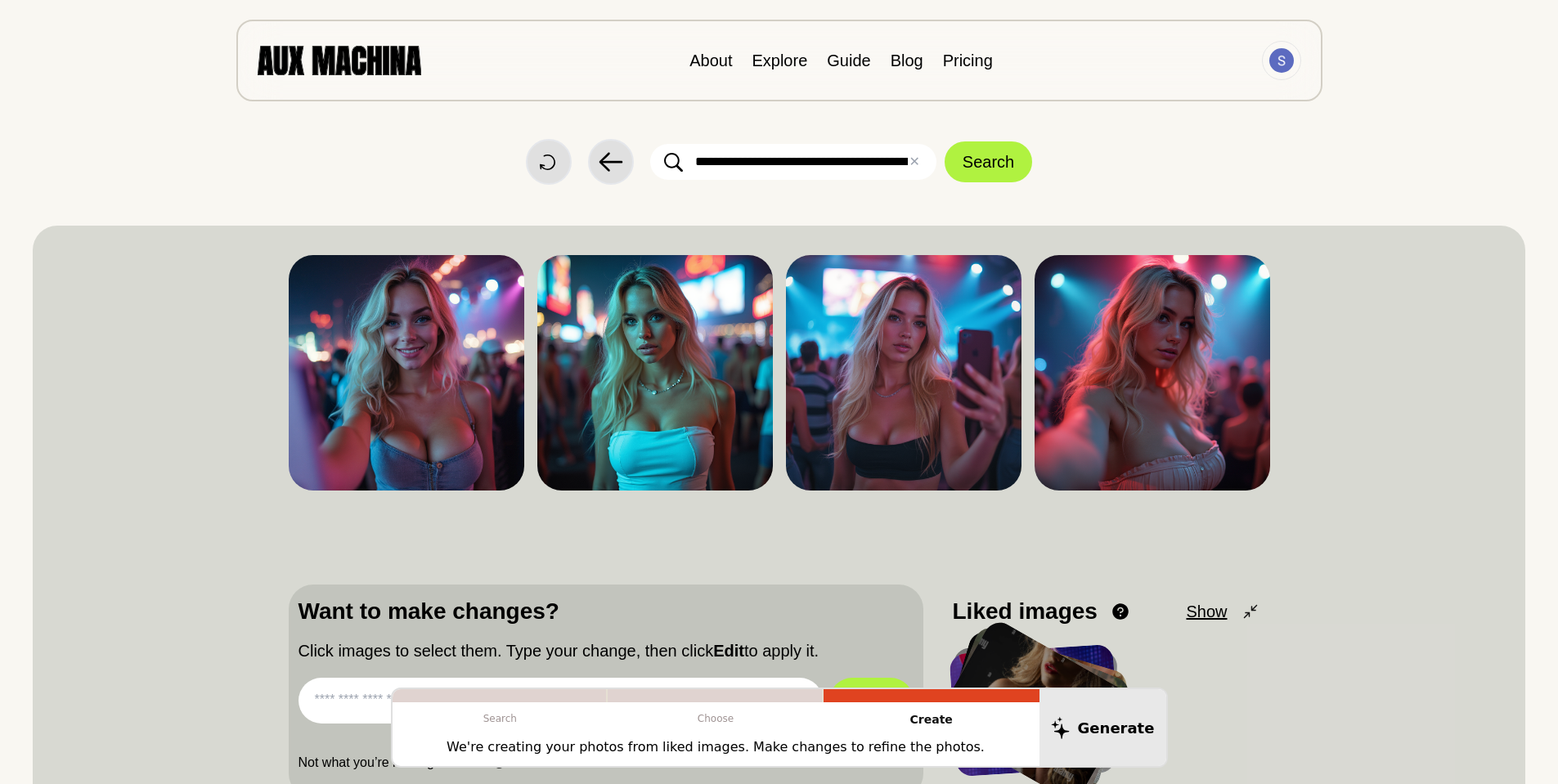
click at [843, 160] on input "**********" at bounding box center [793, 162] width 286 height 36
type input "**********"
click at [967, 168] on button "Search" at bounding box center [988, 162] width 87 height 40
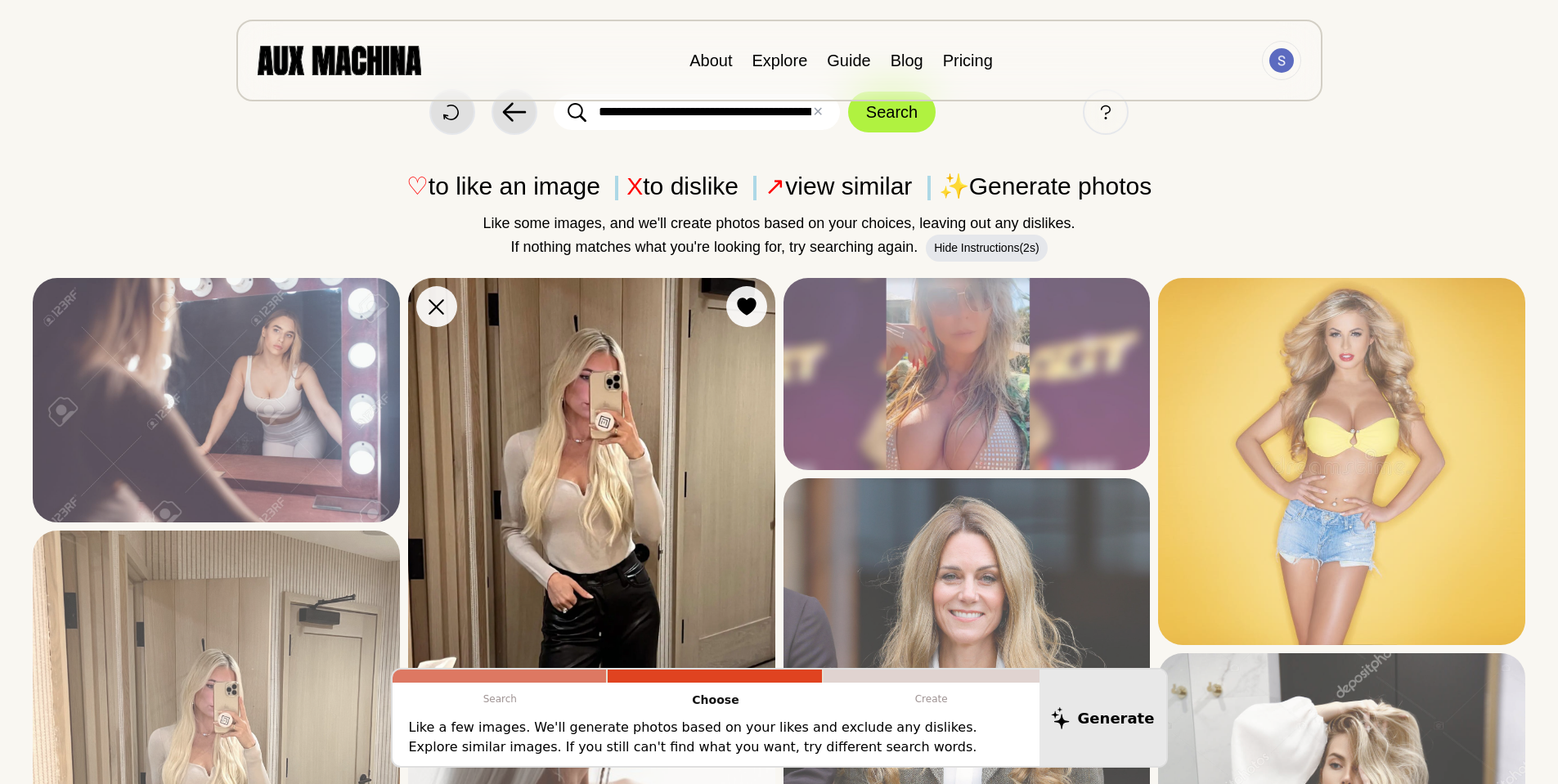
scroll to position [164, 0]
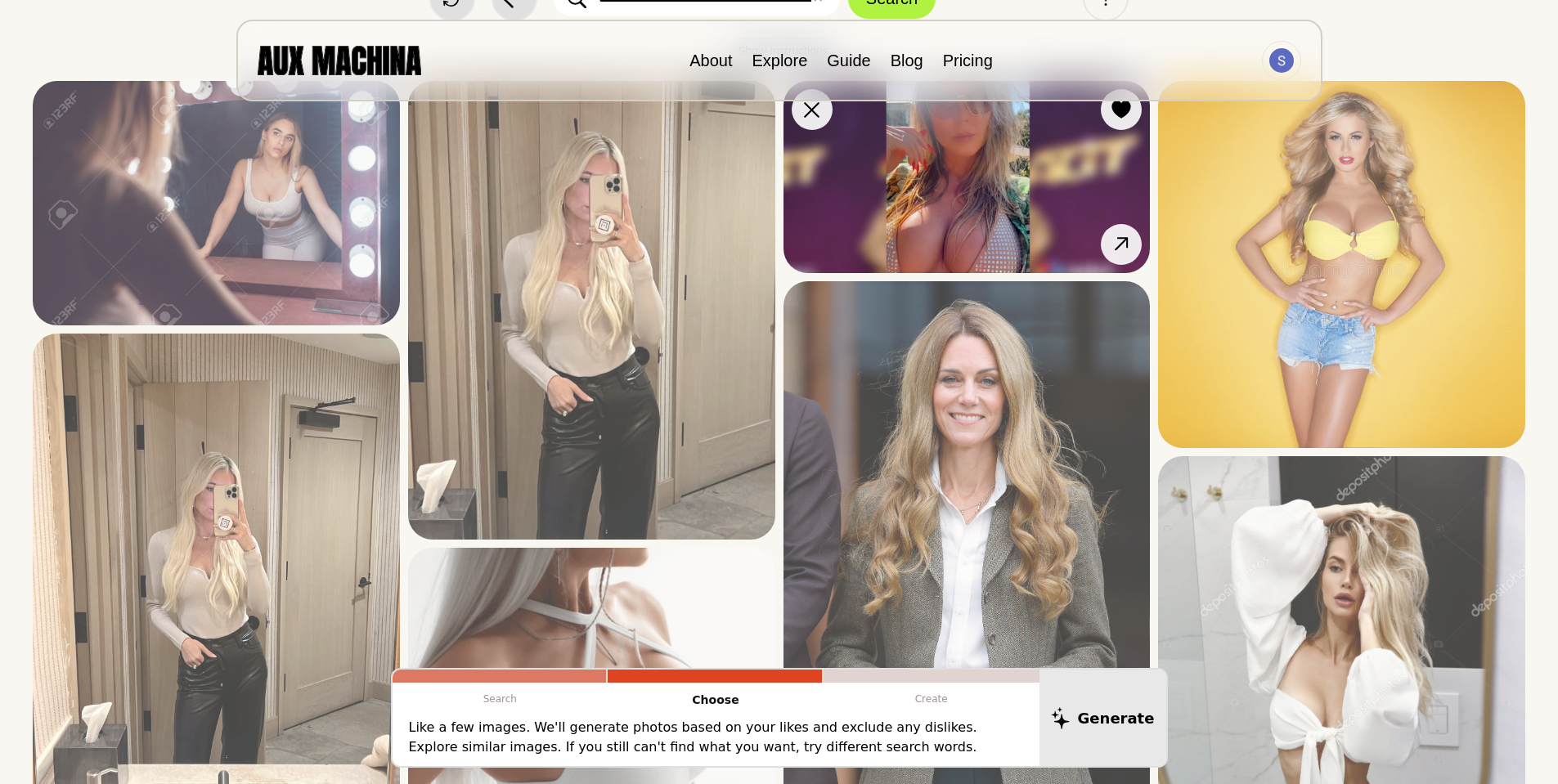
click at [968, 199] on img at bounding box center [966, 177] width 367 height 192
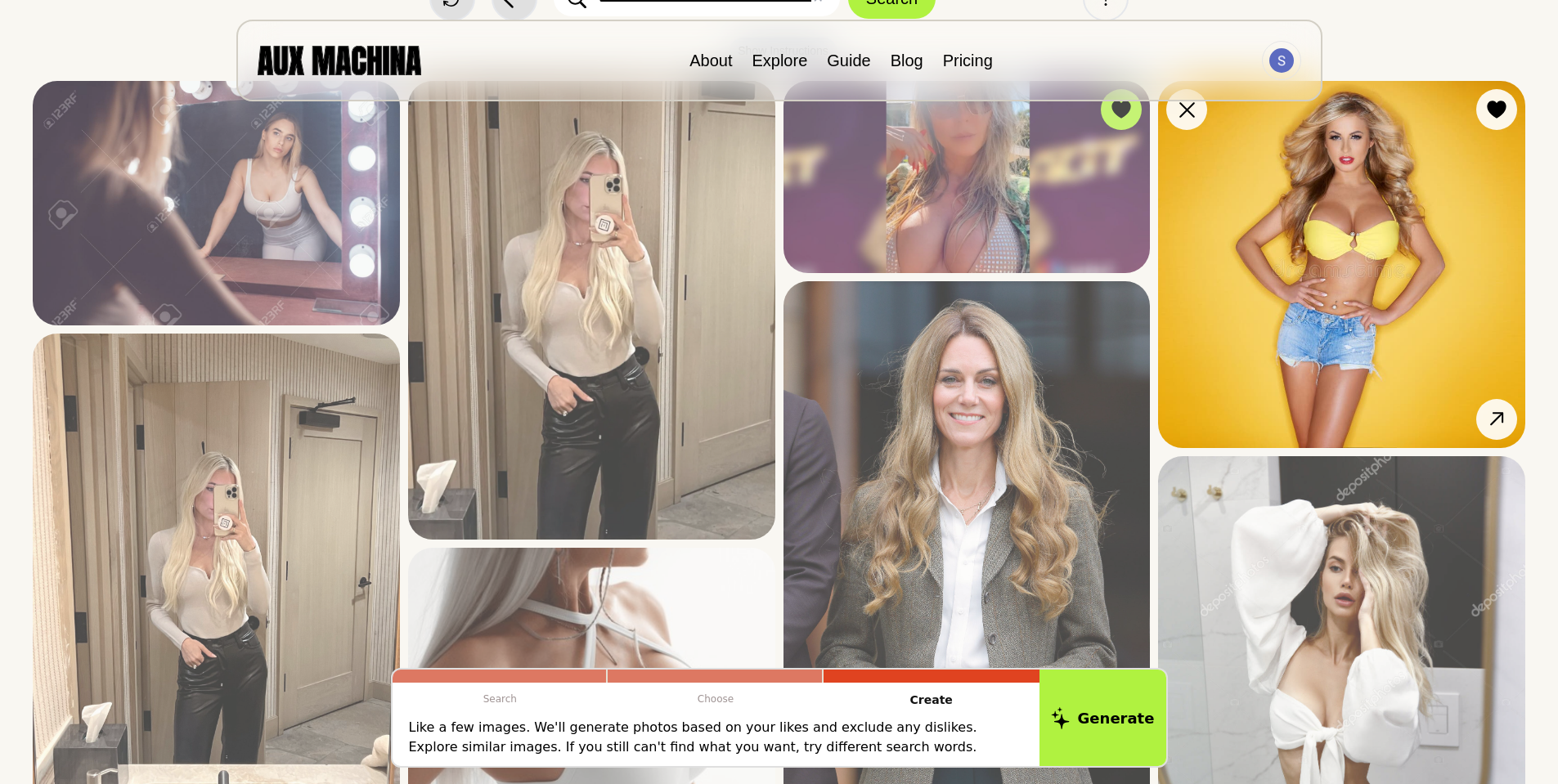
click at [1357, 320] on img at bounding box center [1341, 264] width 367 height 367
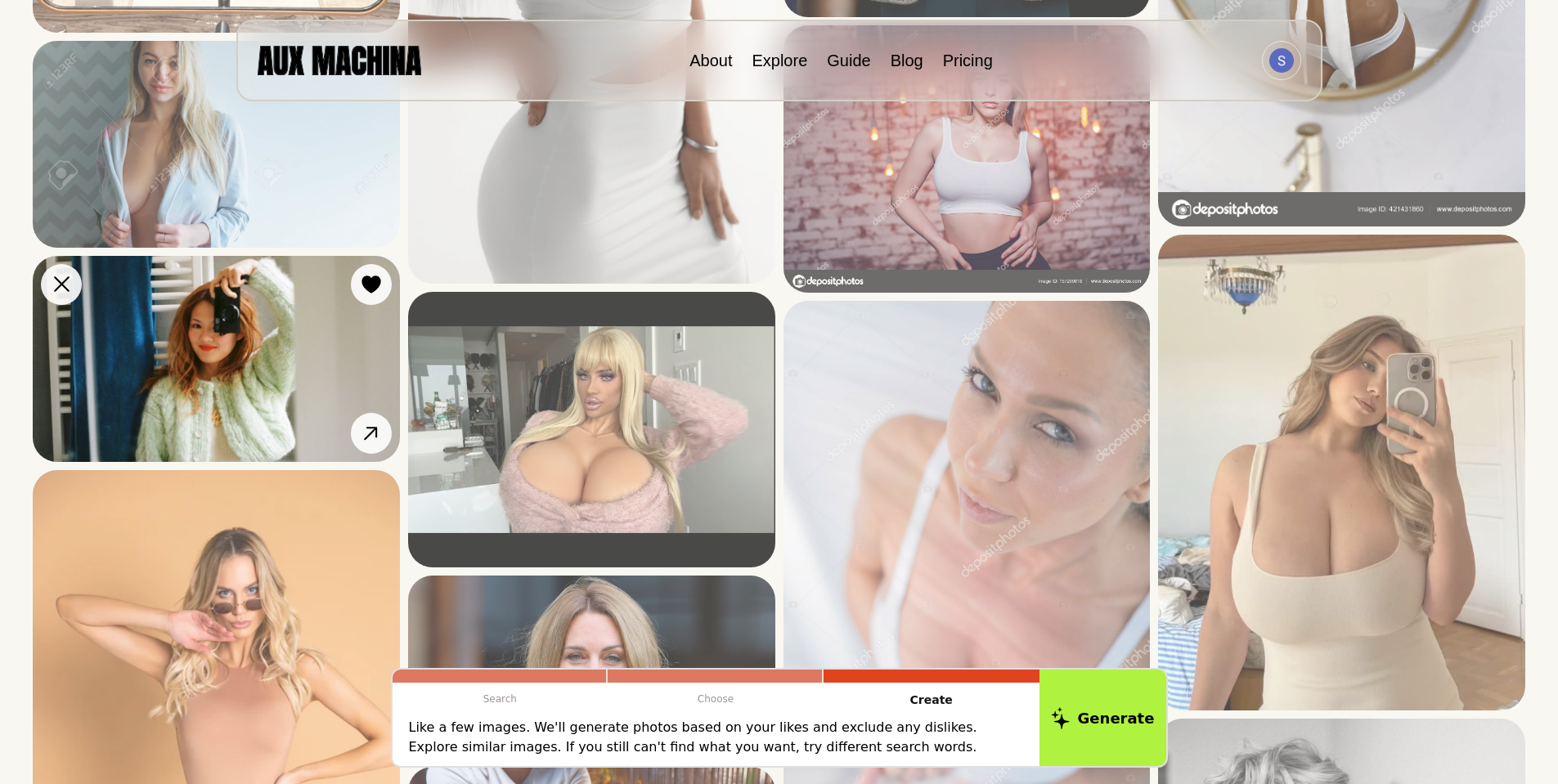
scroll to position [981, 0]
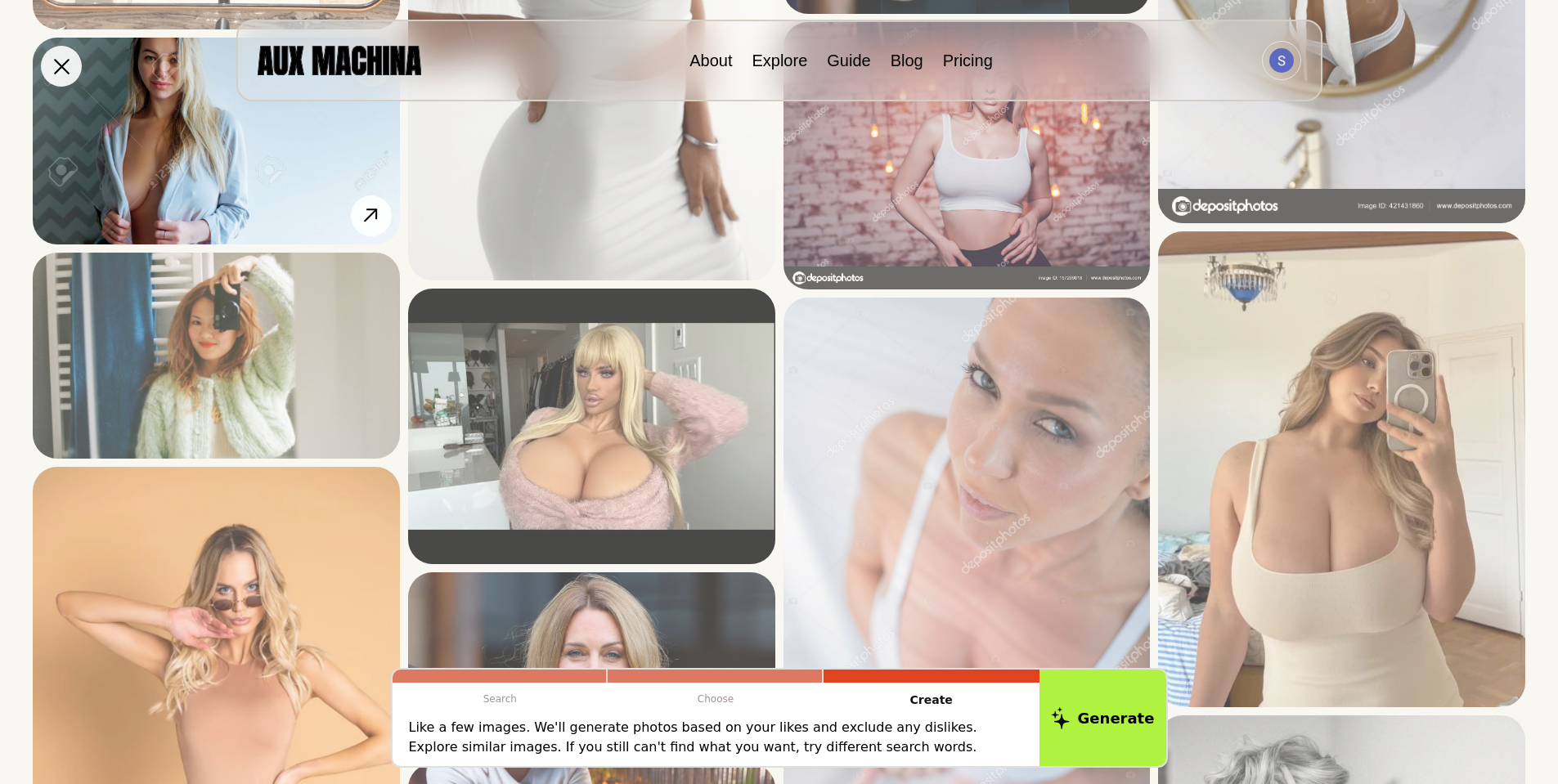
click at [173, 143] on img at bounding box center [216, 141] width 367 height 206
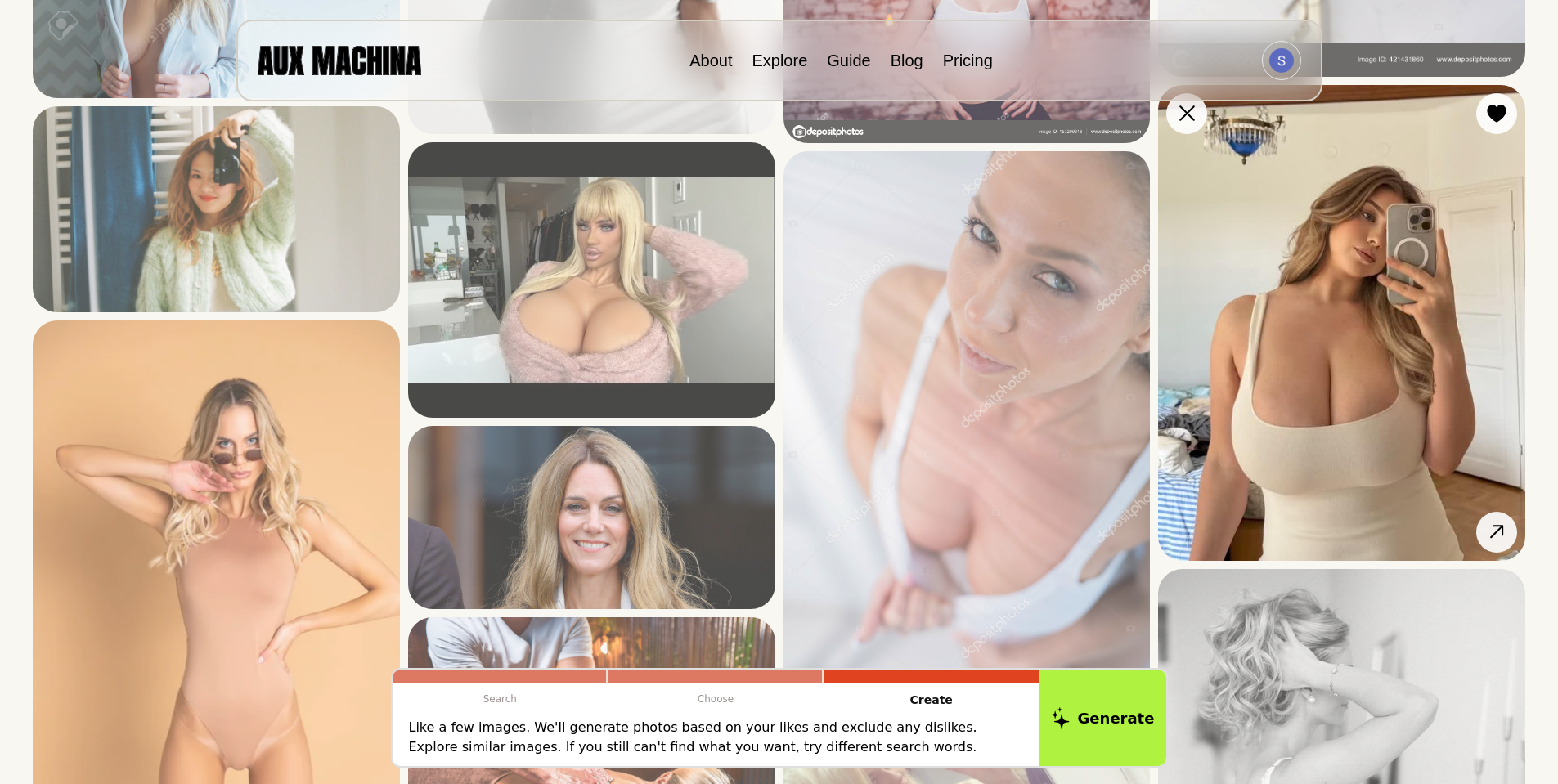
scroll to position [1145, 0]
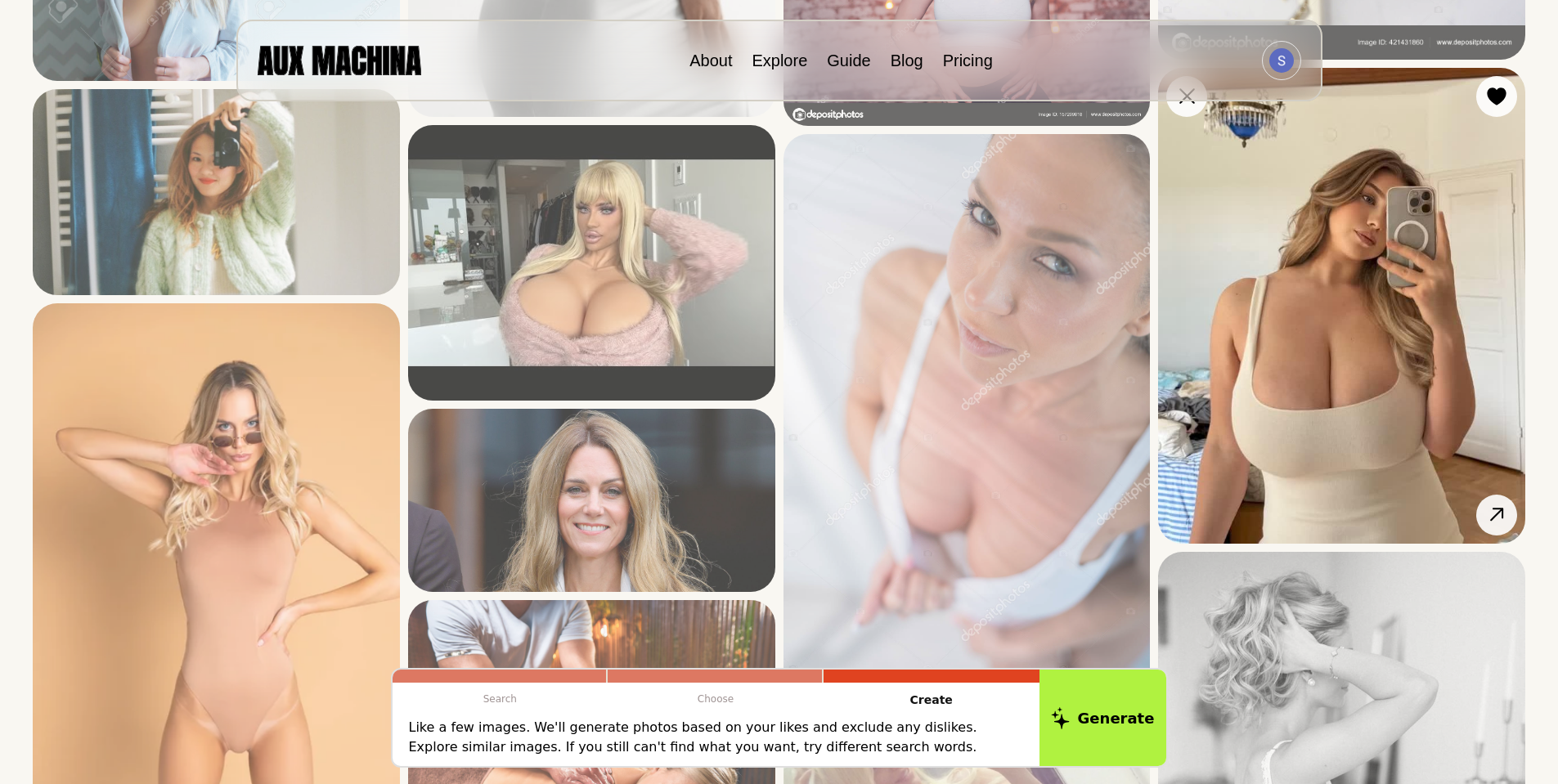
click at [1341, 372] on img at bounding box center [1341, 305] width 367 height 476
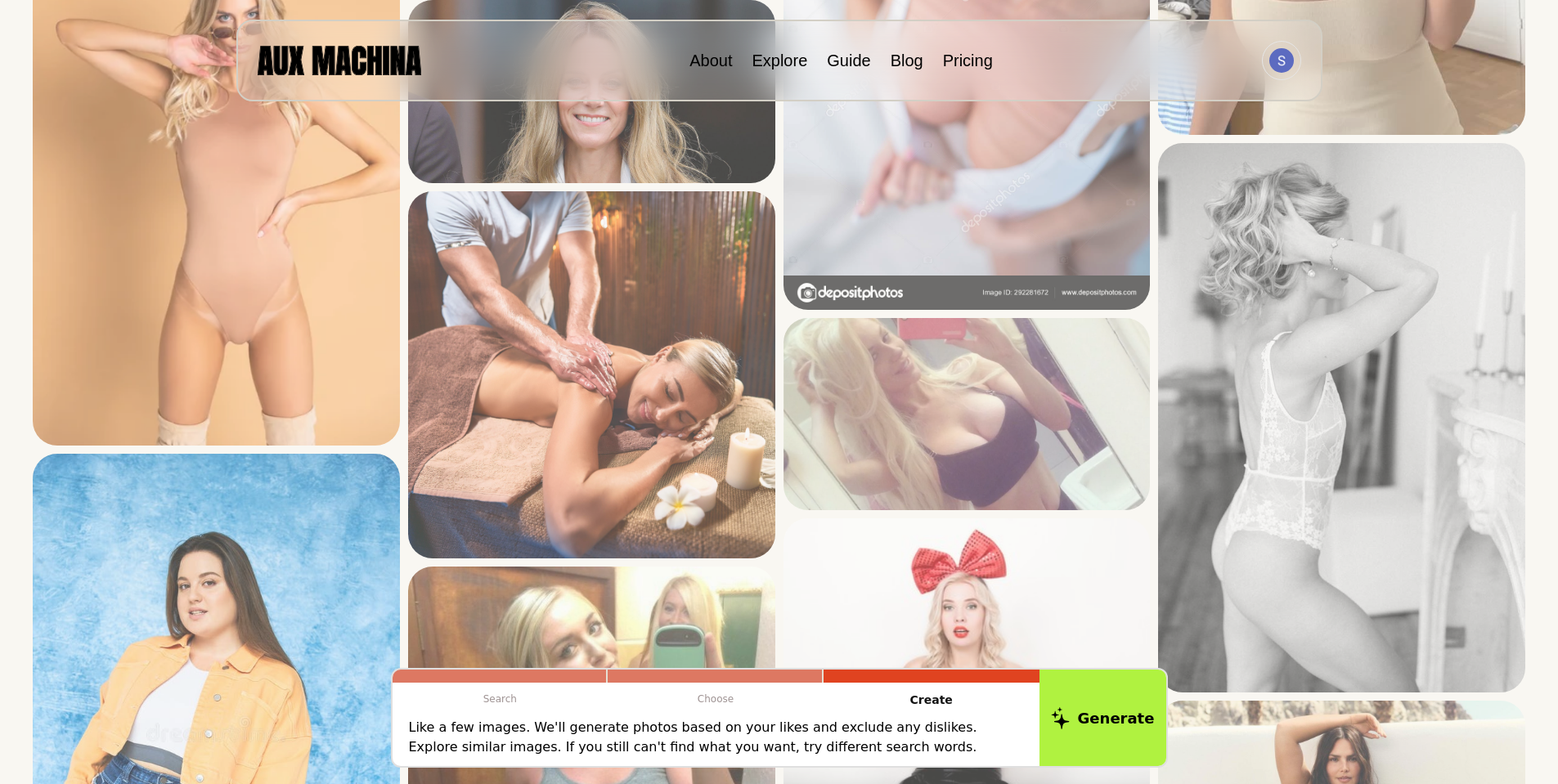
scroll to position [1635, 0]
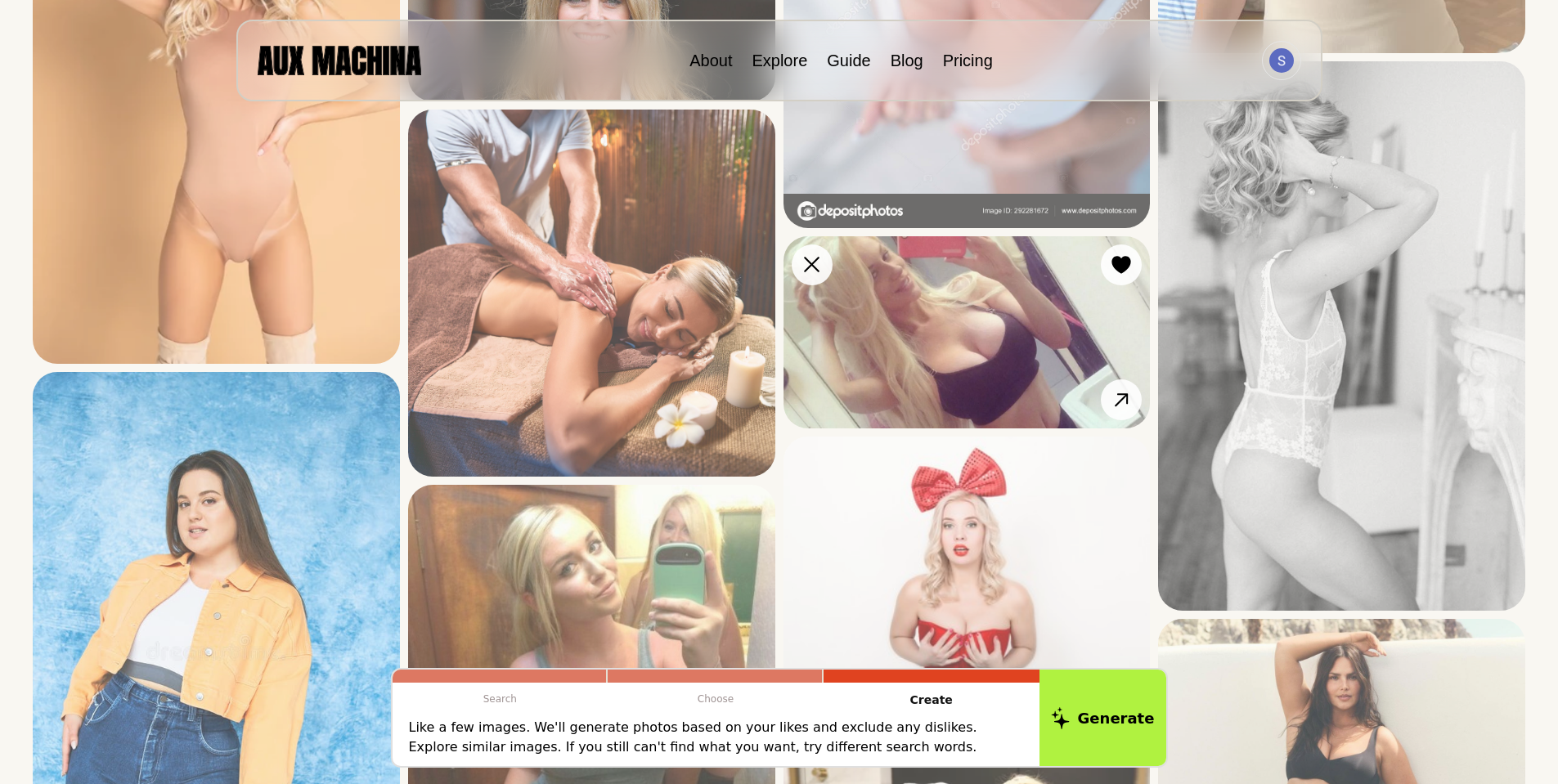
click at [991, 365] on img at bounding box center [966, 333] width 367 height 193
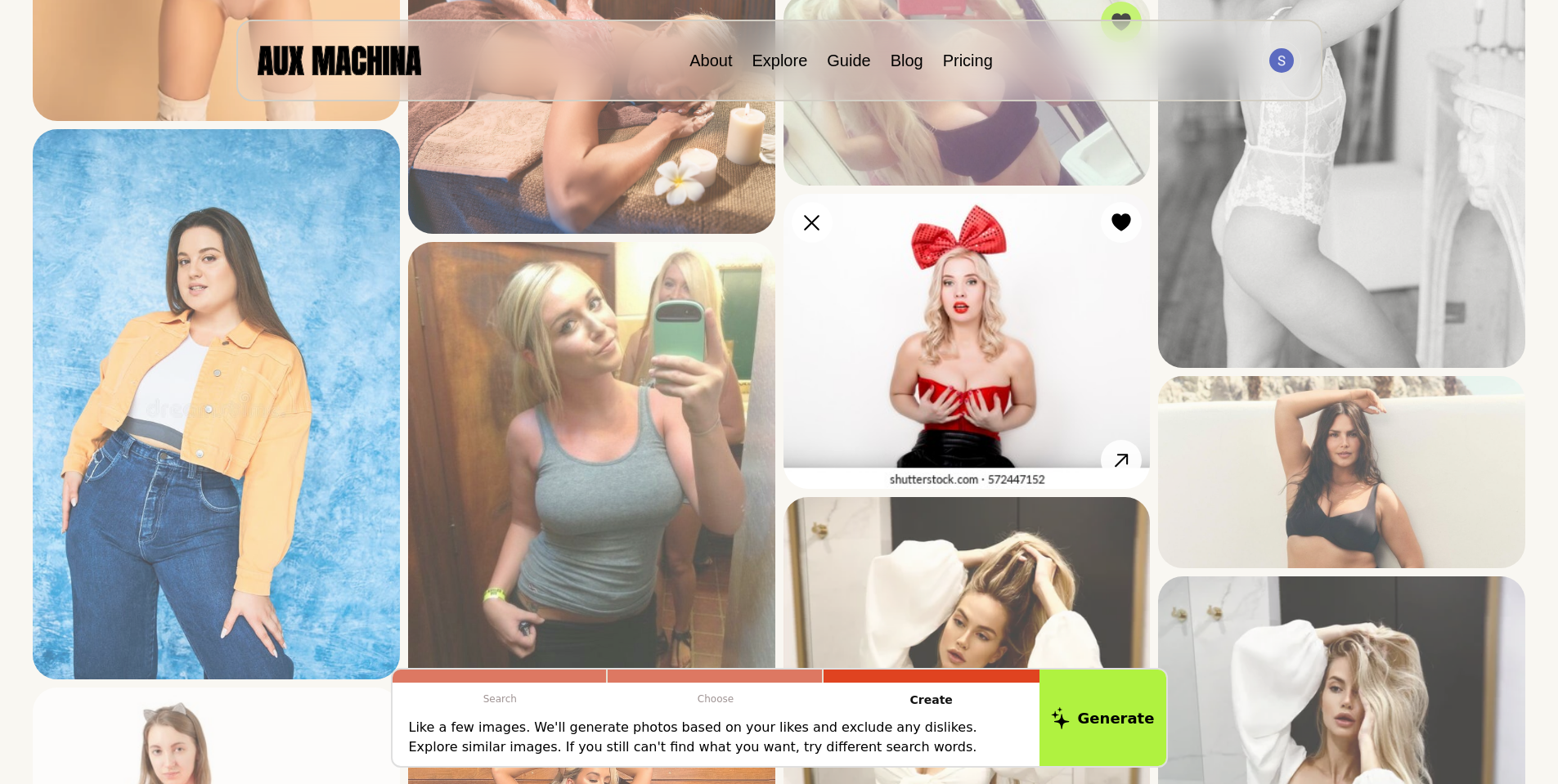
scroll to position [1880, 0]
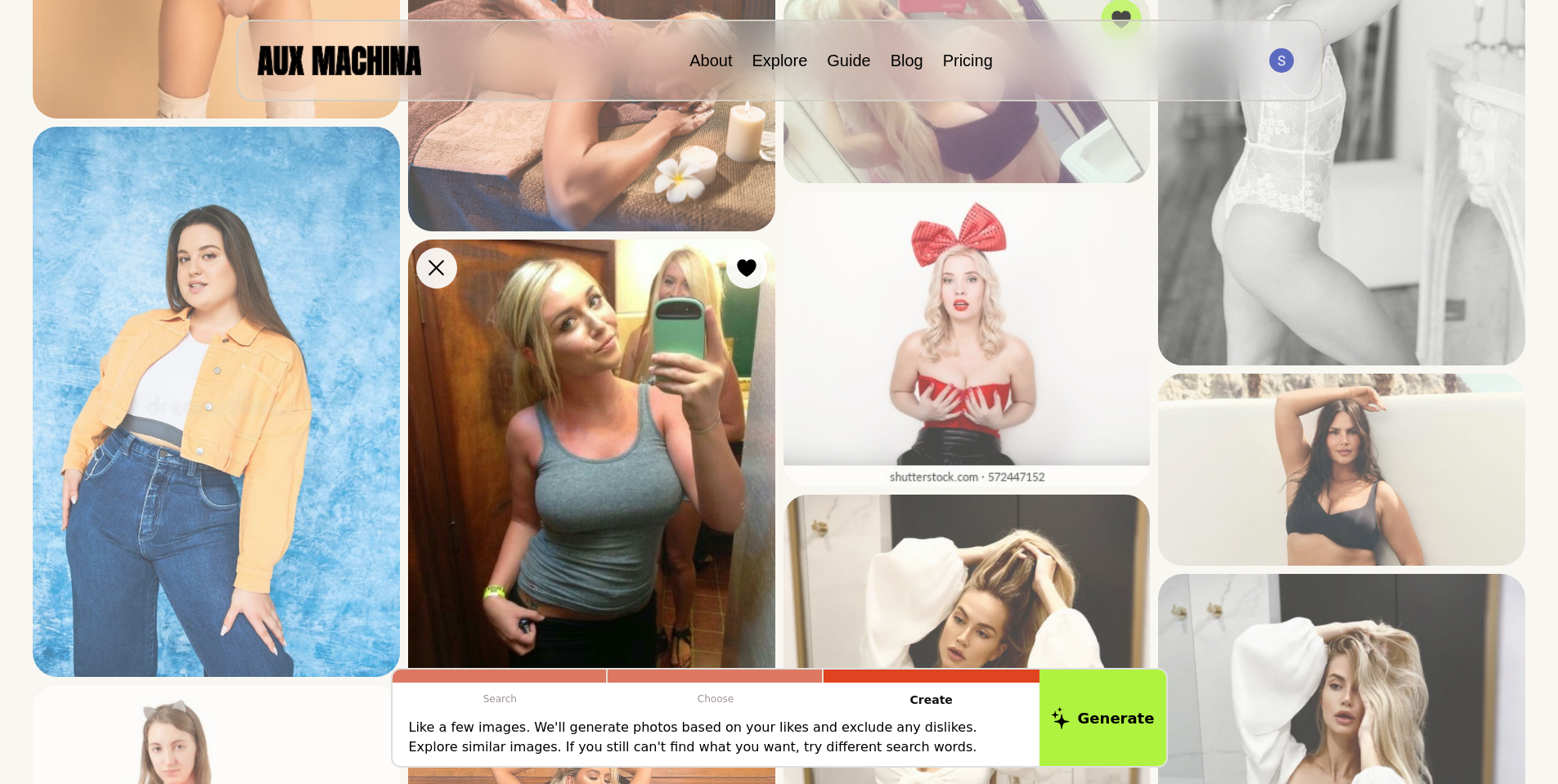
click at [599, 410] on img at bounding box center [592, 484] width 367 height 489
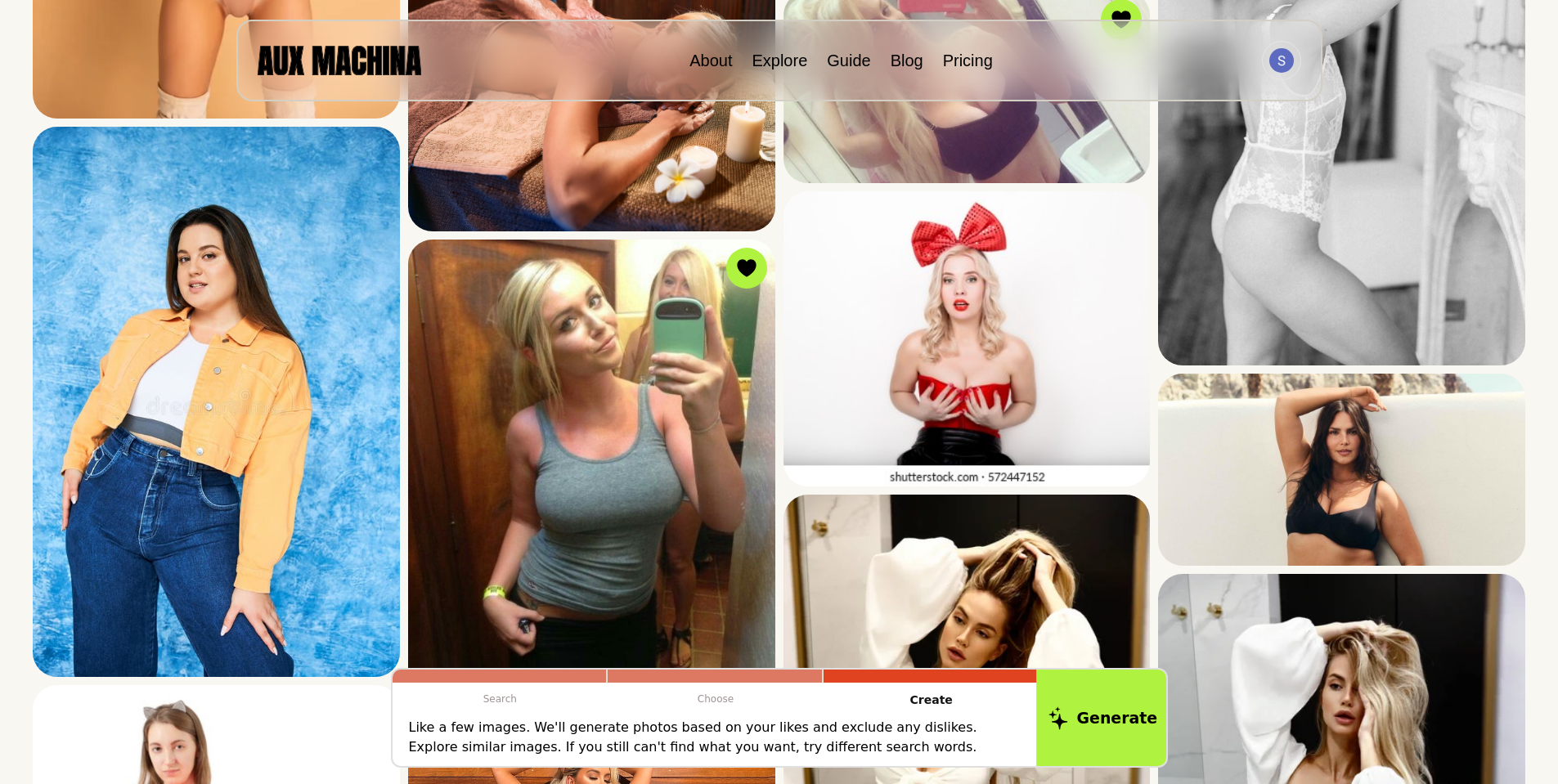
click at [1094, 744] on button "Generate" at bounding box center [1102, 717] width 133 height 101
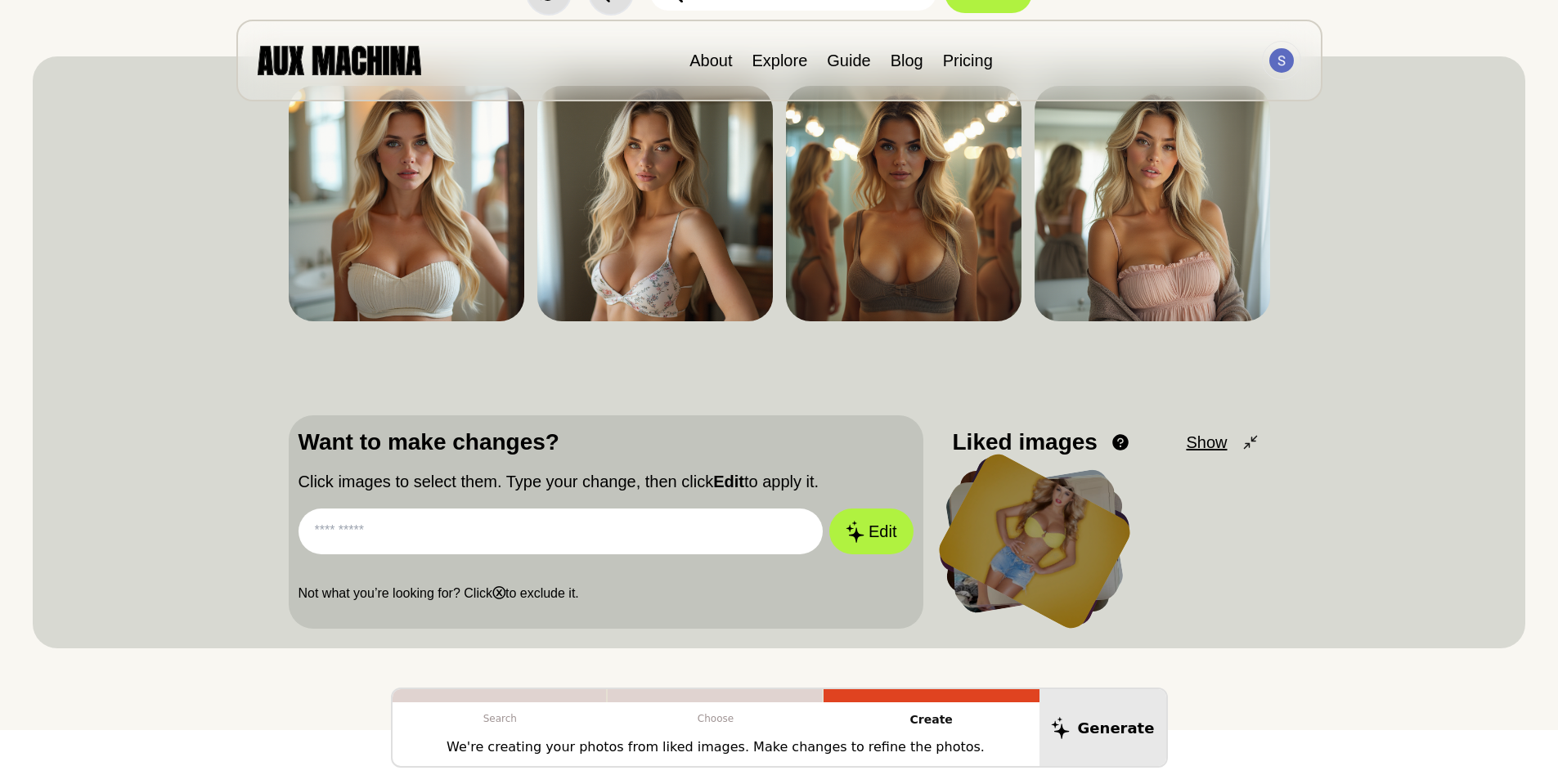
scroll to position [110, 0]
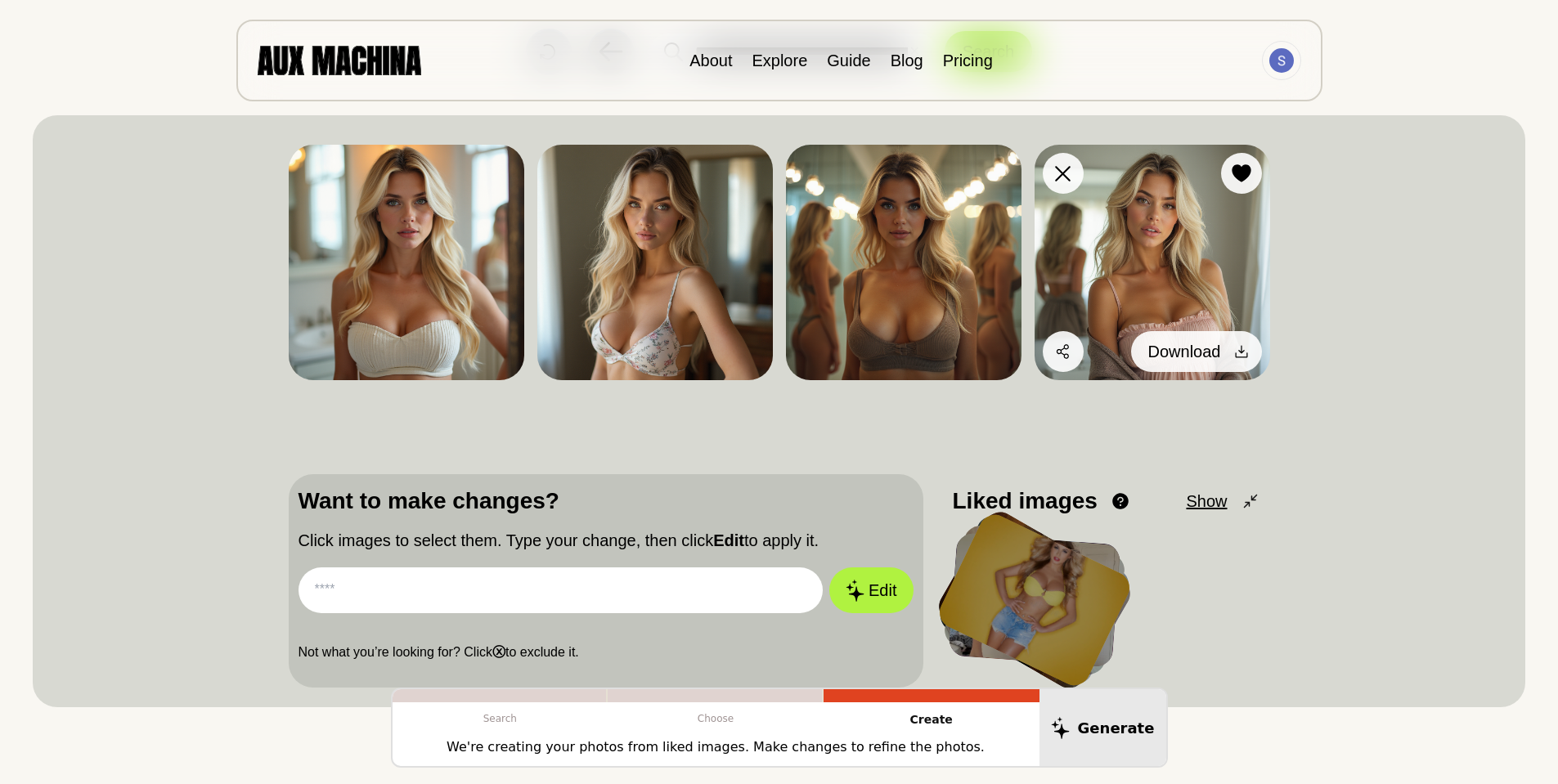
click at [1233, 363] on div at bounding box center [1242, 352] width 25 height 25
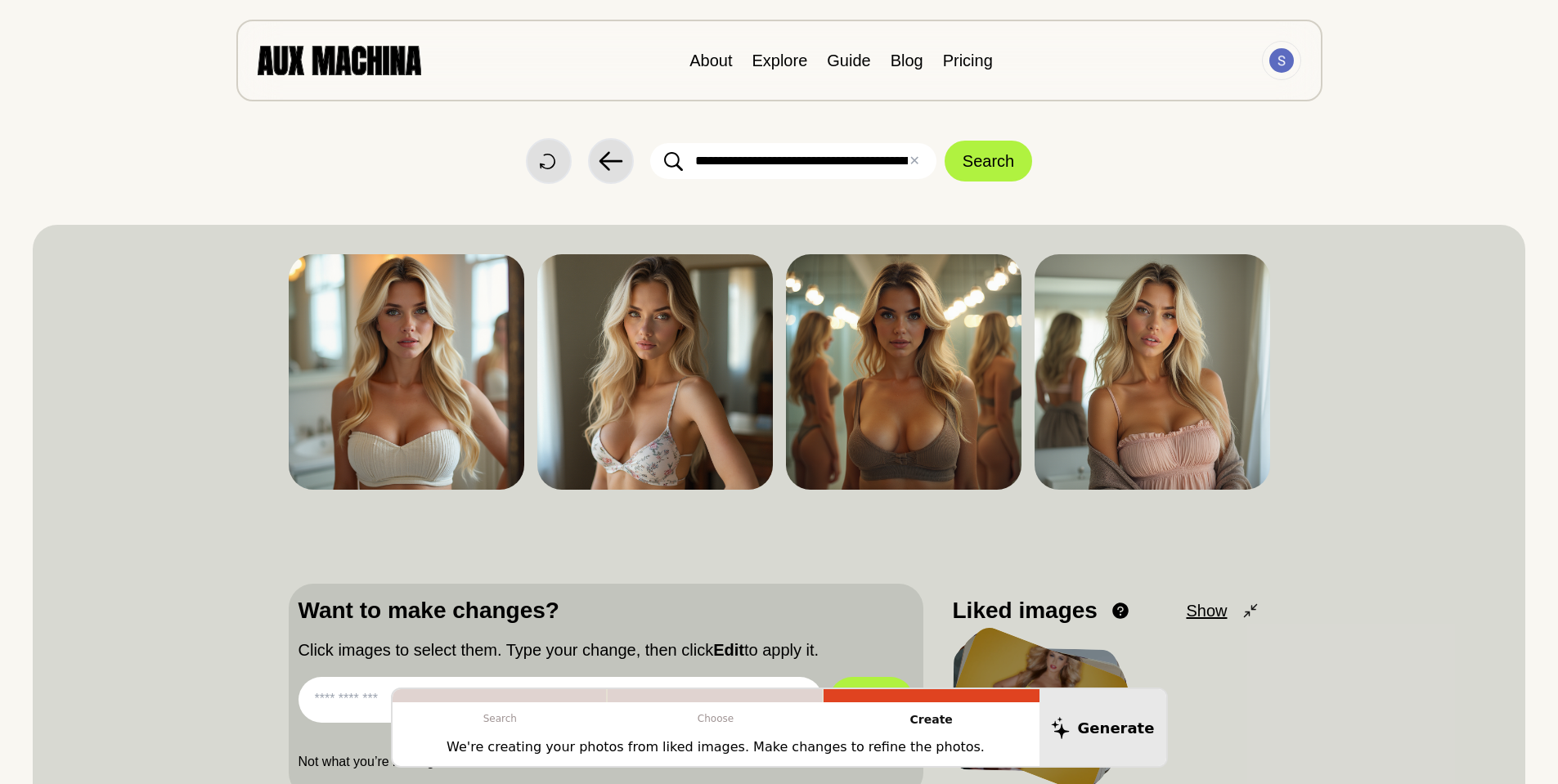
scroll to position [0, 0]
drag, startPoint x: 692, startPoint y: 157, endPoint x: 697, endPoint y: 172, distance: 15.8
click at [692, 158] on input "**********" at bounding box center [793, 162] width 286 height 36
type input "**********"
click at [967, 165] on button "Search" at bounding box center [988, 162] width 87 height 40
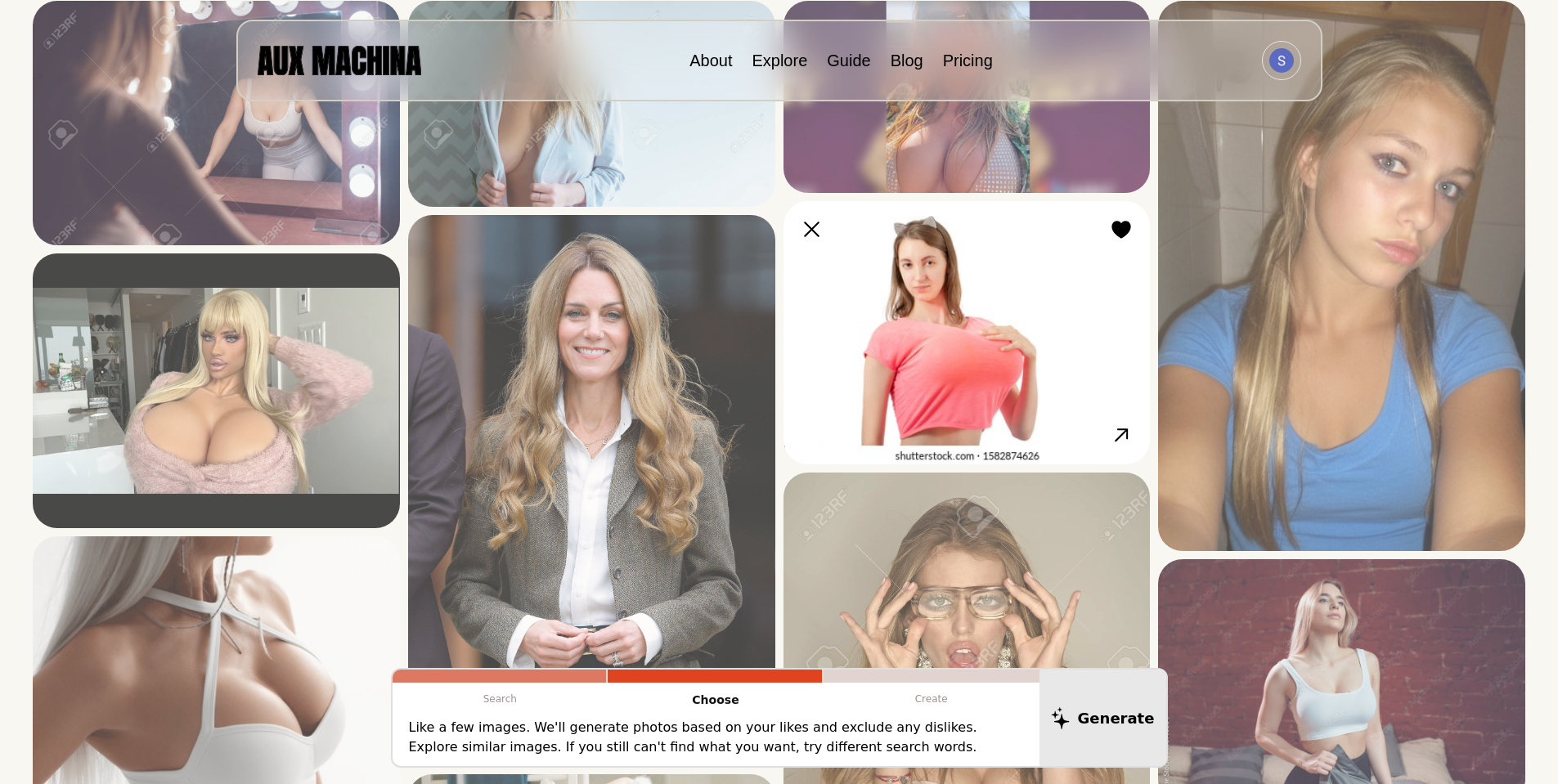
scroll to position [244, 0]
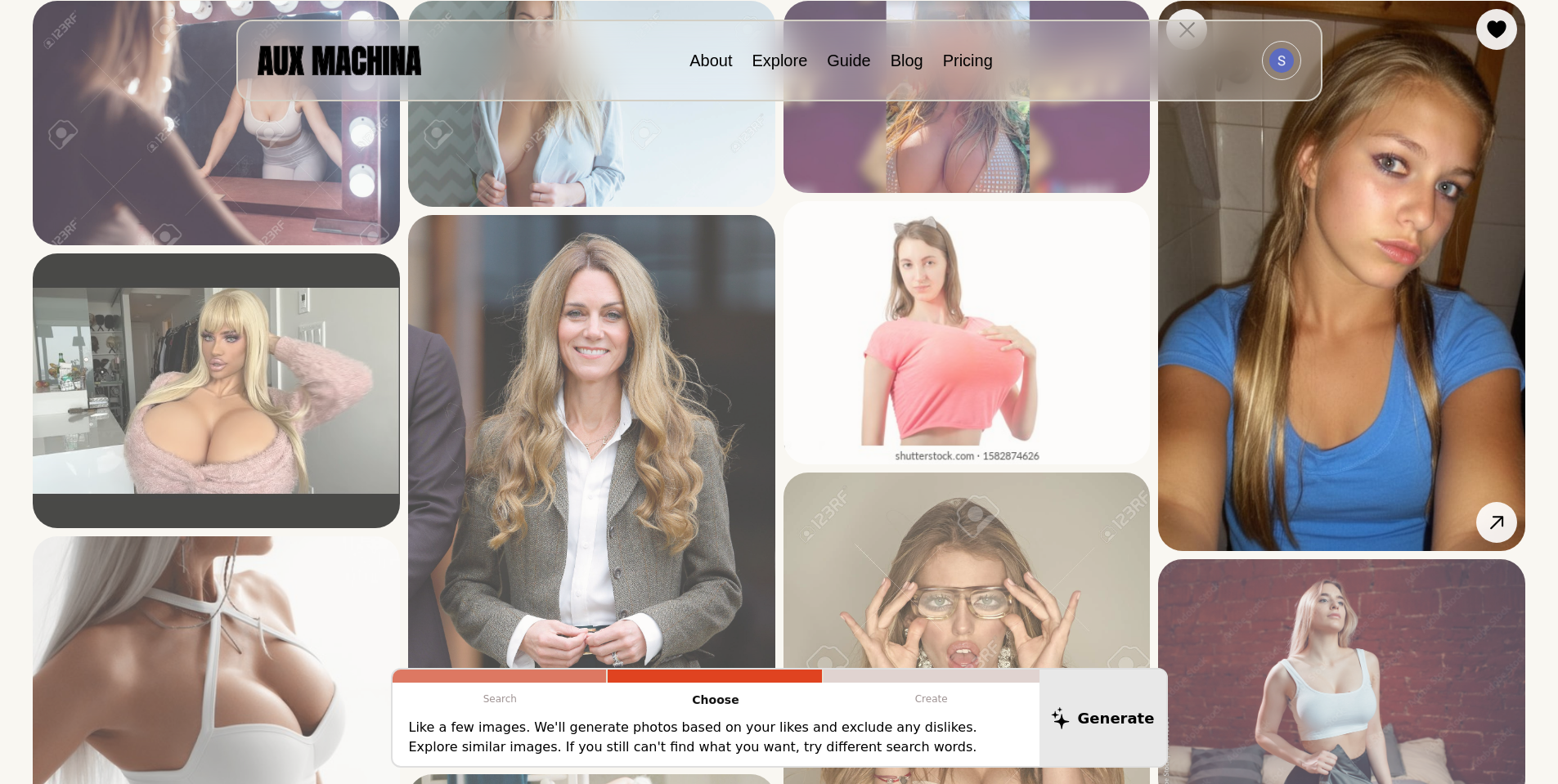
click at [1266, 389] on img at bounding box center [1341, 275] width 367 height 550
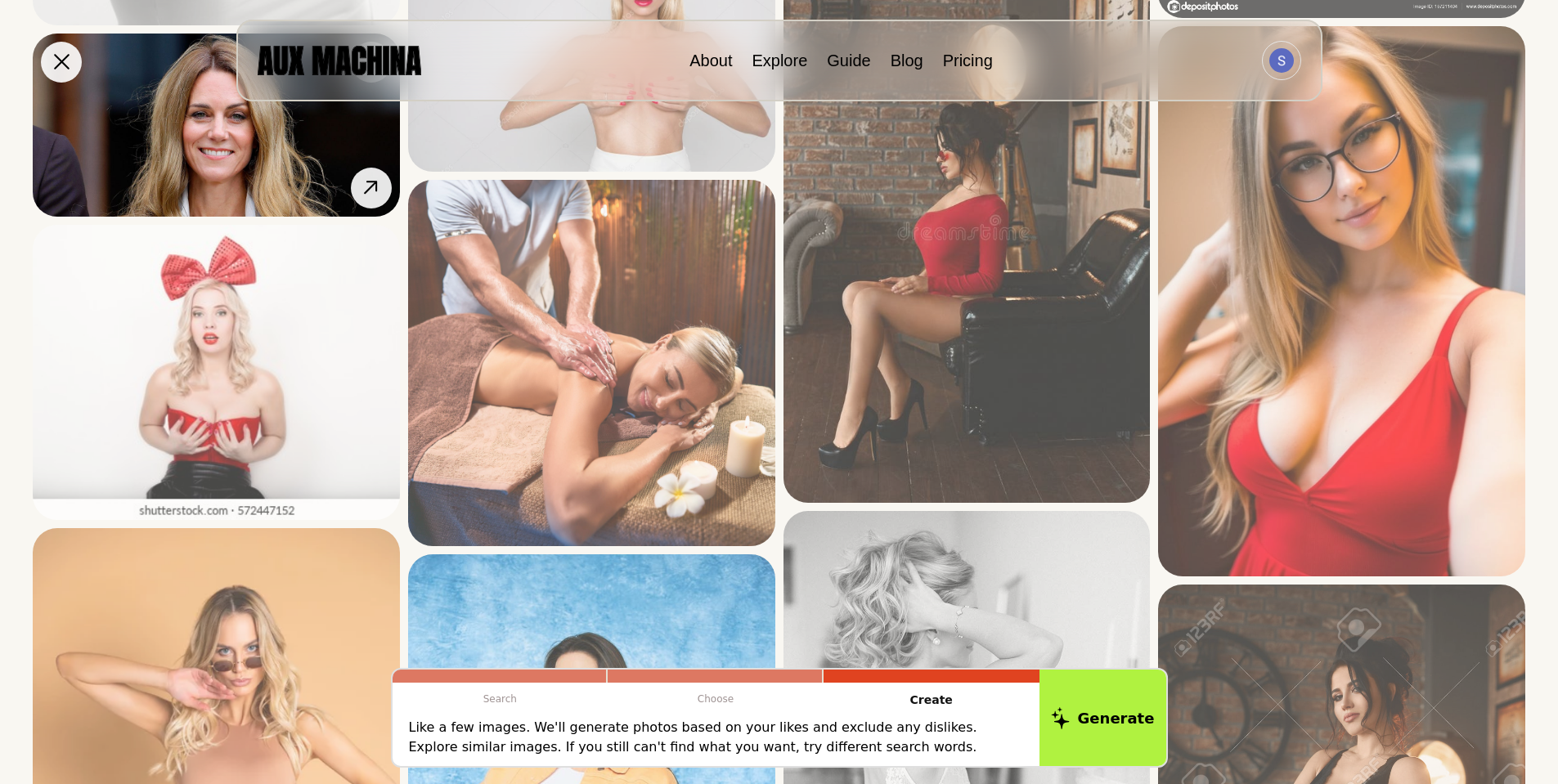
scroll to position [1307, 0]
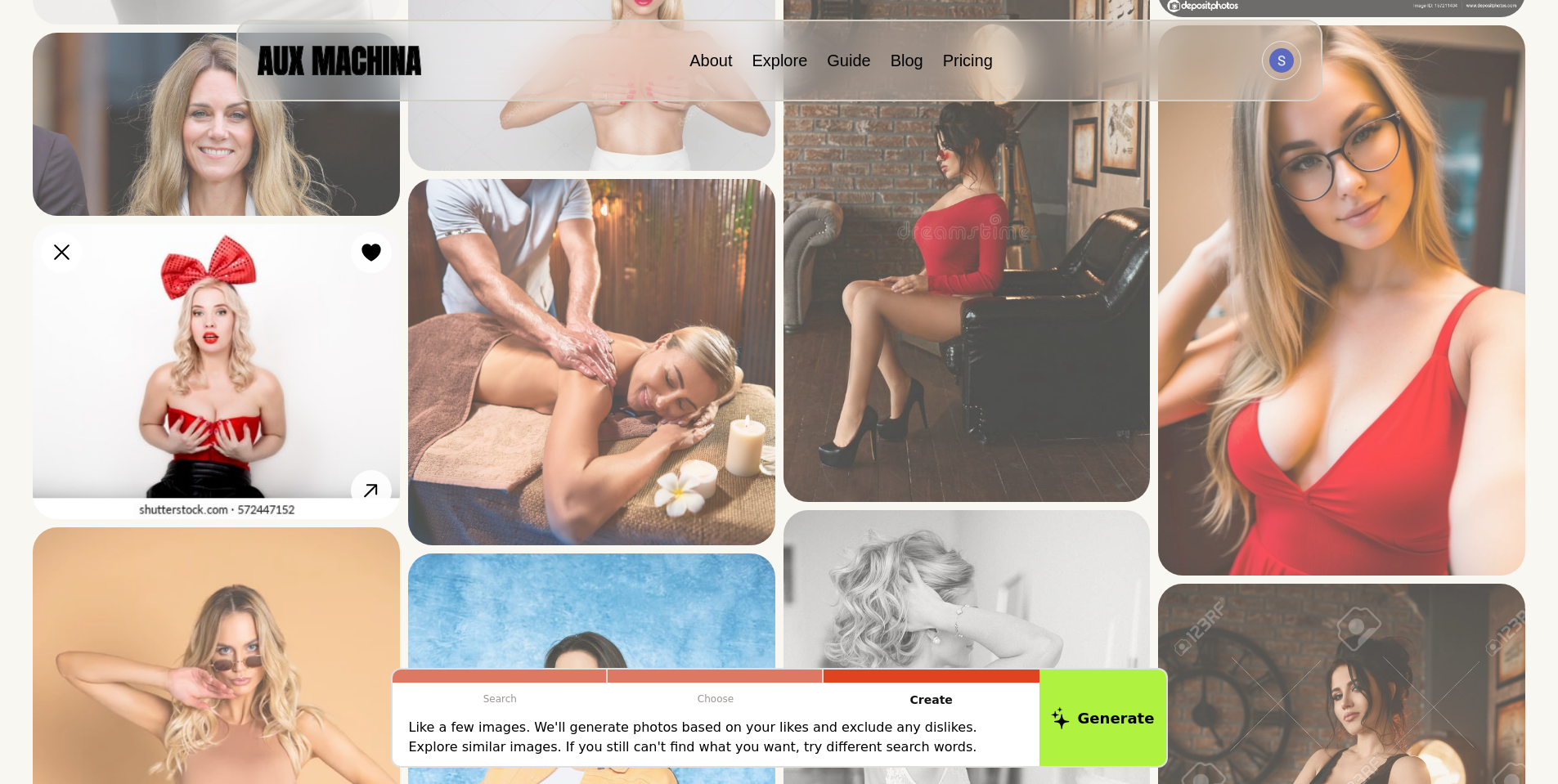
click at [228, 381] on img at bounding box center [216, 371] width 367 height 295
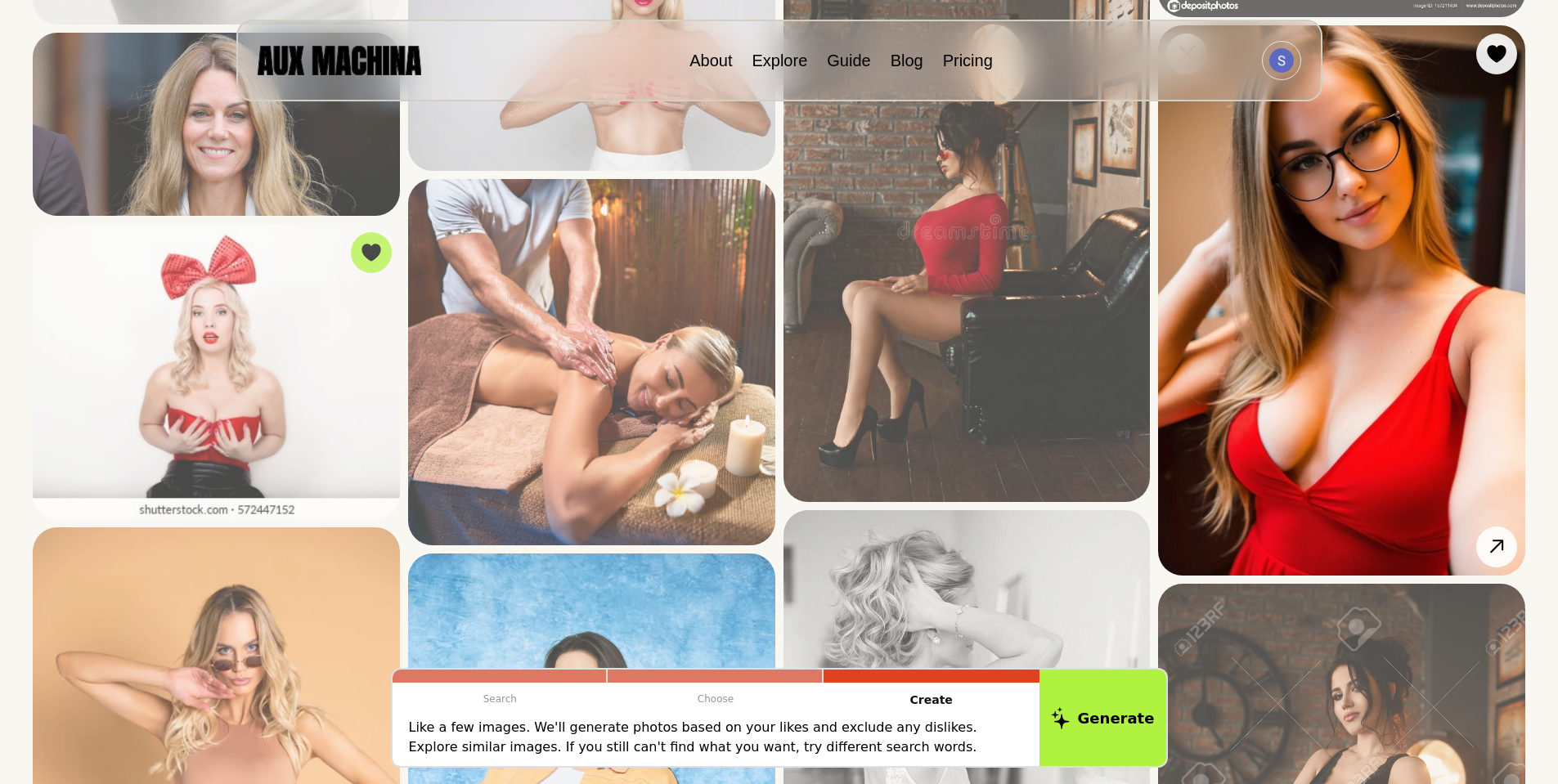
click at [1267, 377] on img at bounding box center [1341, 300] width 367 height 550
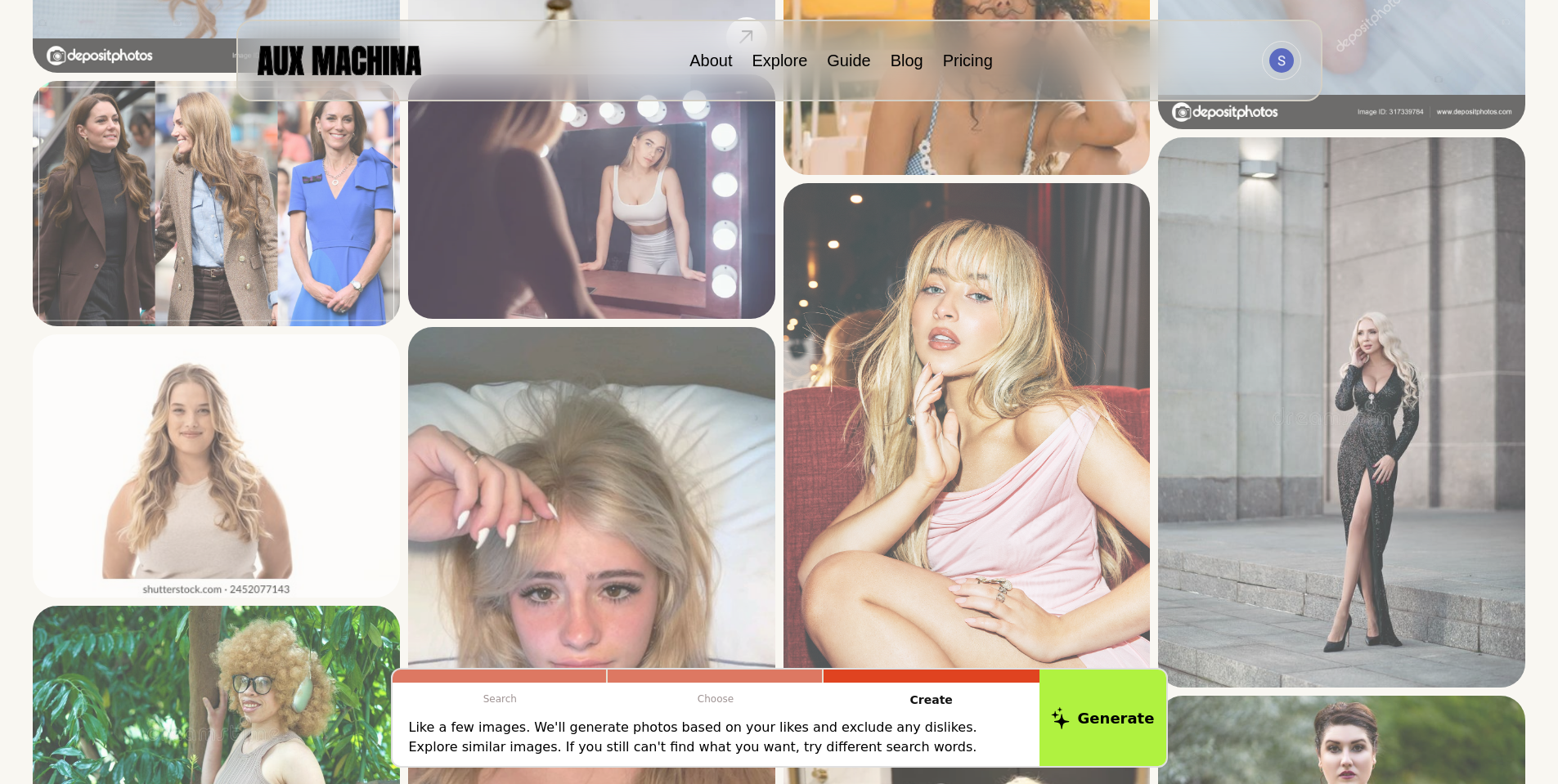
scroll to position [2942, 0]
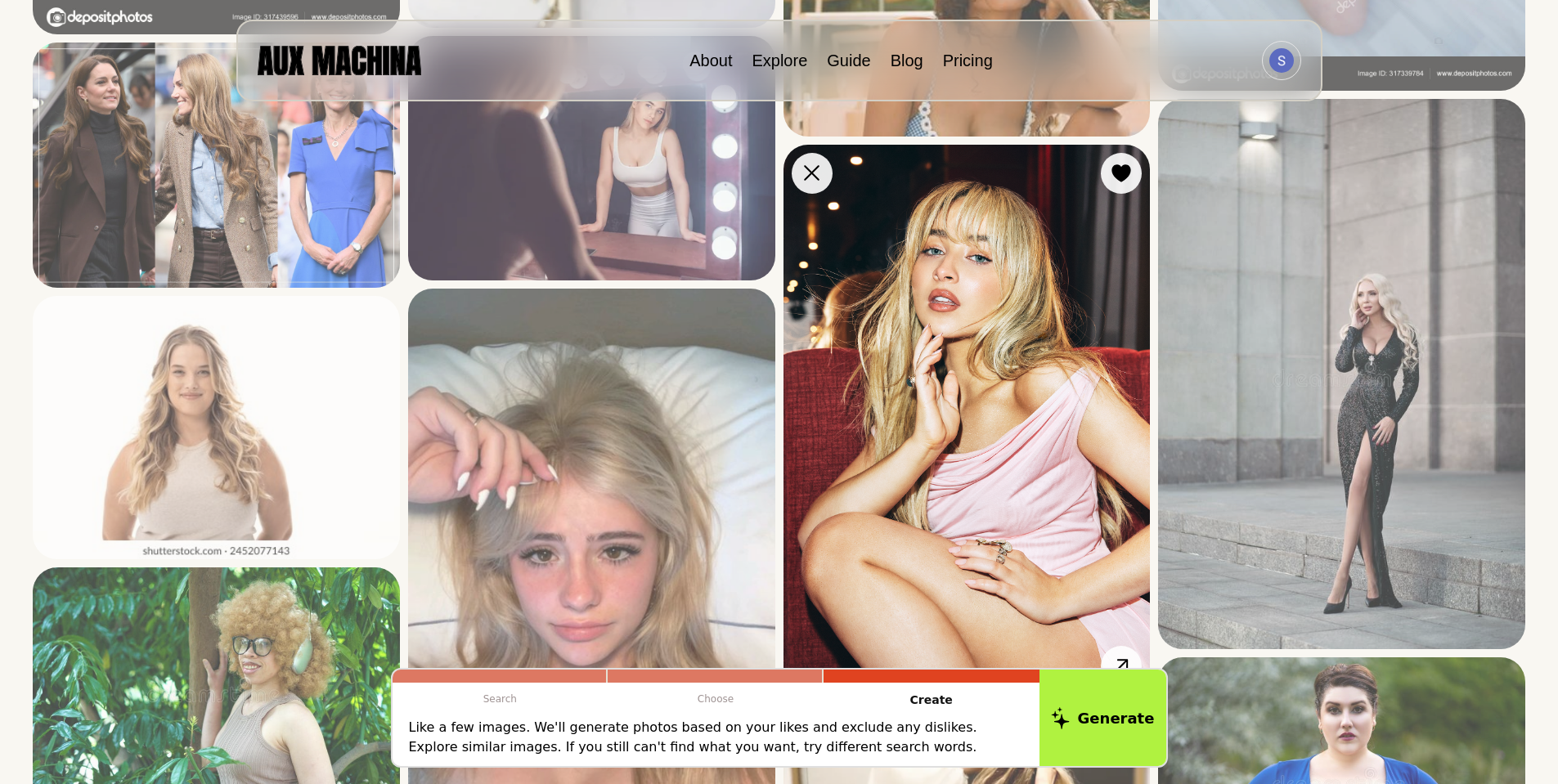
click at [953, 421] on img at bounding box center [966, 419] width 367 height 550
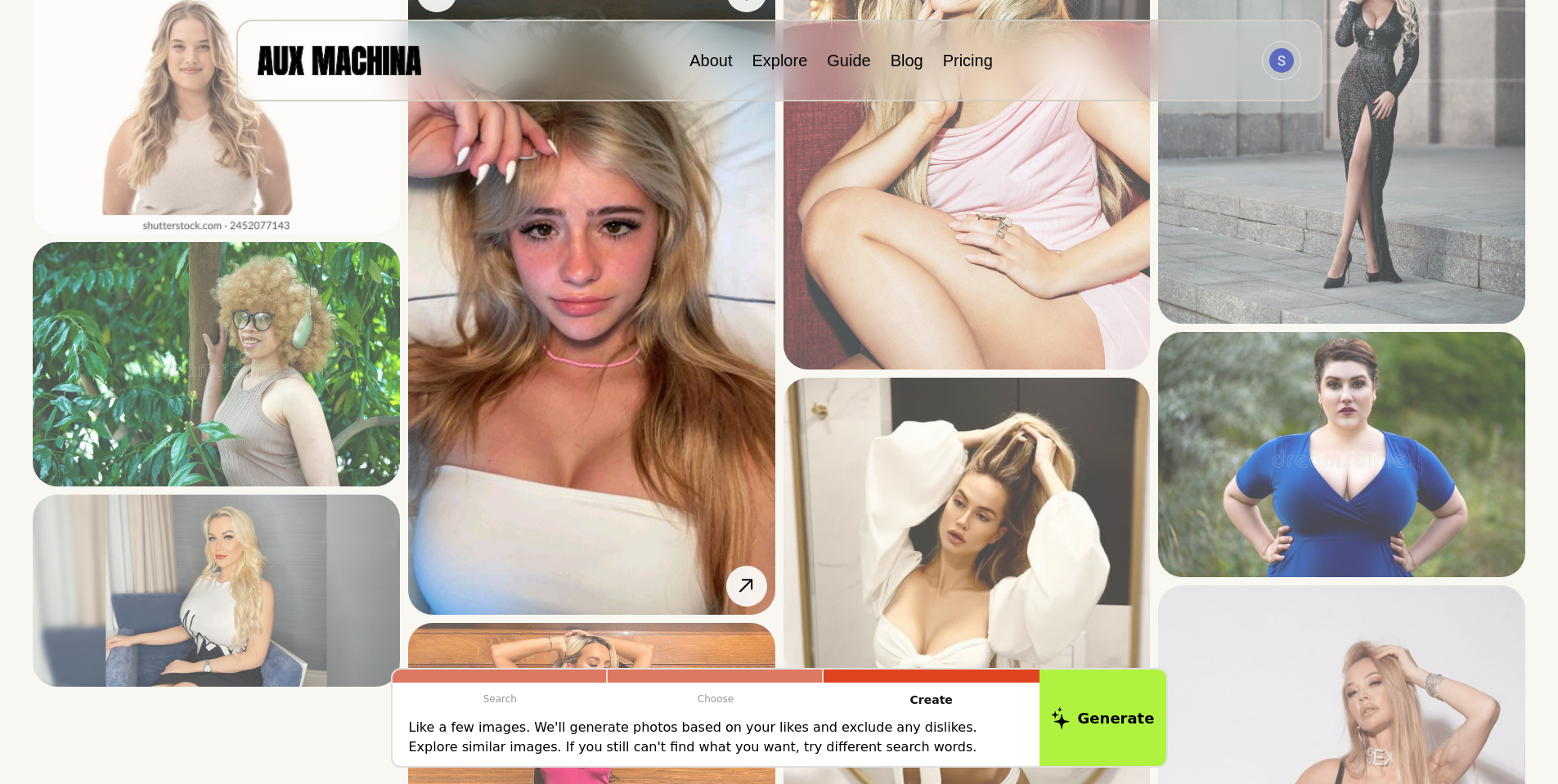
scroll to position [3269, 0]
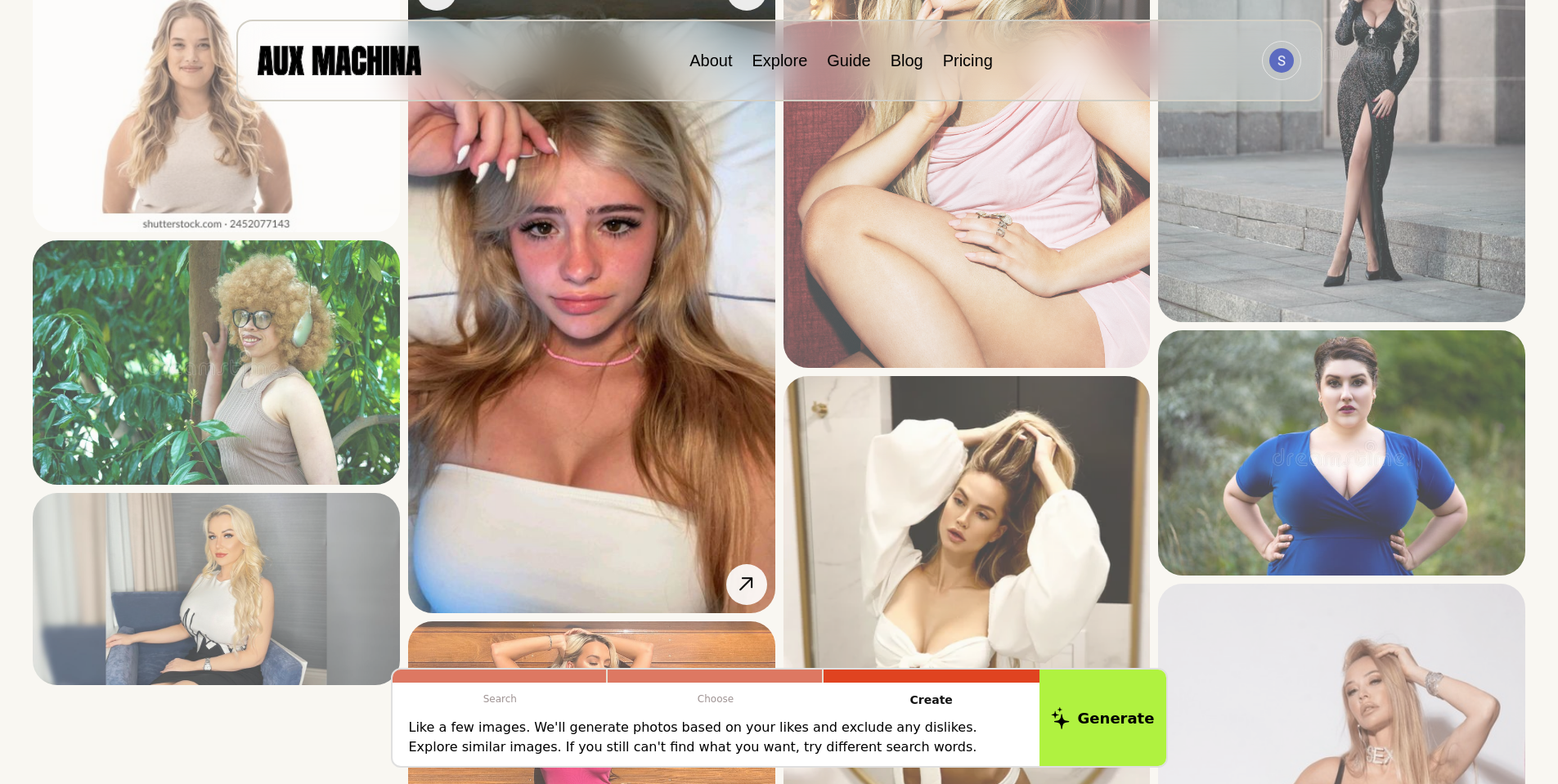
click at [559, 385] on img at bounding box center [592, 287] width 367 height 652
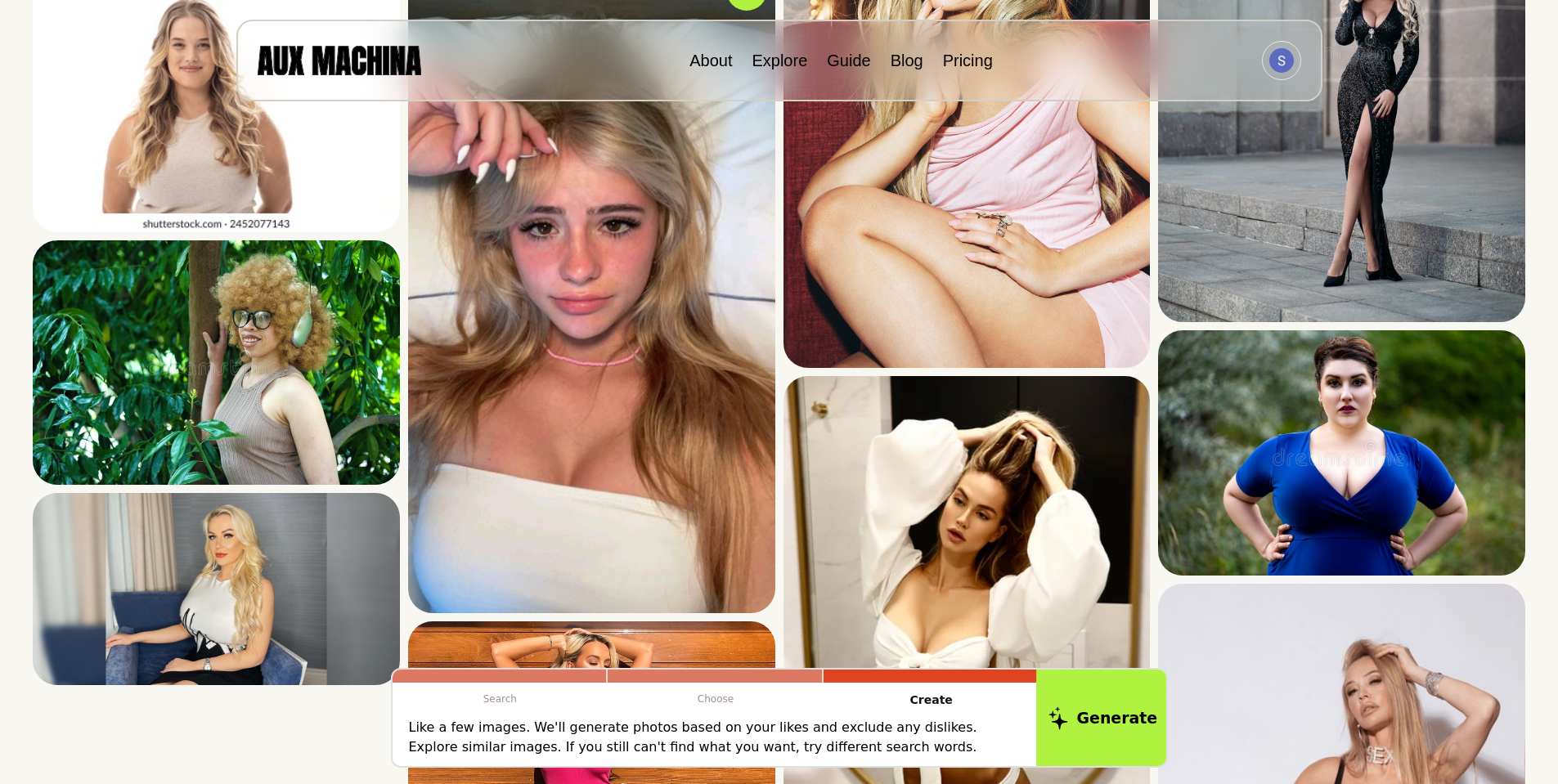
click at [1093, 707] on button "Generate" at bounding box center [1102, 717] width 133 height 101
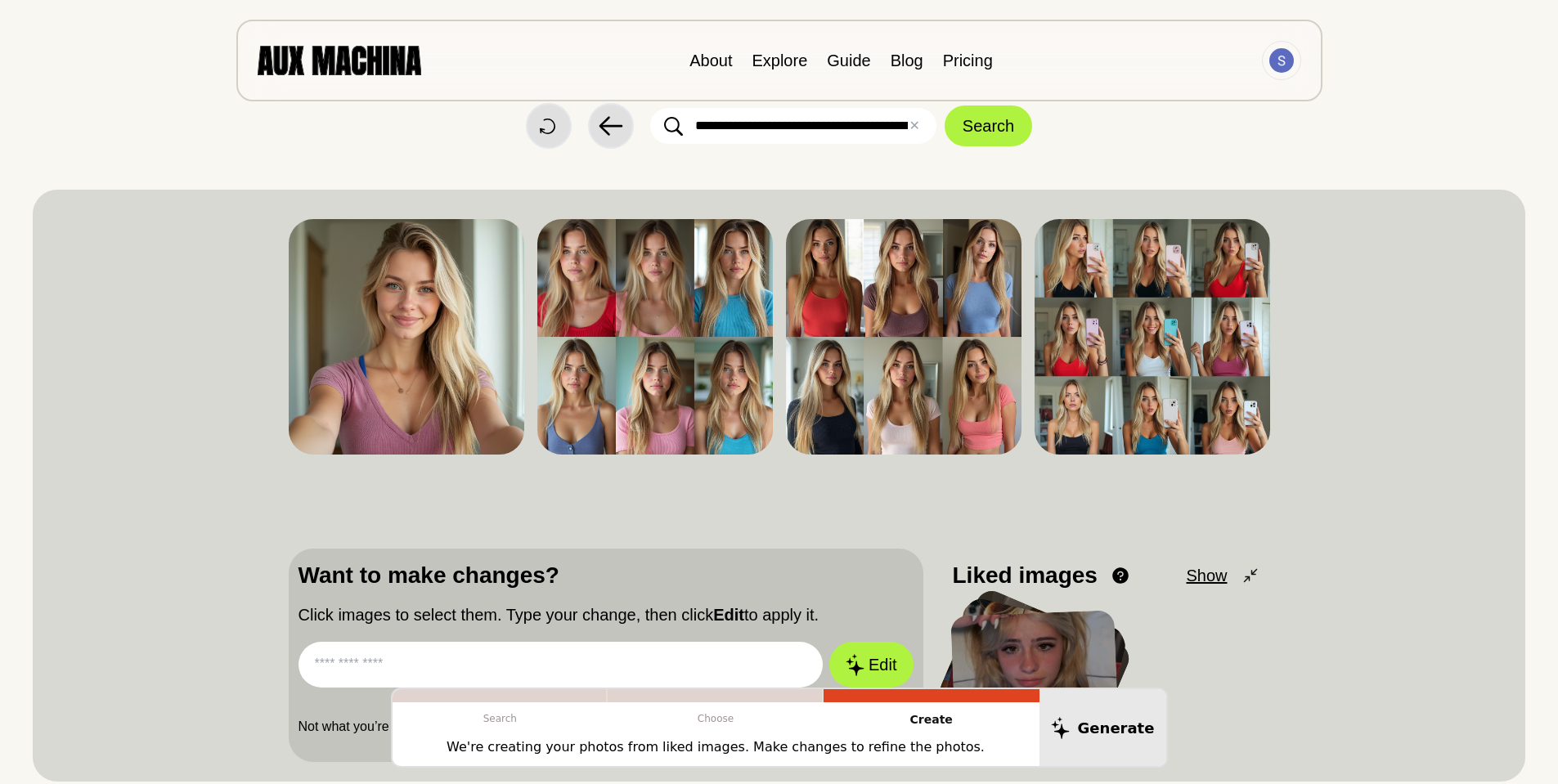
scroll to position [29, 0]
